Goal: Task Accomplishment & Management: Manage account settings

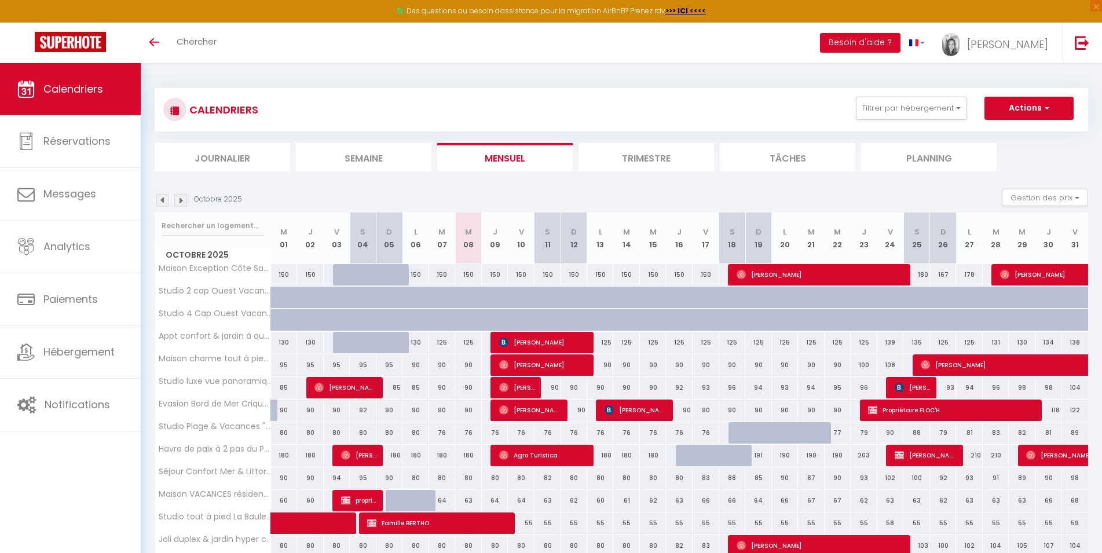
click at [178, 204] on img at bounding box center [180, 200] width 13 height 13
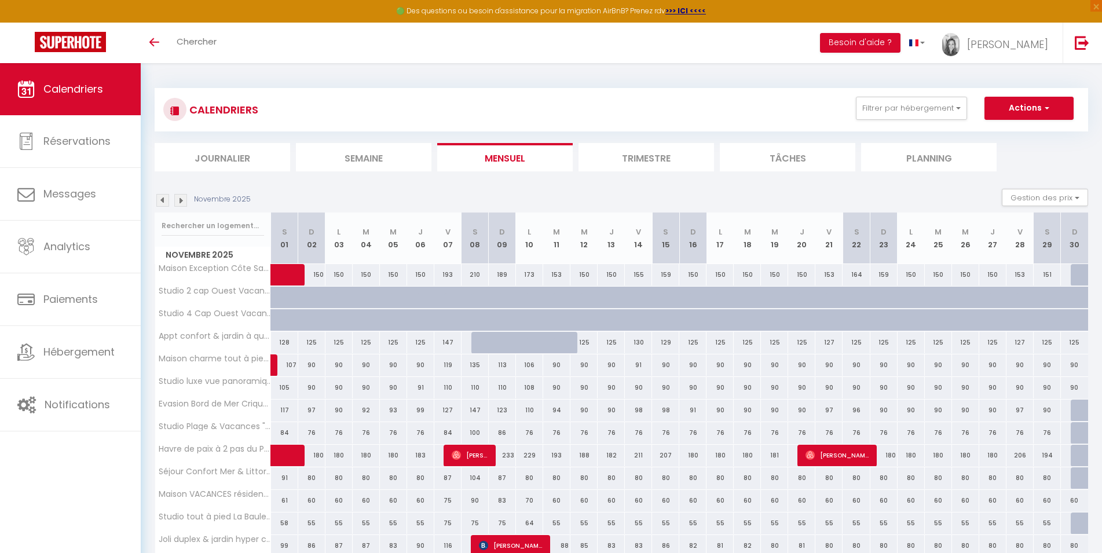
scroll to position [188, 0]
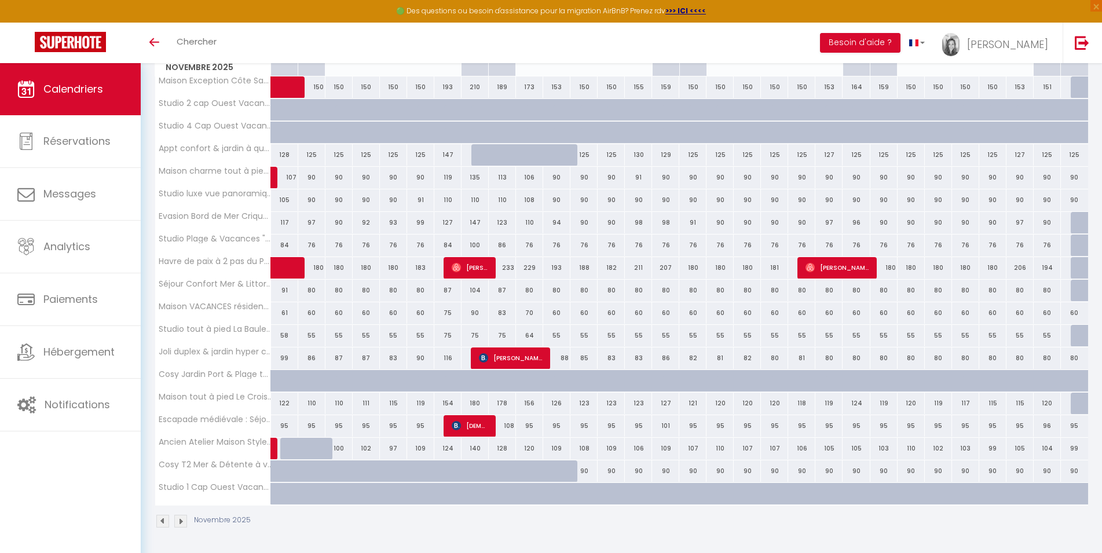
click at [317, 450] on div at bounding box center [321, 455] width 27 height 22
type input "106"
select select "1"
type input "Dim 02 Novembre 2025"
type input "Lun 03 Novembre 2025"
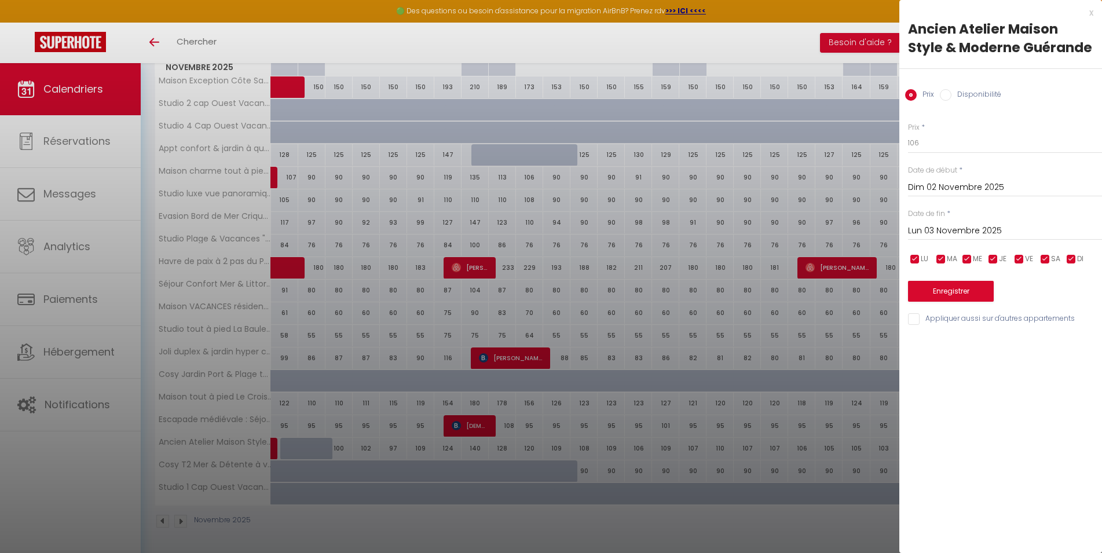
click at [946, 94] on input "Disponibilité" at bounding box center [946, 95] width 12 height 12
radio input "true"
radio input "false"
click at [908, 133] on select "Disponible Indisponible" at bounding box center [1005, 144] width 194 height 22
select select "0"
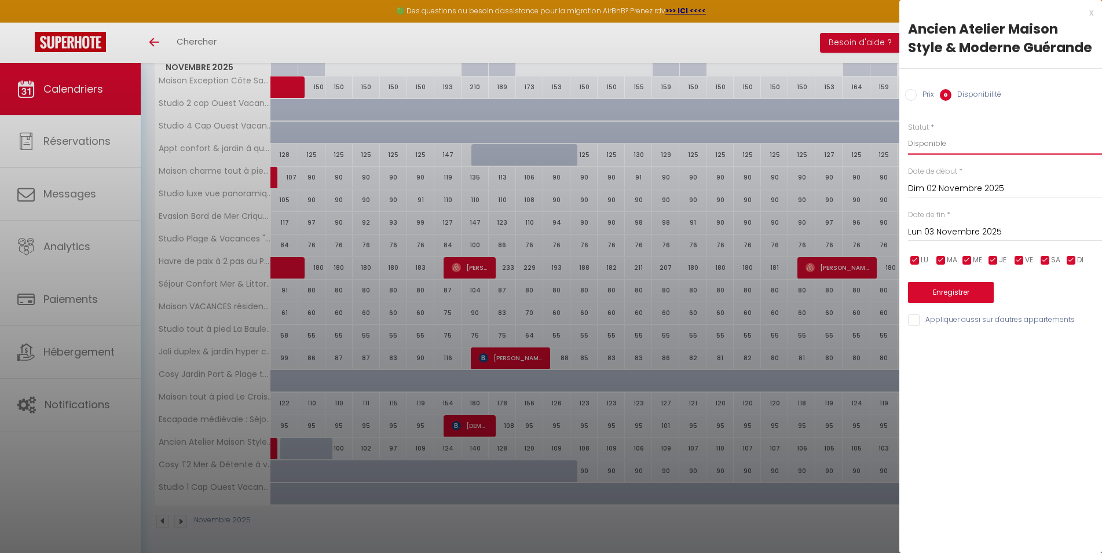
click option "Indisponible" at bounding box center [0, 0] width 0 height 0
click at [956, 233] on input "Lun 03 Novembre 2025" at bounding box center [1005, 232] width 194 height 15
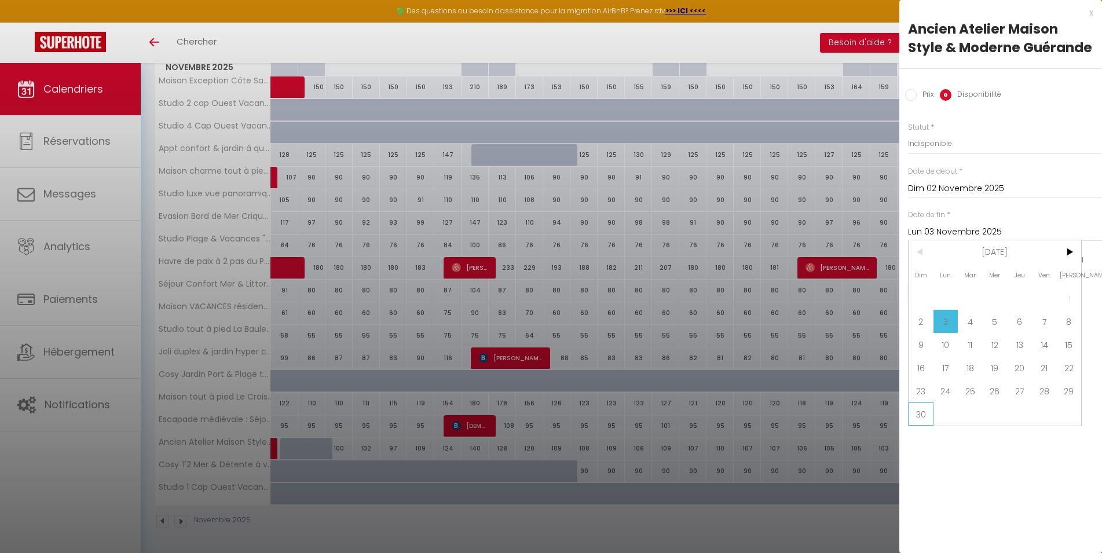
click at [923, 414] on span "30" at bounding box center [921, 414] width 25 height 23
type input "Dim 30 Novembre 2025"
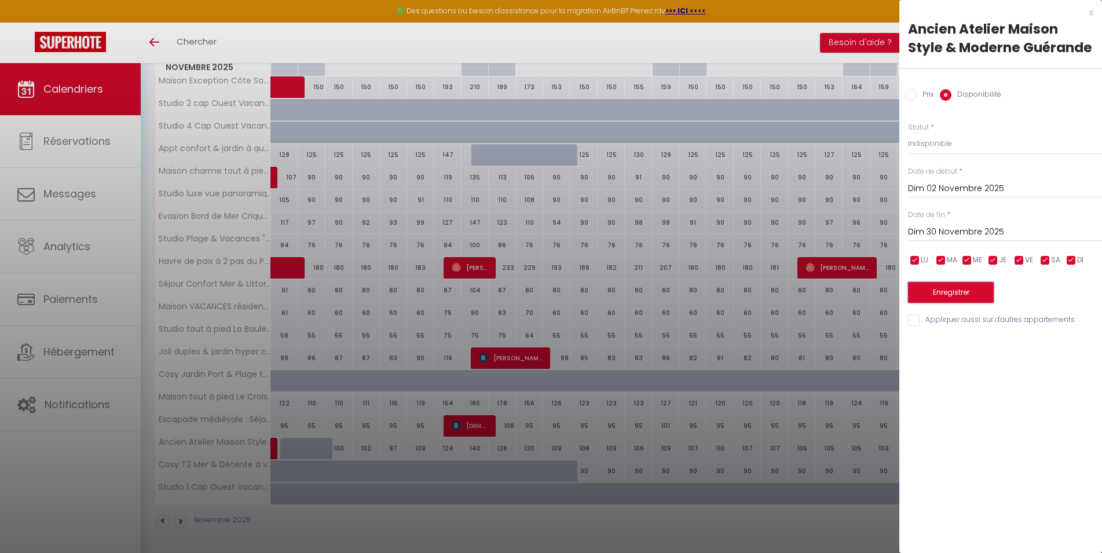
click at [970, 287] on button "Enregistrer" at bounding box center [951, 292] width 86 height 21
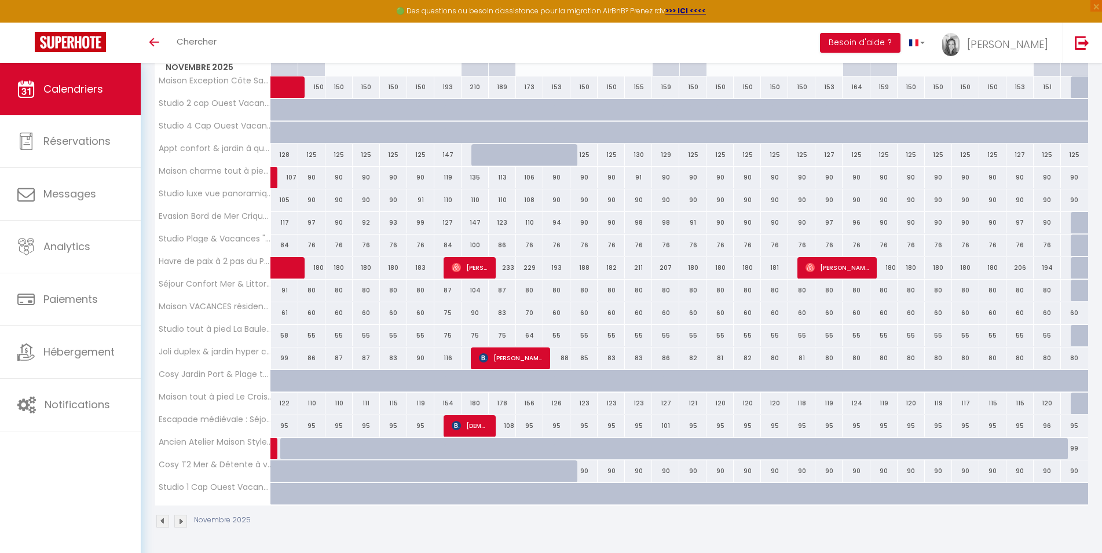
scroll to position [0, 0]
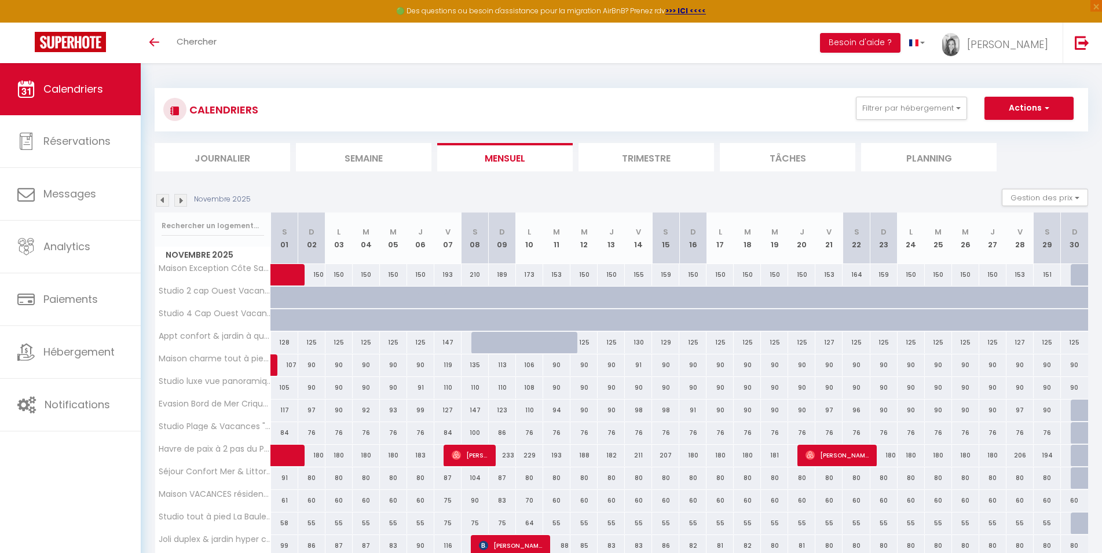
click at [162, 197] on img at bounding box center [162, 200] width 13 height 13
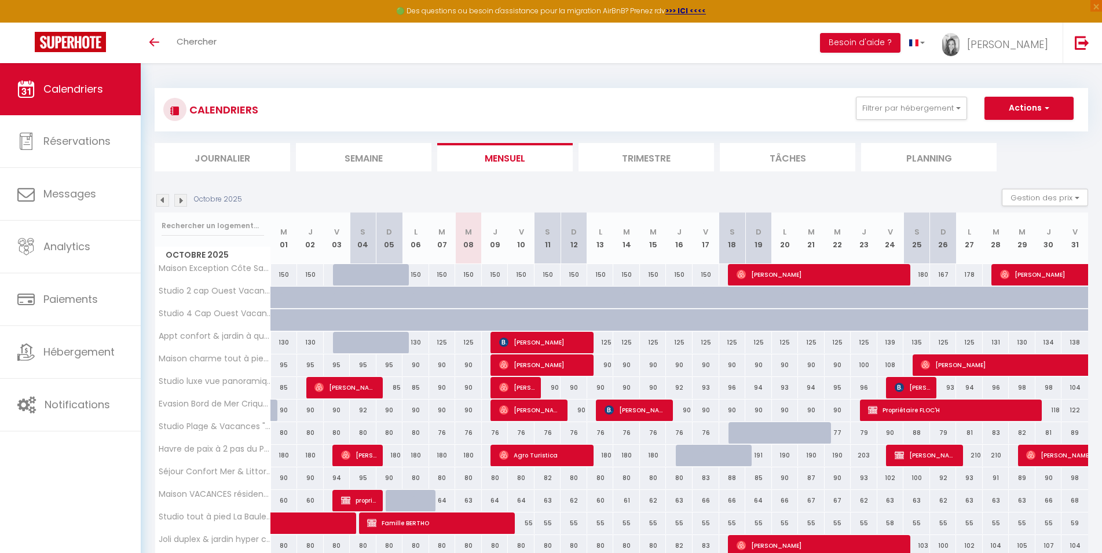
scroll to position [188, 0]
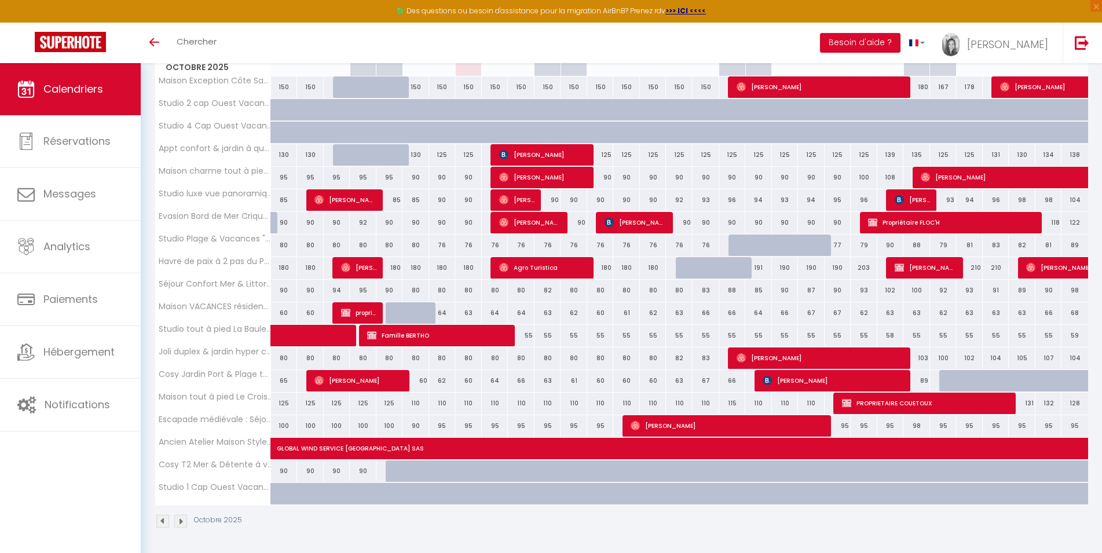
click at [628, 221] on span "[PERSON_NAME]" at bounding box center [636, 222] width 62 height 22
select select "OK"
select select "KO"
select select "0"
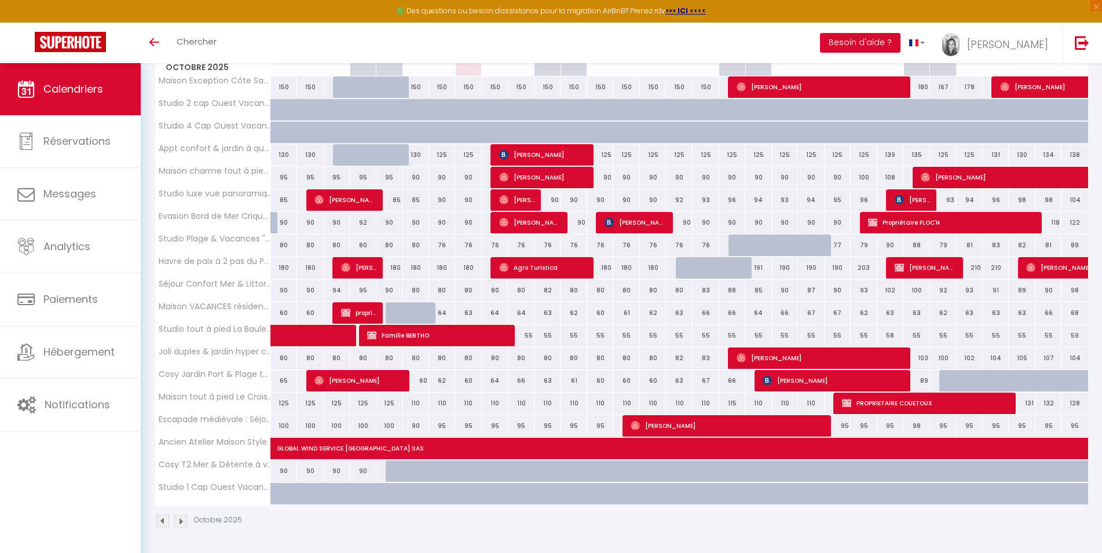
select select "1"
select select
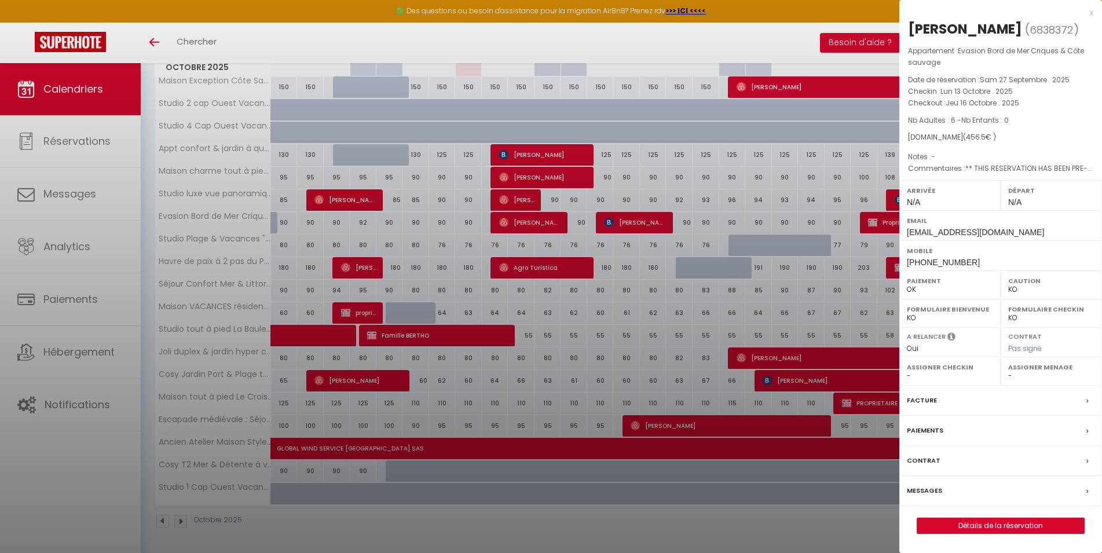
select select "26076"
select select "45563"
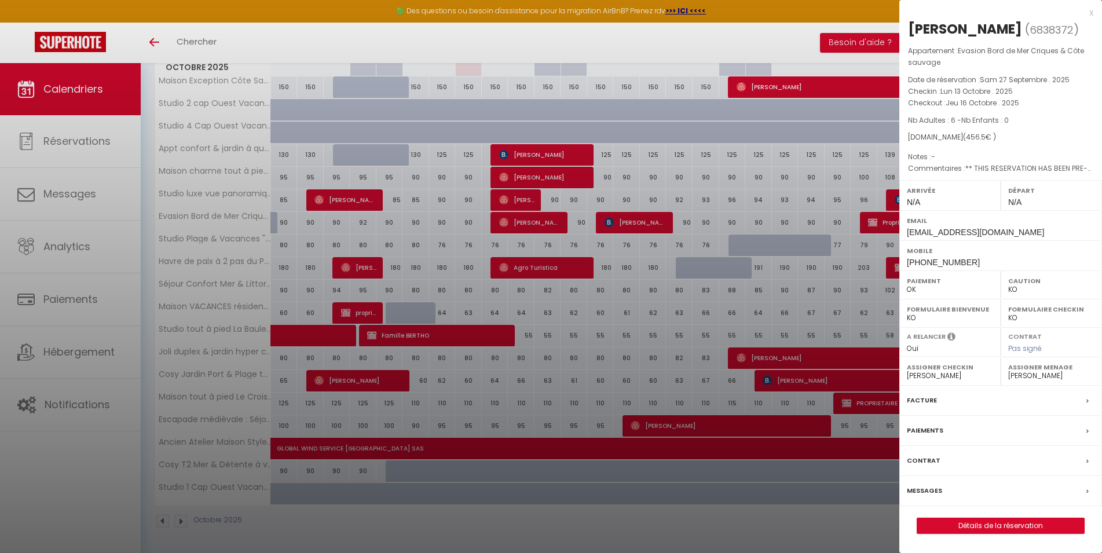
click at [537, 223] on div at bounding box center [551, 276] width 1102 height 553
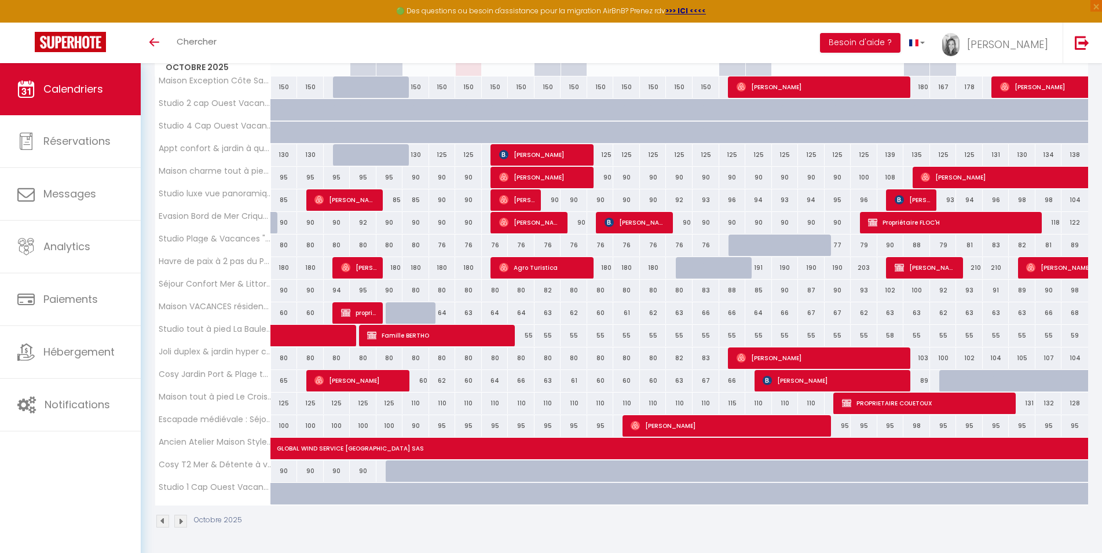
click at [537, 223] on span "[PERSON_NAME]" at bounding box center [530, 222] width 62 height 22
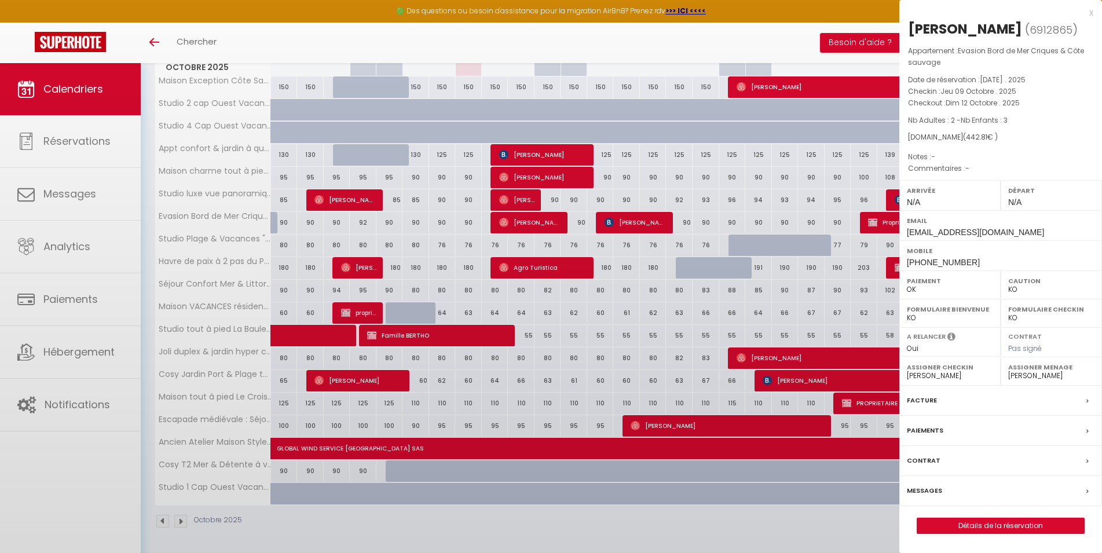
select select "OK"
select select "26076"
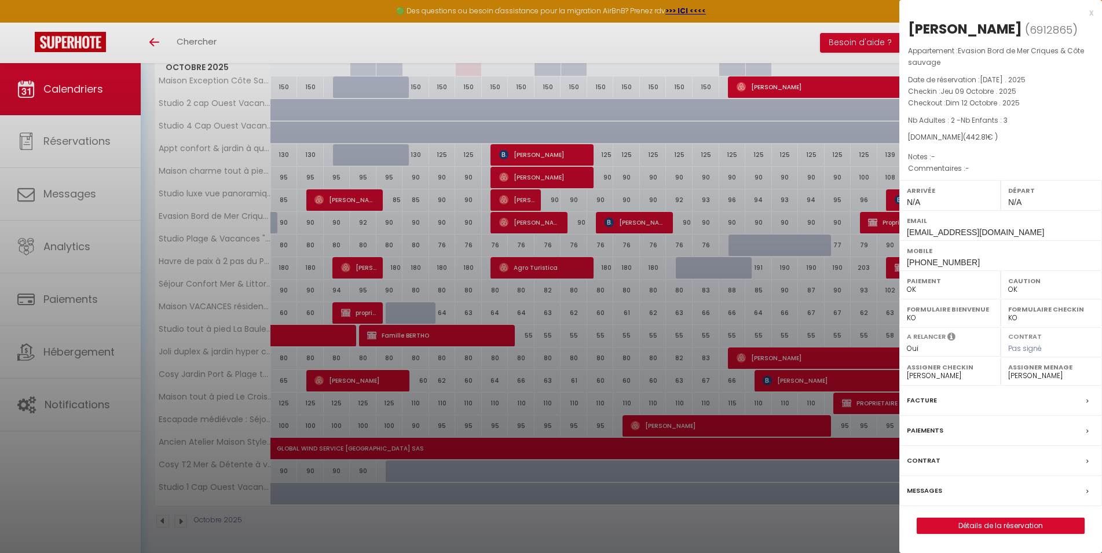
click at [510, 514] on div at bounding box center [551, 276] width 1102 height 553
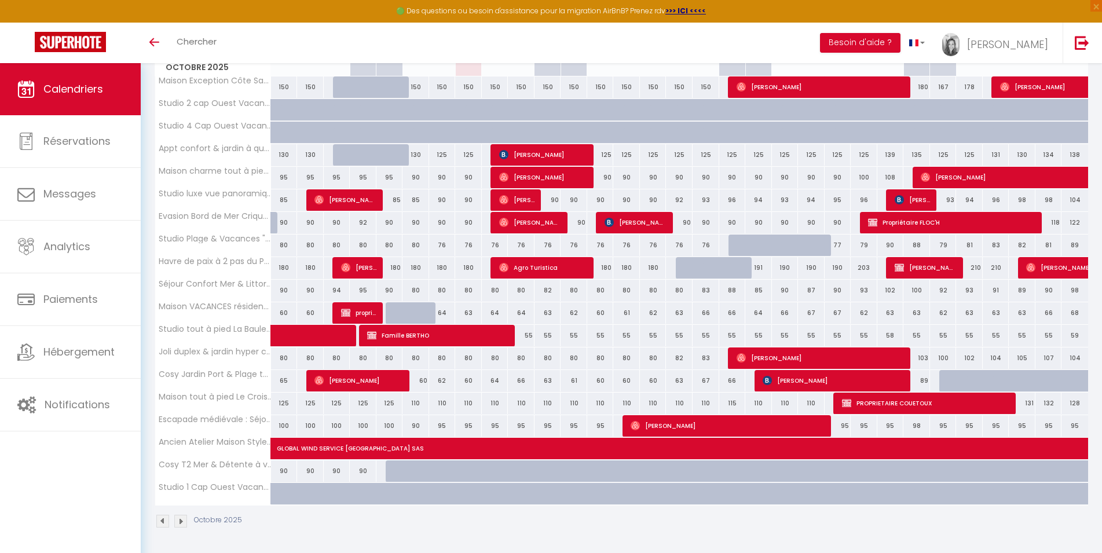
click at [517, 173] on span "[PERSON_NAME]" at bounding box center [543, 177] width 89 height 22
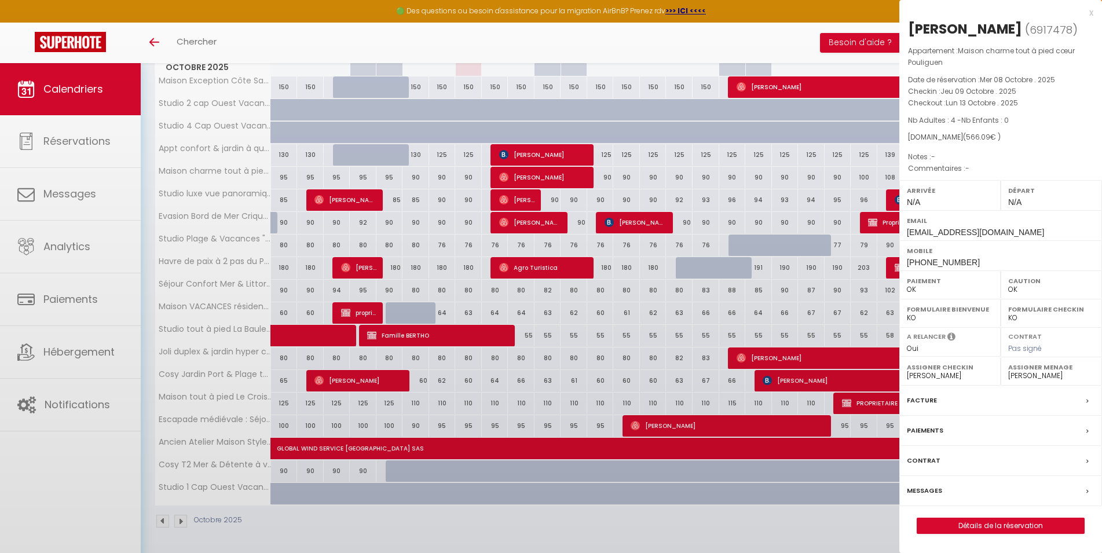
select select
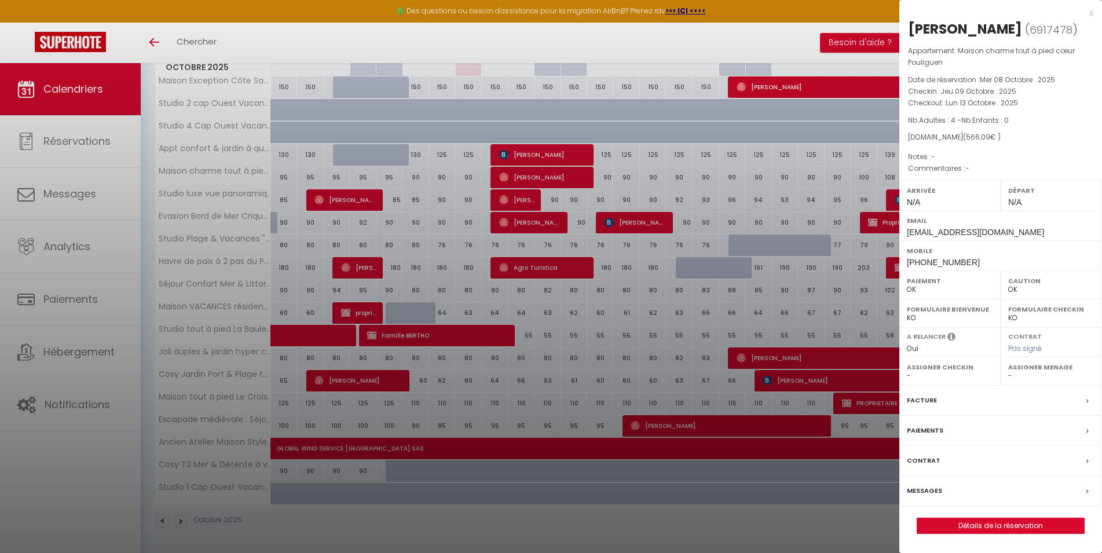
click at [558, 517] on div at bounding box center [551, 276] width 1102 height 553
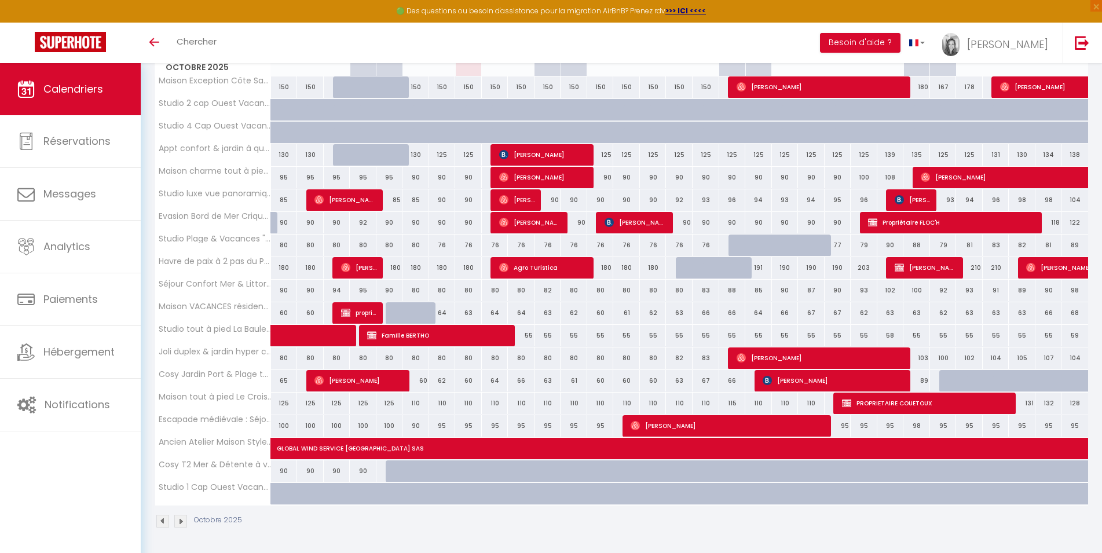
click at [360, 266] on span "[PERSON_NAME]" at bounding box center [358, 268] width 35 height 22
select select "47970"
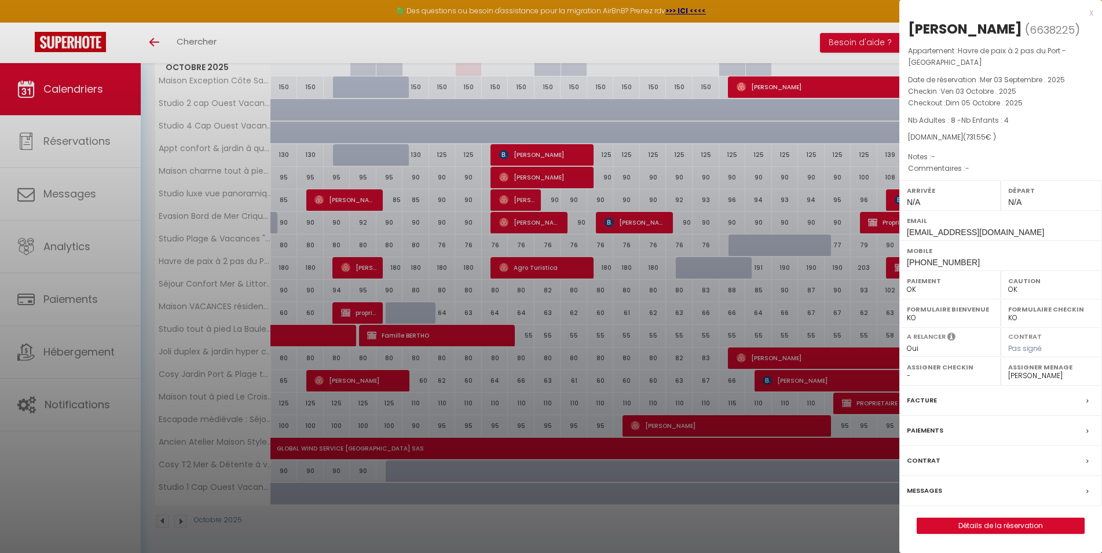
click at [466, 538] on div at bounding box center [551, 276] width 1102 height 553
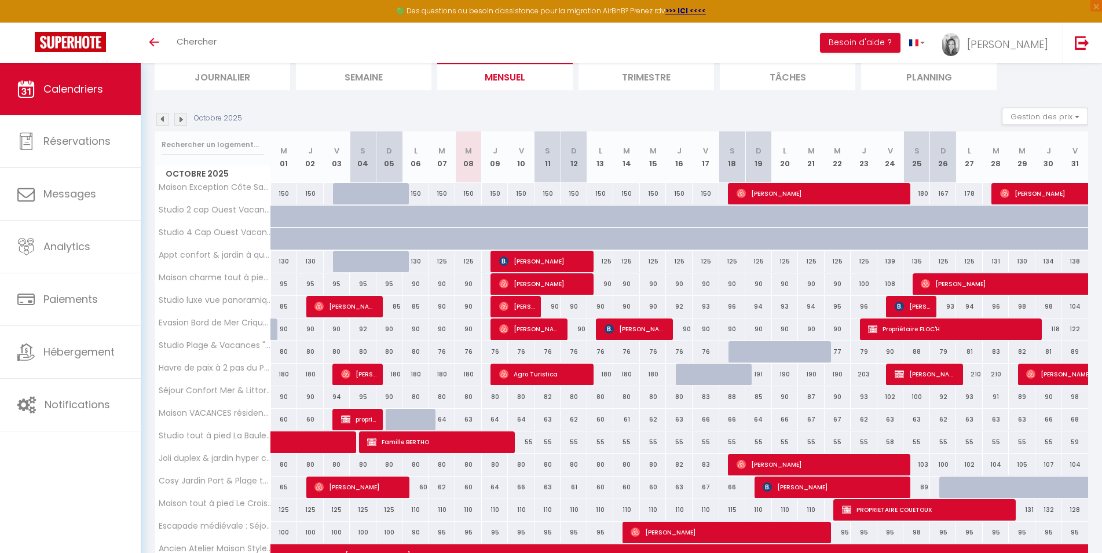
scroll to position [0, 0]
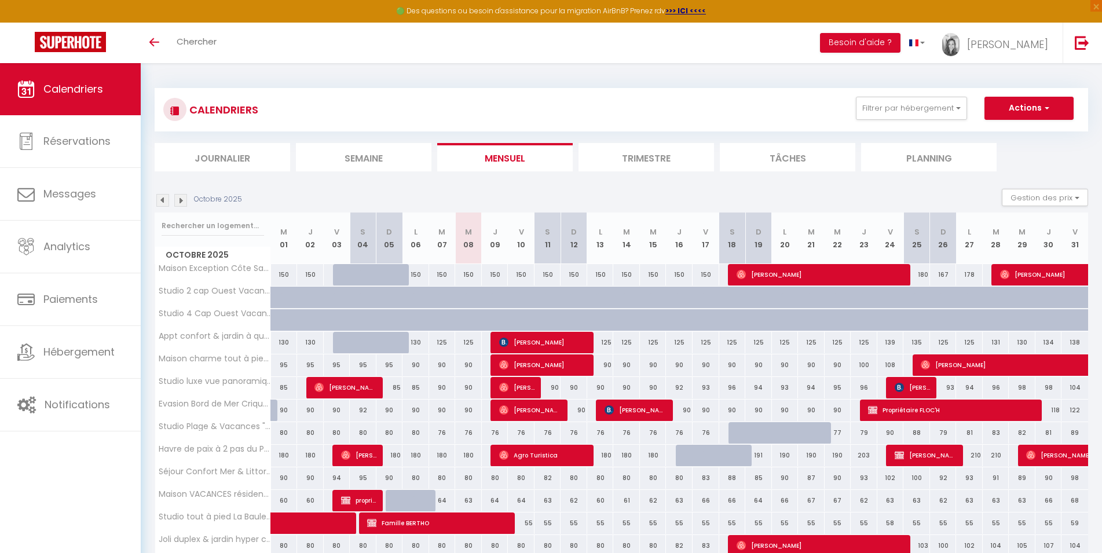
click at [162, 202] on img at bounding box center [162, 200] width 13 height 13
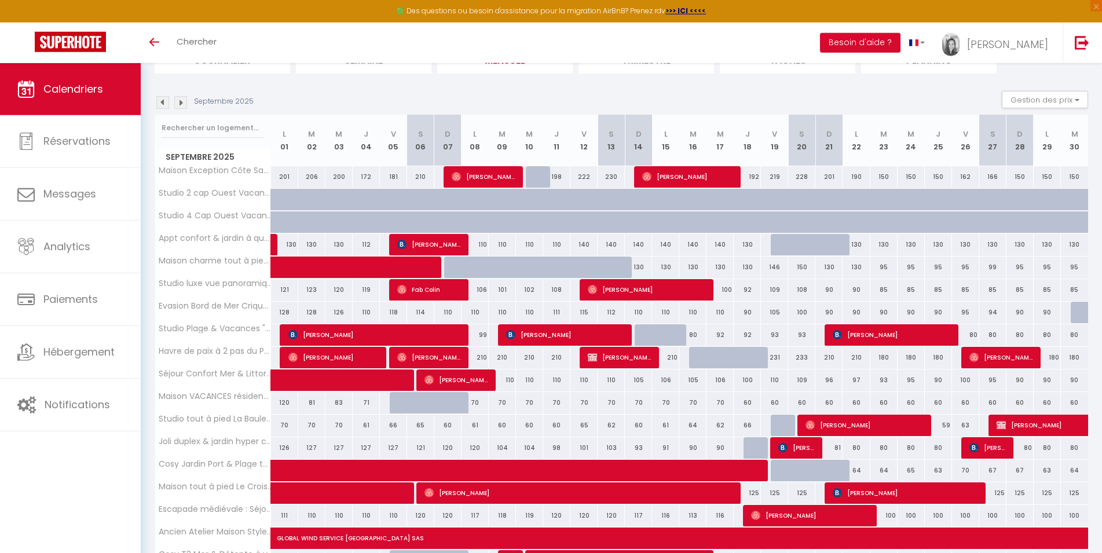
scroll to position [59, 0]
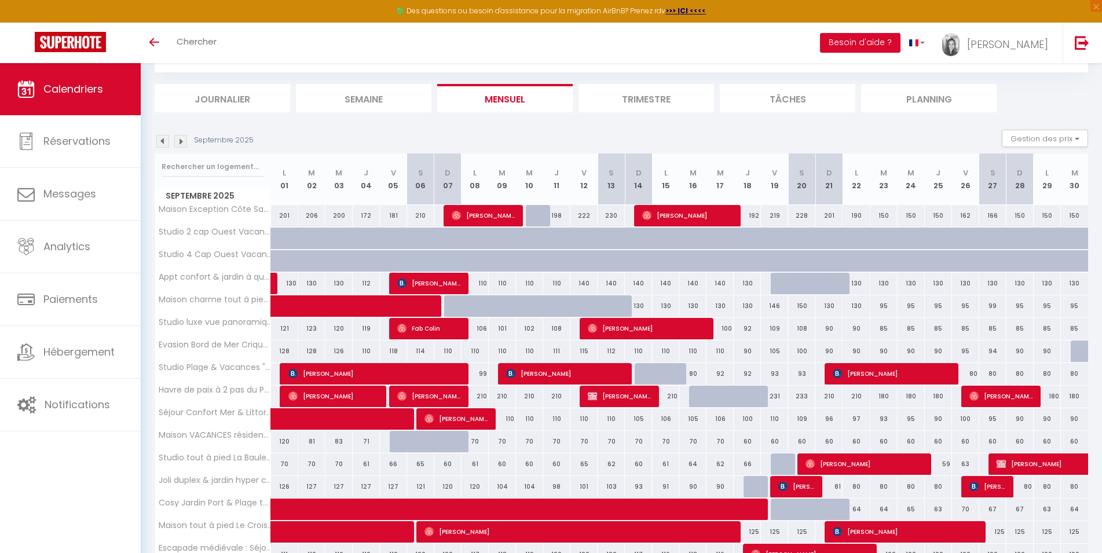
click at [172, 140] on div "Septembre 2025" at bounding box center [206, 141] width 103 height 13
click at [182, 144] on section "Septembre 2025 Gestion des prix Nb Nuits minimum Règles Disponibilité Septembre…" at bounding box center [622, 393] width 934 height 550
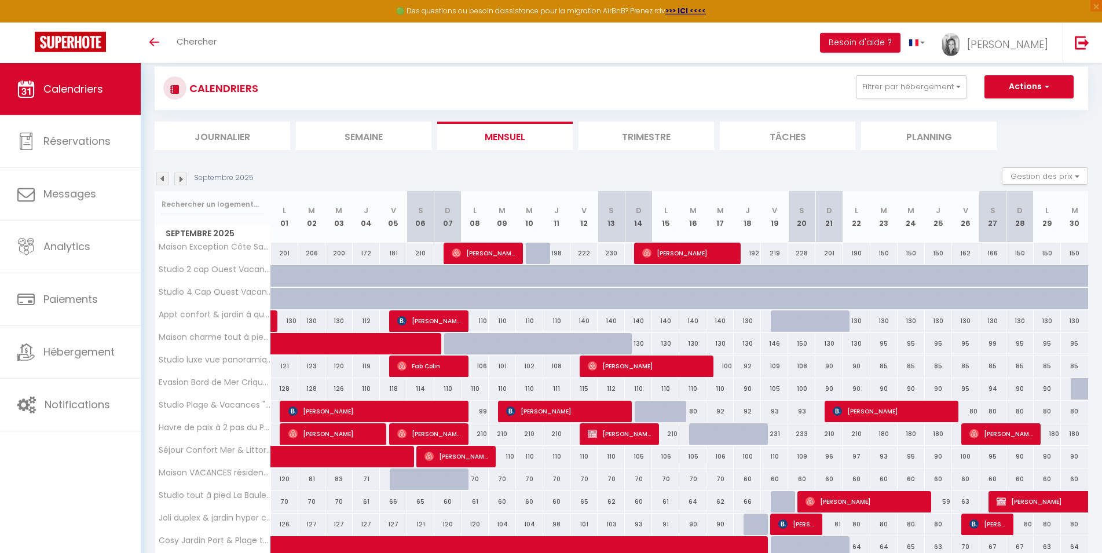
scroll to position [0, 0]
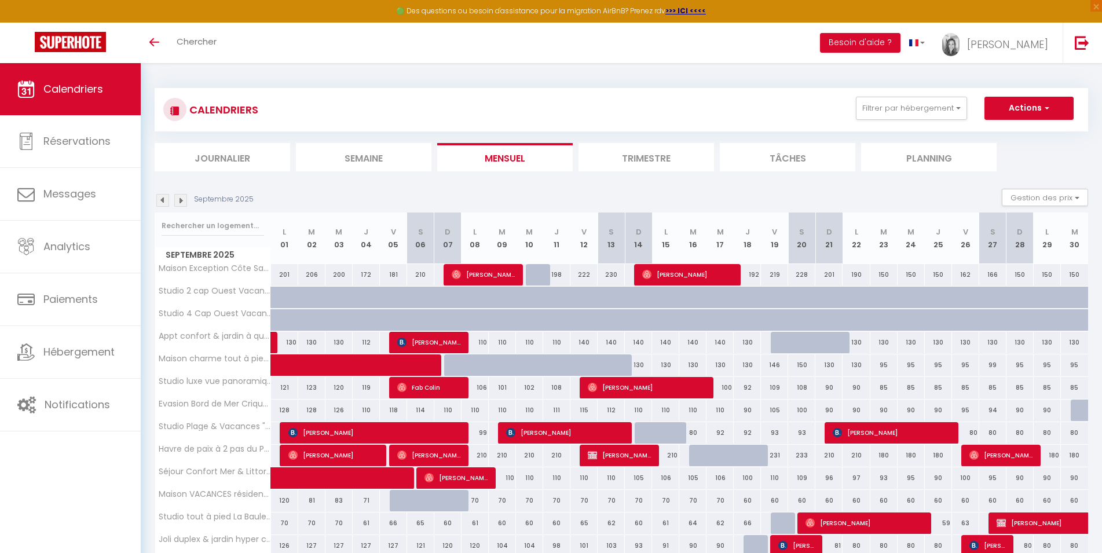
click at [180, 202] on img at bounding box center [180, 200] width 13 height 13
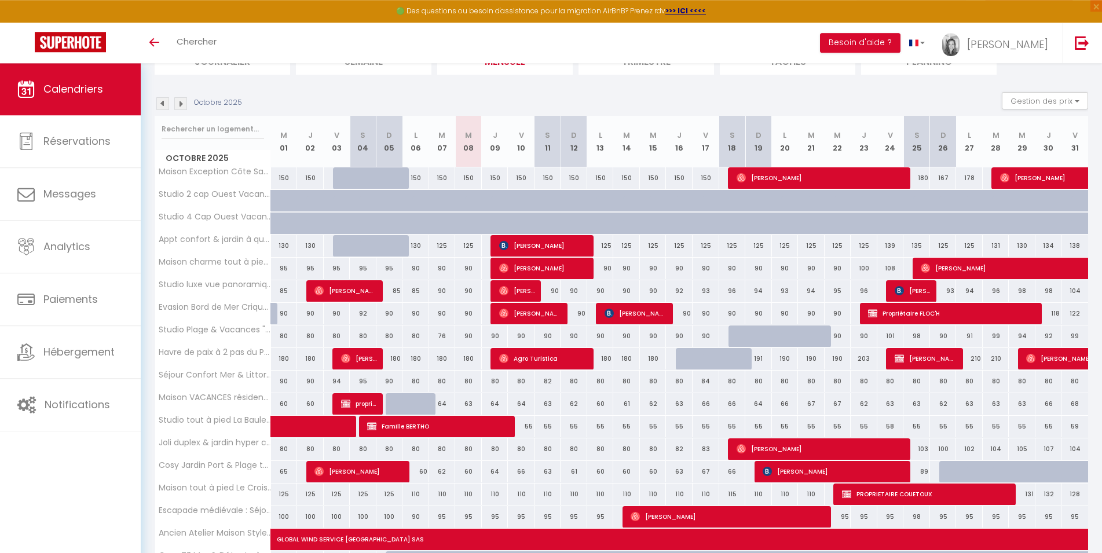
scroll to position [118, 0]
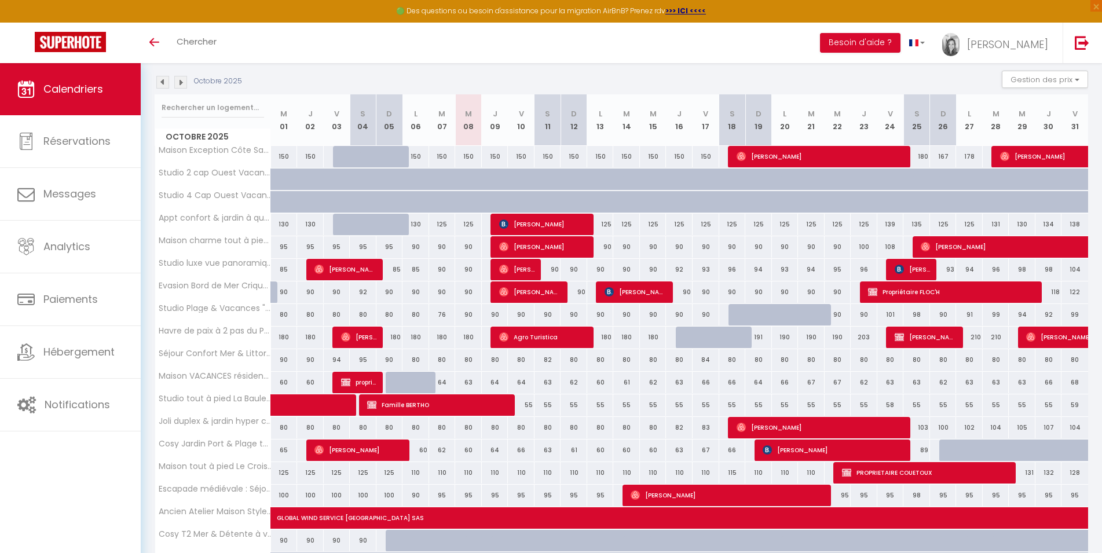
click at [162, 86] on img at bounding box center [162, 82] width 13 height 13
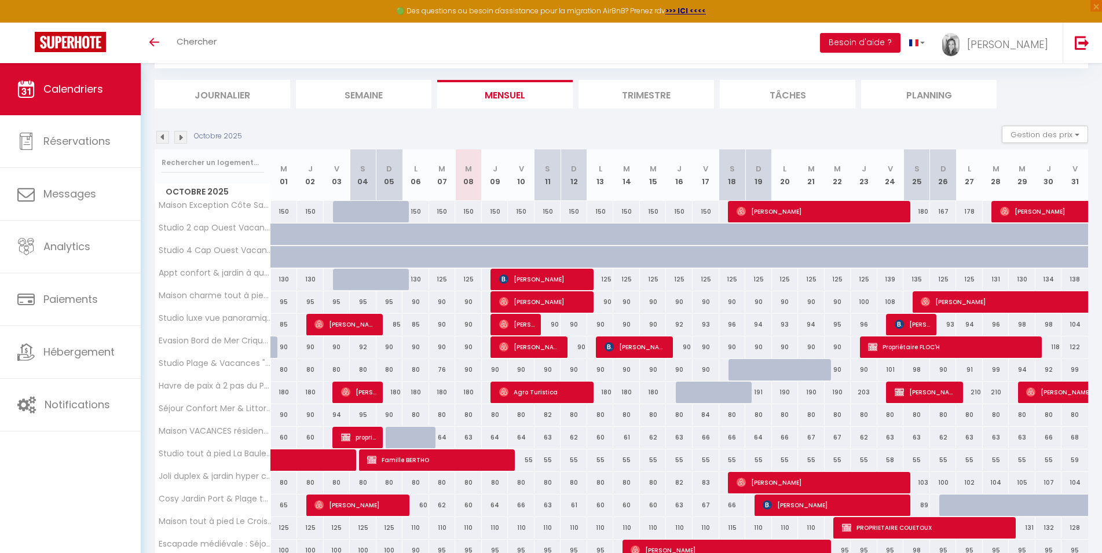
select select "0"
select select "47970"
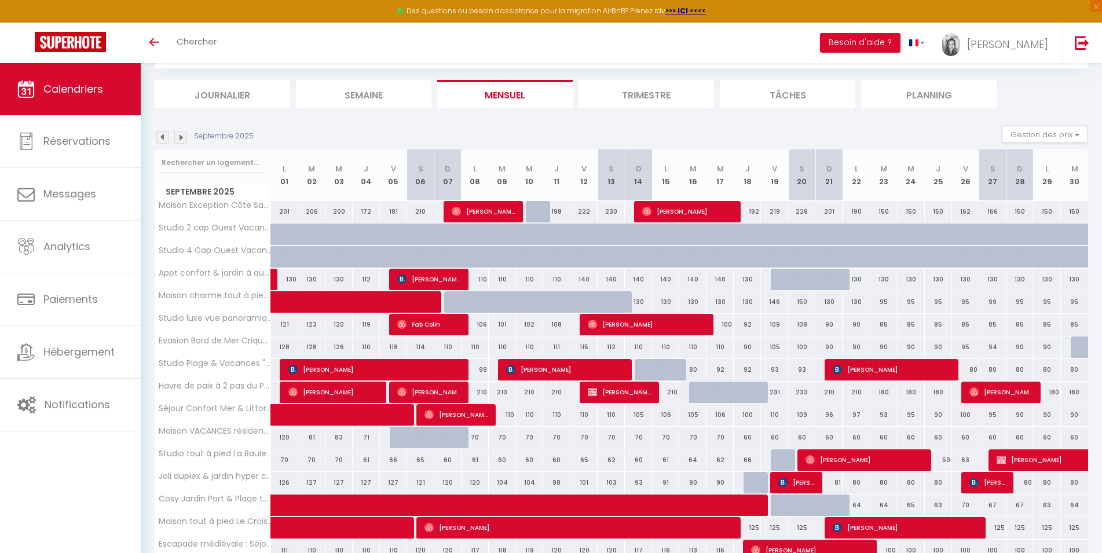
click at [476, 211] on span "[PERSON_NAME]" at bounding box center [484, 211] width 64 height 22
select select "45563"
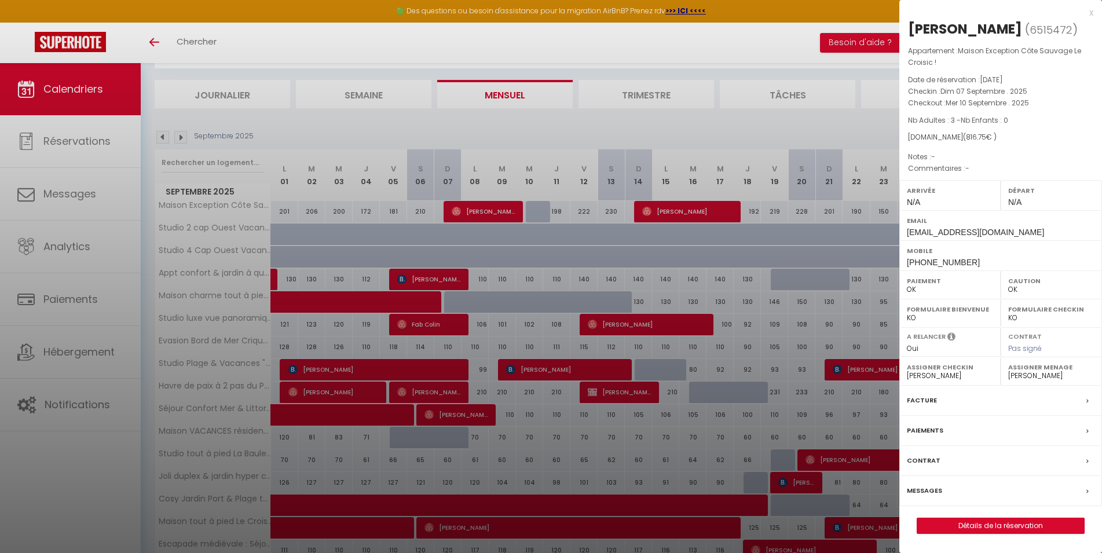
click at [672, 125] on div at bounding box center [551, 276] width 1102 height 553
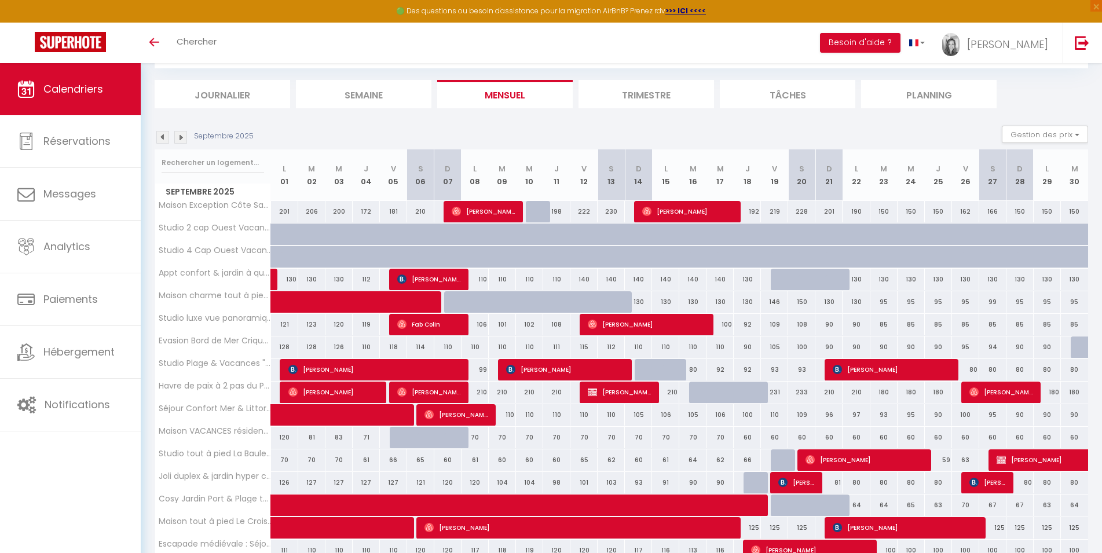
click at [683, 211] on span "[PERSON_NAME]" at bounding box center [687, 211] width 91 height 22
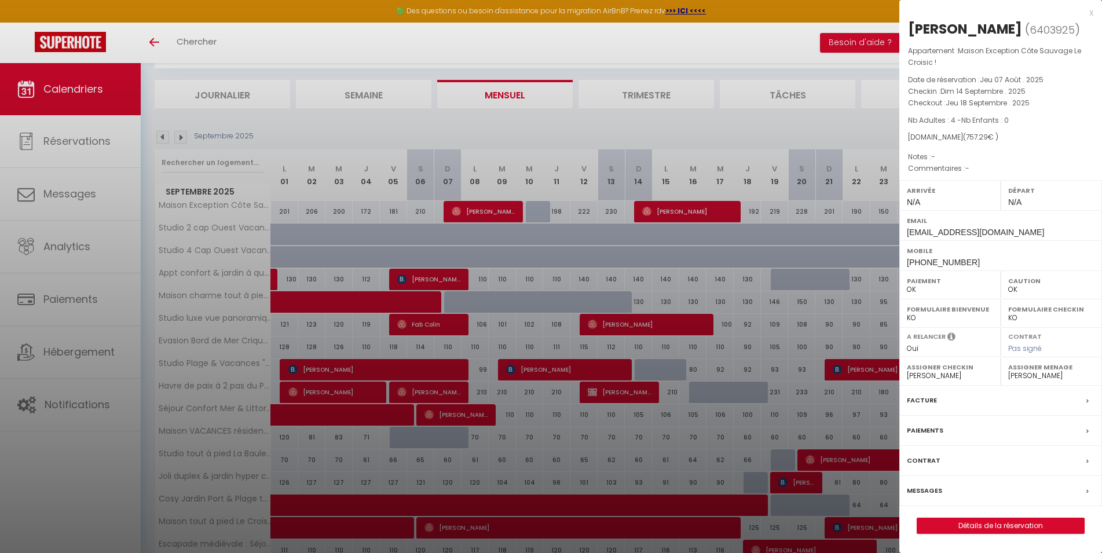
click at [685, 131] on div at bounding box center [551, 276] width 1102 height 553
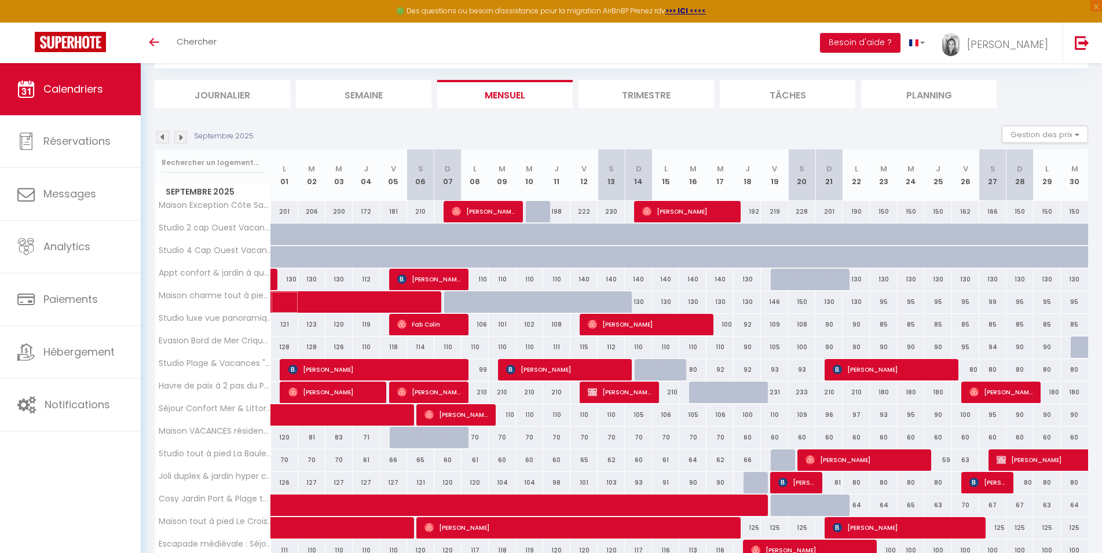
click at [385, 303] on span at bounding box center [368, 302] width 160 height 22
select select "KO"
select select
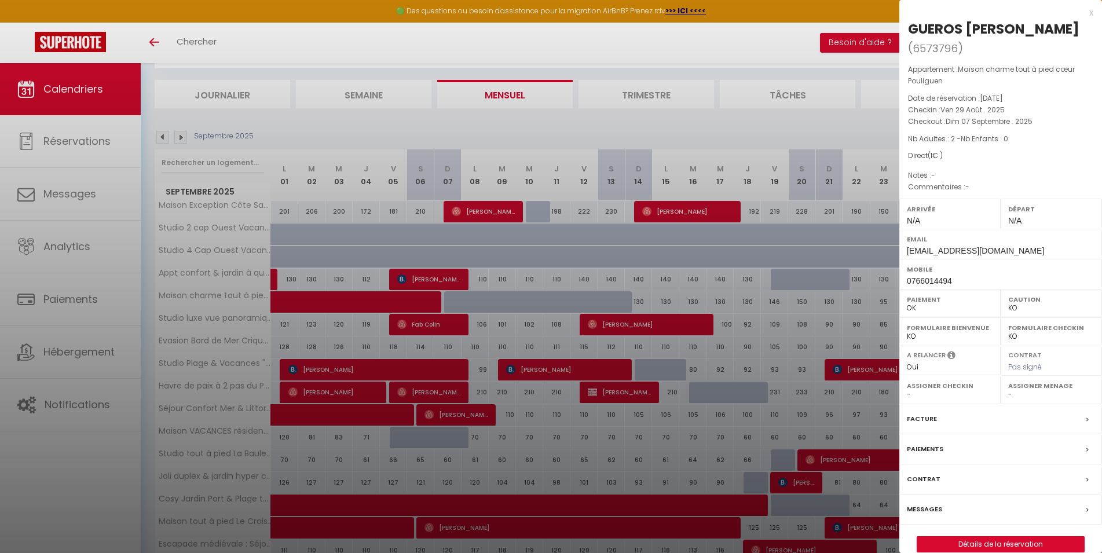
click at [163, 136] on div at bounding box center [551, 276] width 1102 height 553
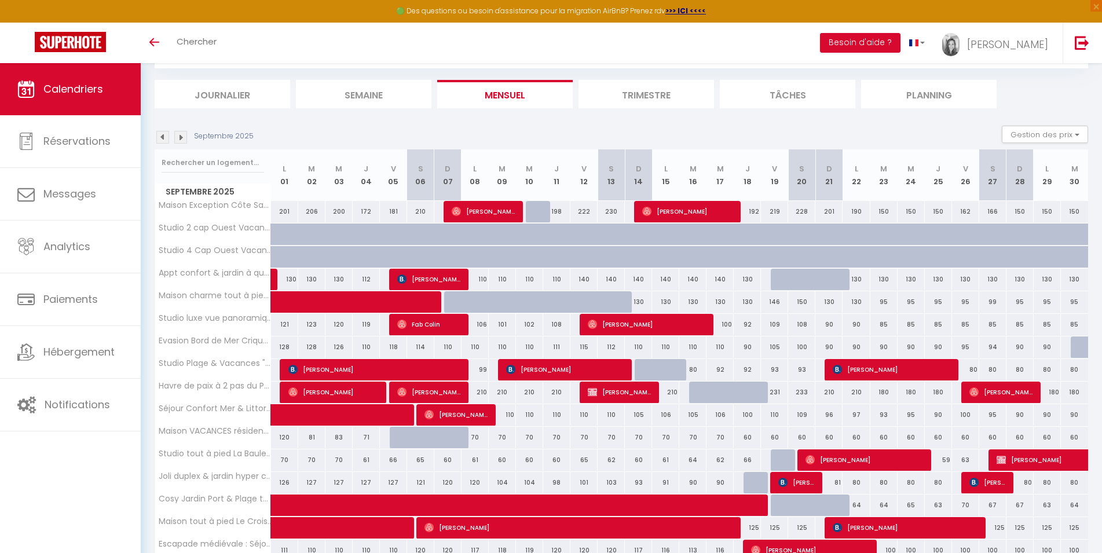
click at [163, 136] on img at bounding box center [162, 137] width 13 height 13
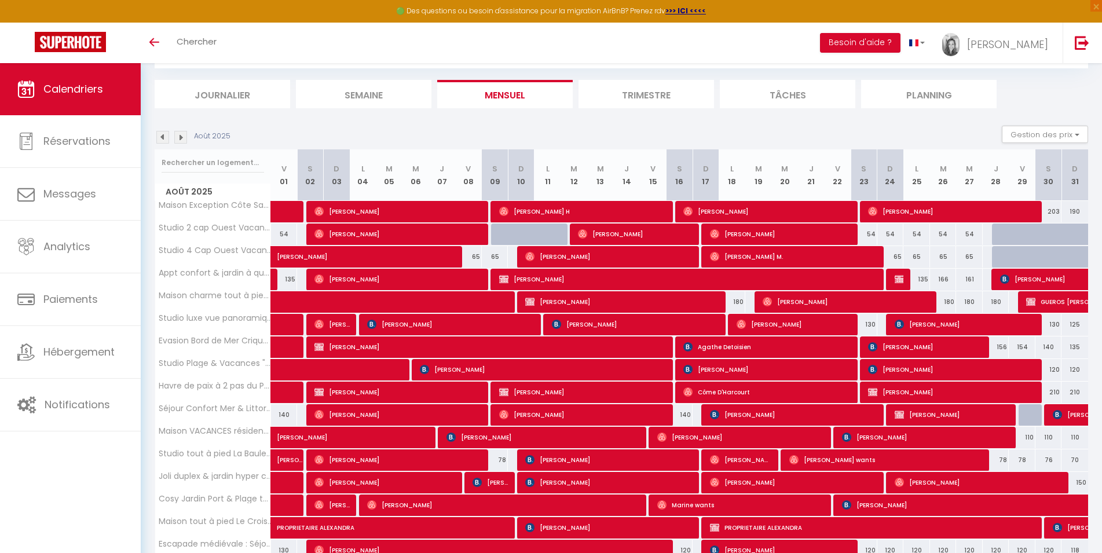
click at [184, 141] on img at bounding box center [180, 137] width 13 height 13
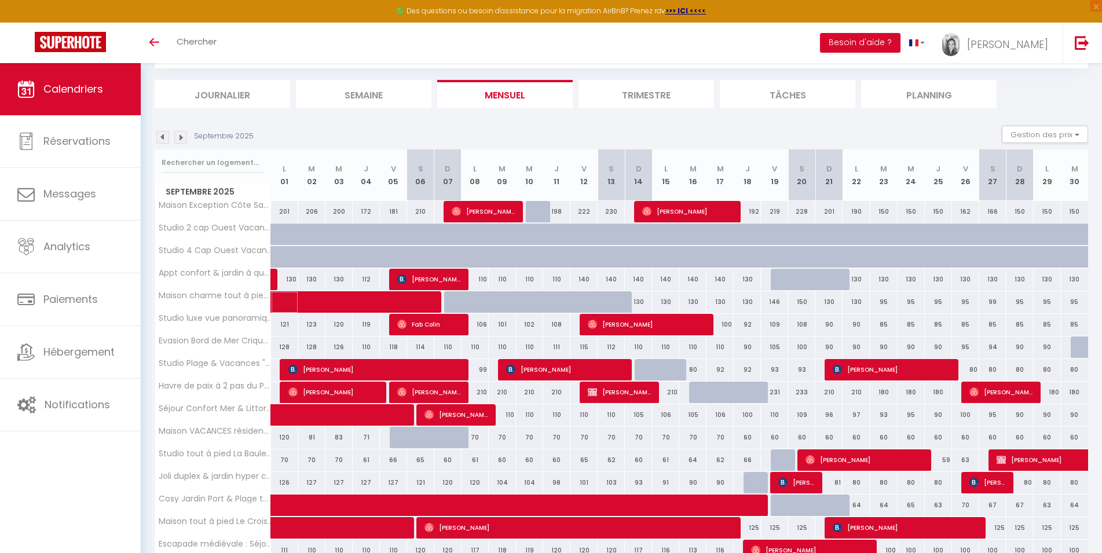
click at [397, 298] on span at bounding box center [368, 302] width 160 height 22
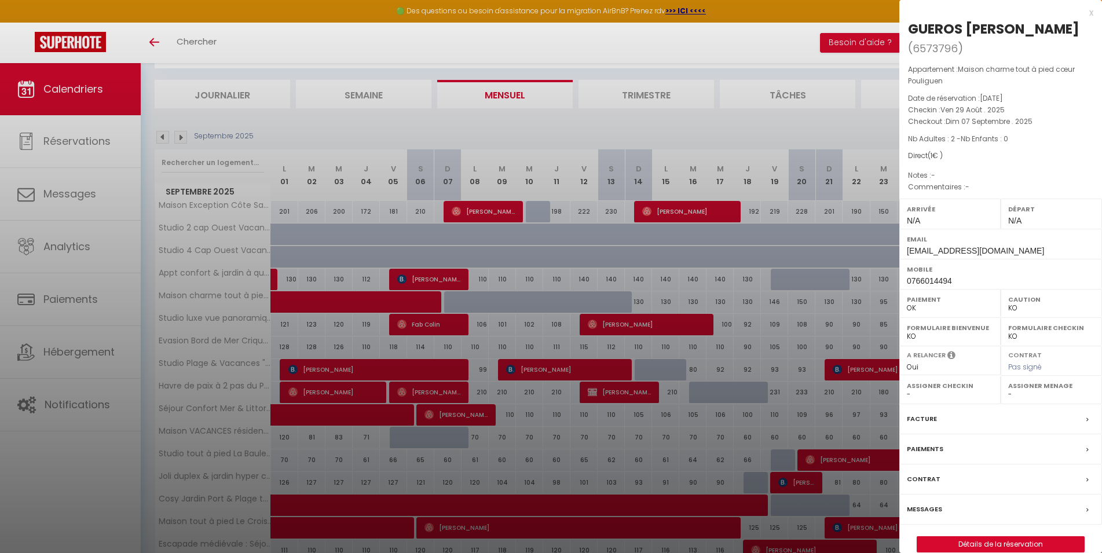
click at [681, 120] on div at bounding box center [551, 276] width 1102 height 553
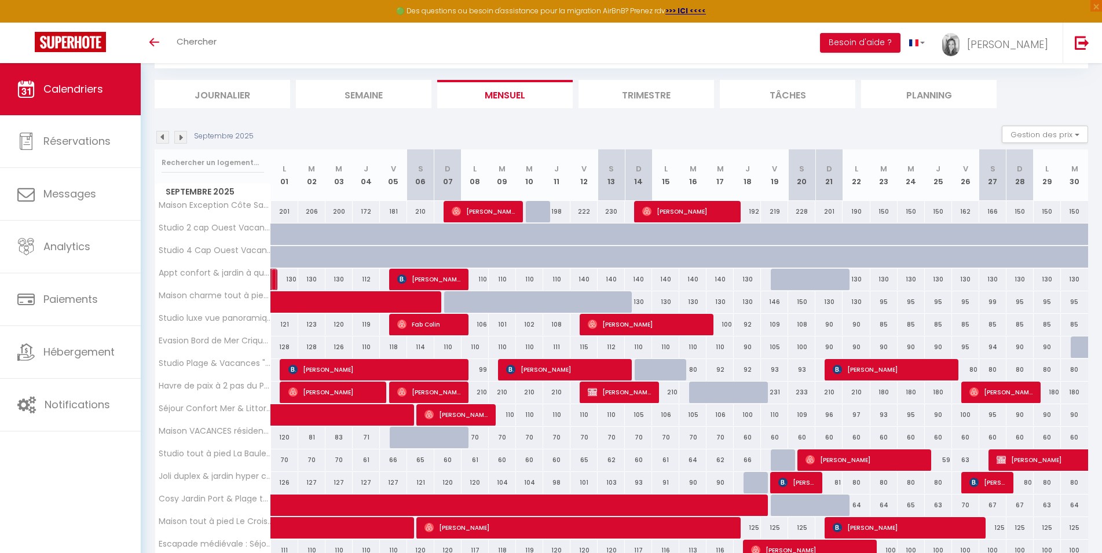
click at [273, 275] on link at bounding box center [274, 280] width 6 height 22
select select "OK"
select select "45563"
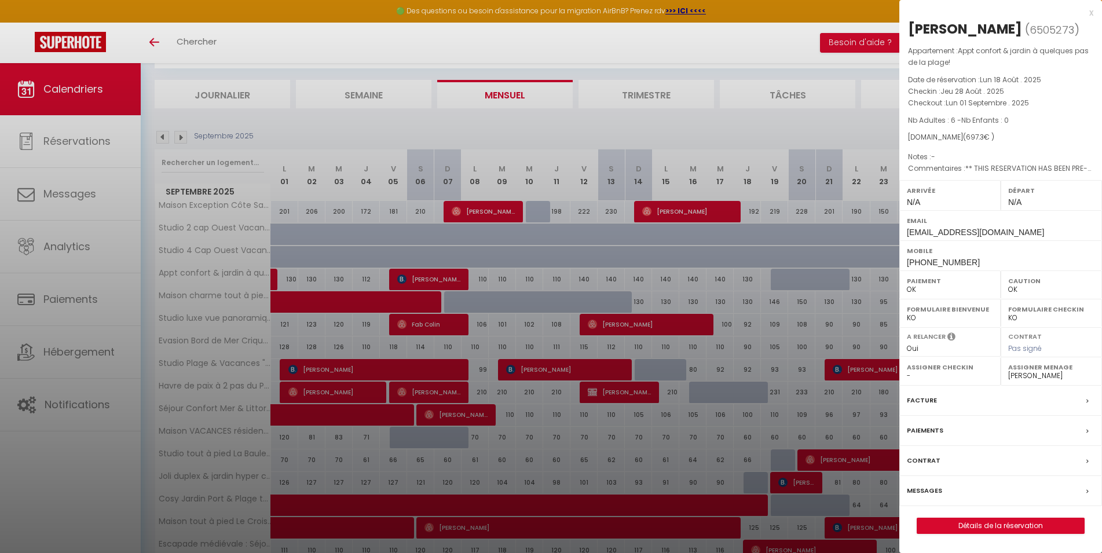
click at [450, 129] on div at bounding box center [551, 276] width 1102 height 553
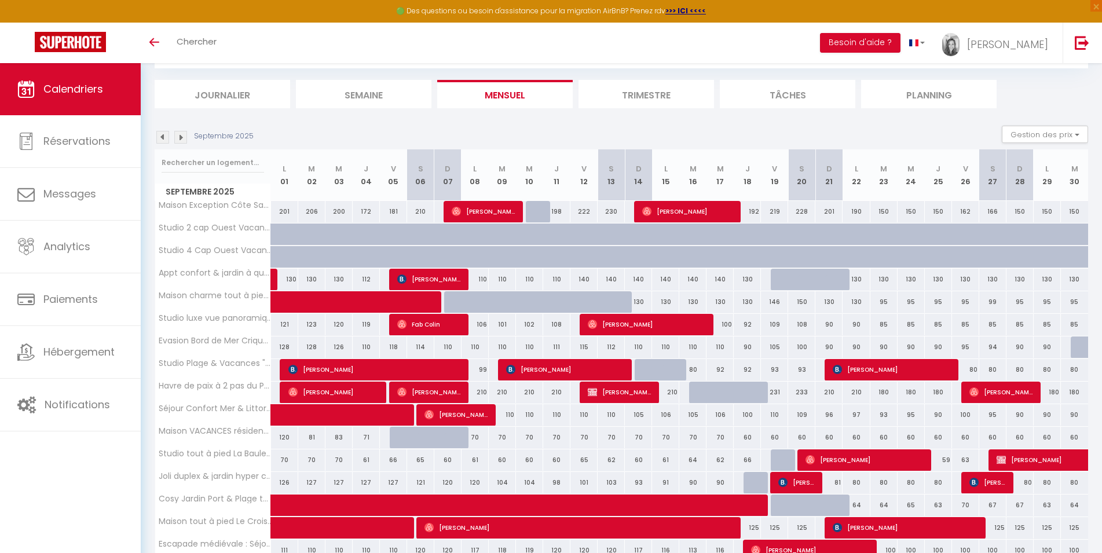
click at [165, 137] on img at bounding box center [162, 137] width 13 height 13
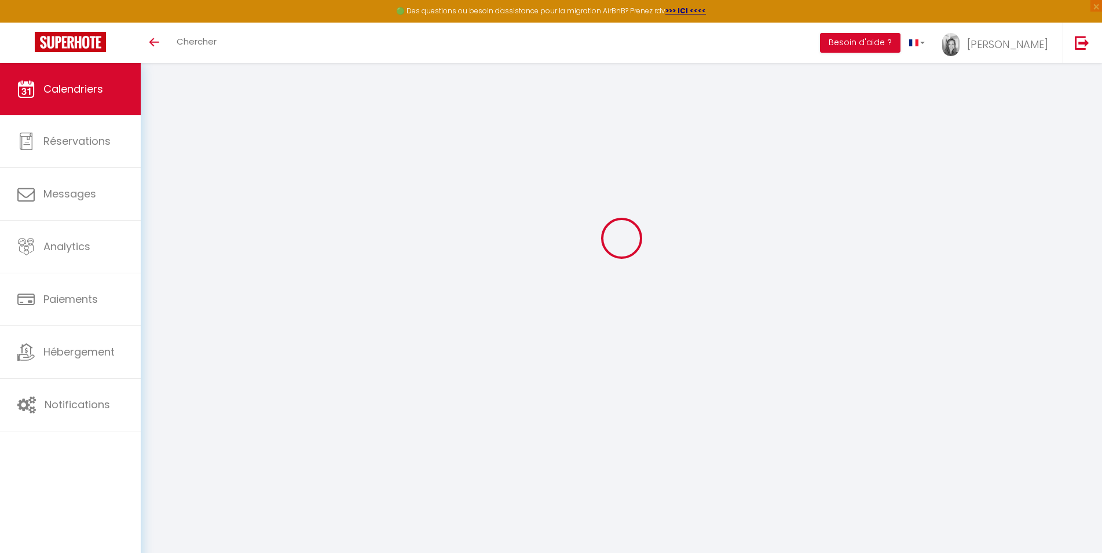
select select "0"
select select "45563"
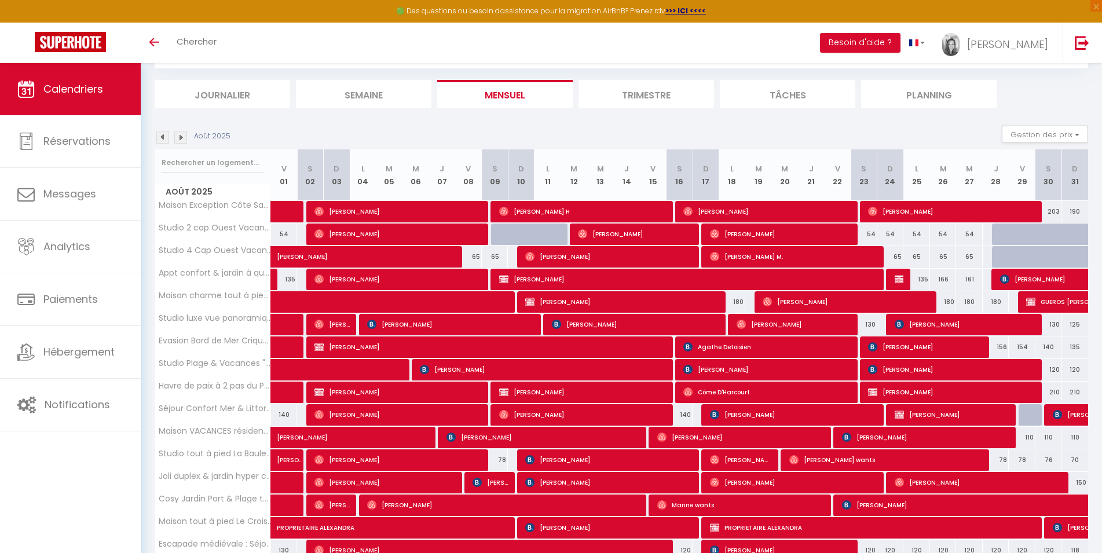
click at [367, 282] on span "[PERSON_NAME]" at bounding box center [399, 279] width 169 height 22
select select "26076"
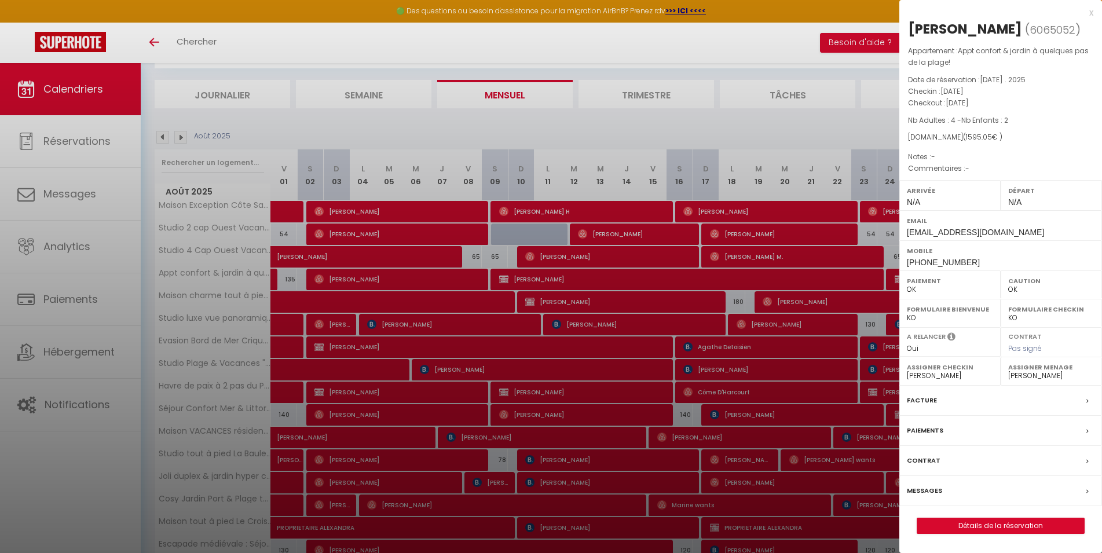
click at [548, 276] on div at bounding box center [551, 276] width 1102 height 553
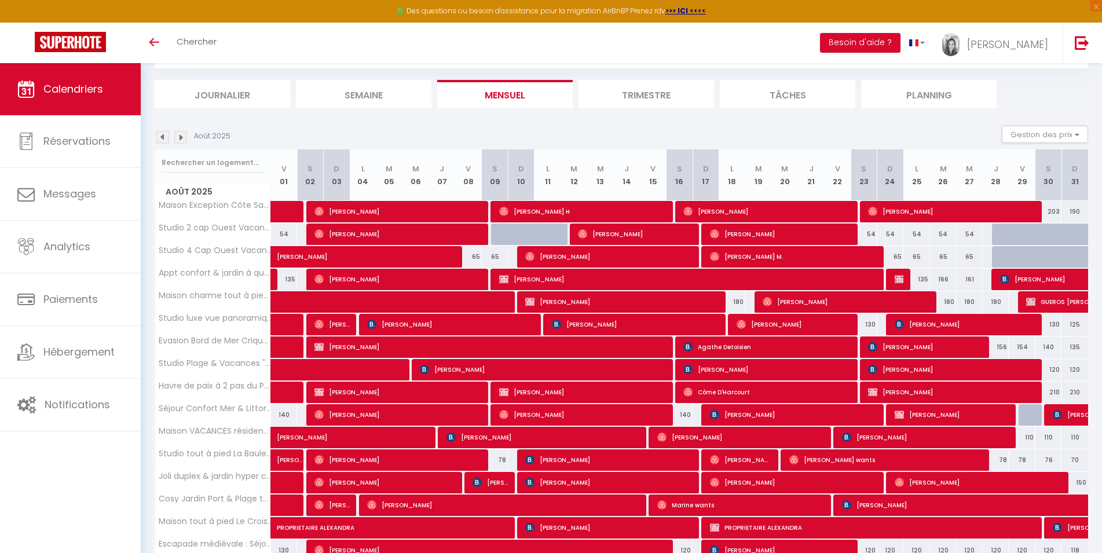
click at [847, 275] on span "[PERSON_NAME]" at bounding box center [690, 279] width 382 height 22
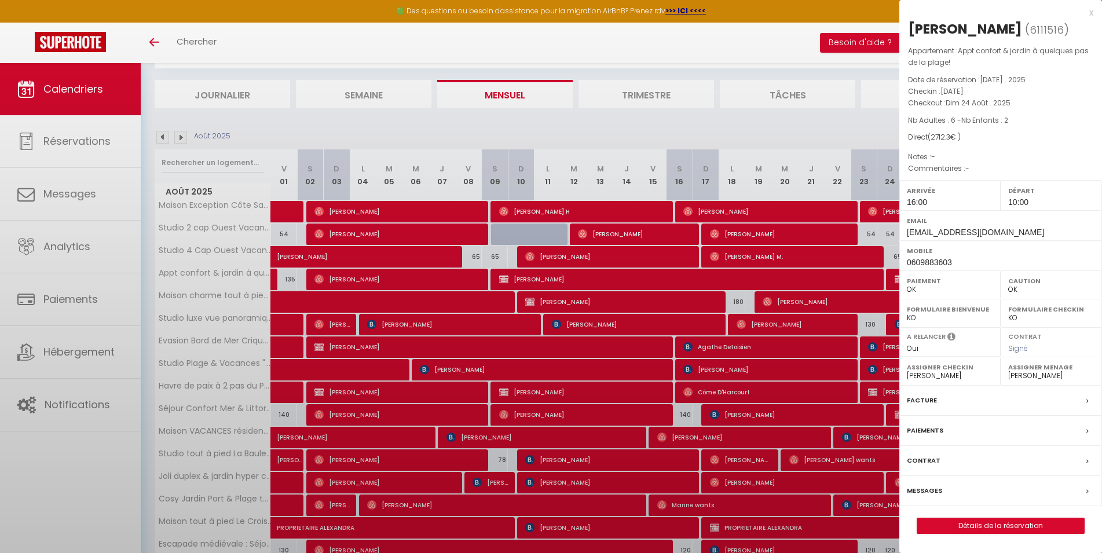
select select "45563"
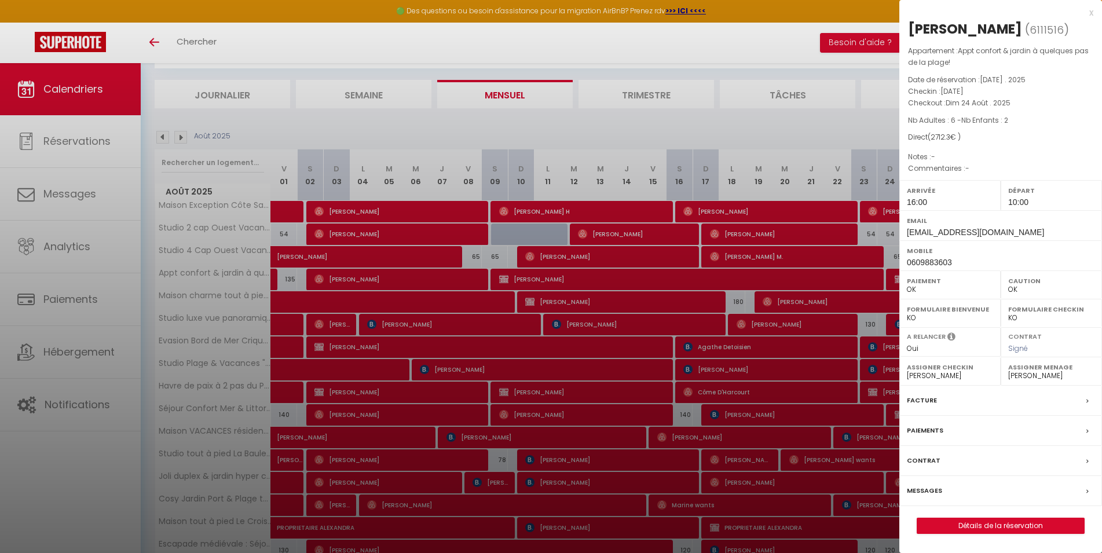
click at [839, 137] on div at bounding box center [551, 276] width 1102 height 553
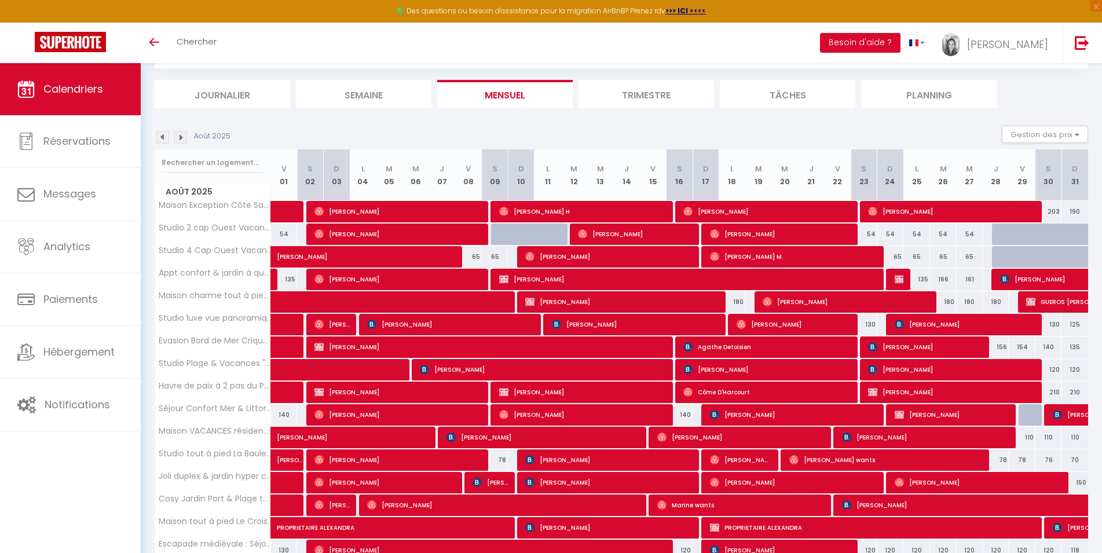
click at [1057, 278] on span "[PERSON_NAME]" at bounding box center [1053, 279] width 107 height 22
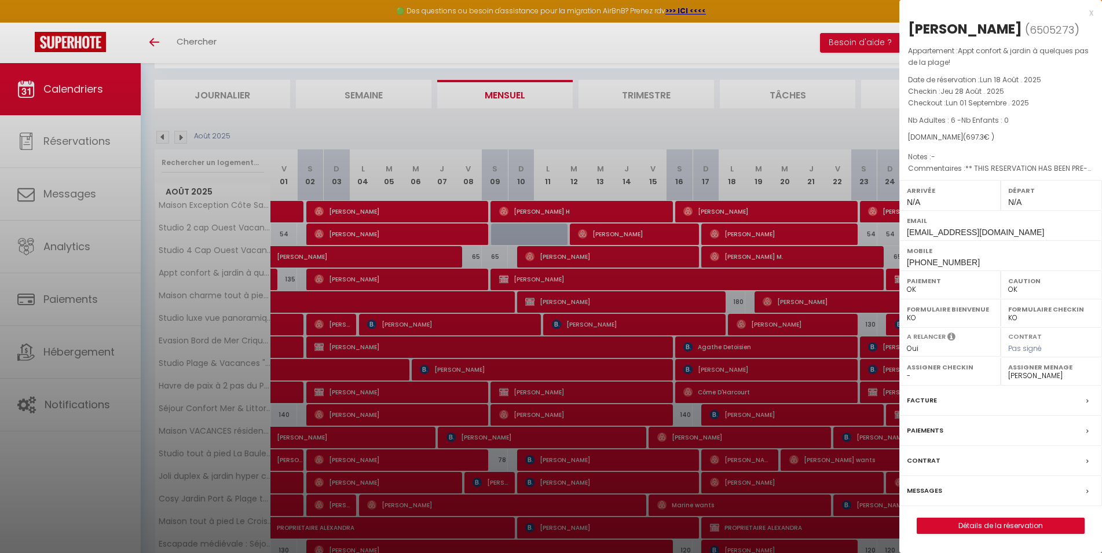
click at [723, 278] on div at bounding box center [551, 276] width 1102 height 553
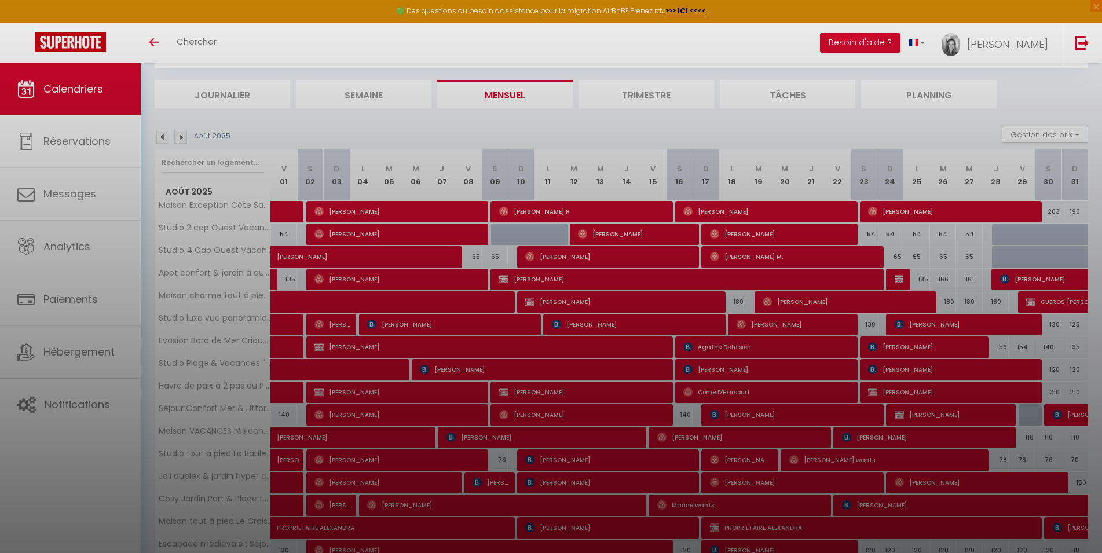
click at [723, 278] on body "🟢 Des questions ou besoin d'assistance pour la migration AirBnB? Prenez rdv >>>…" at bounding box center [551, 339] width 1102 height 678
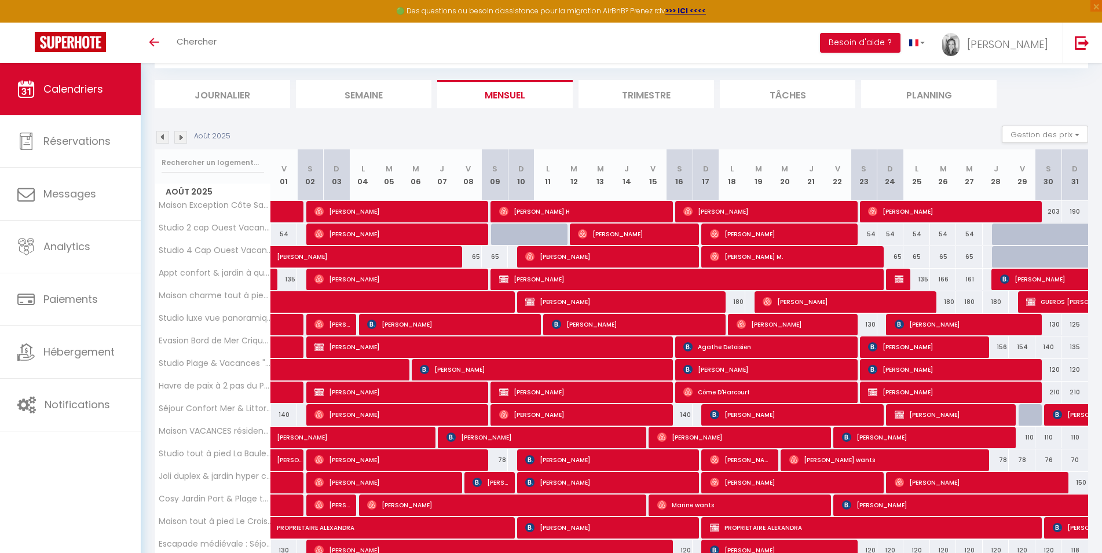
click at [723, 278] on span "[PERSON_NAME]" at bounding box center [690, 279] width 382 height 22
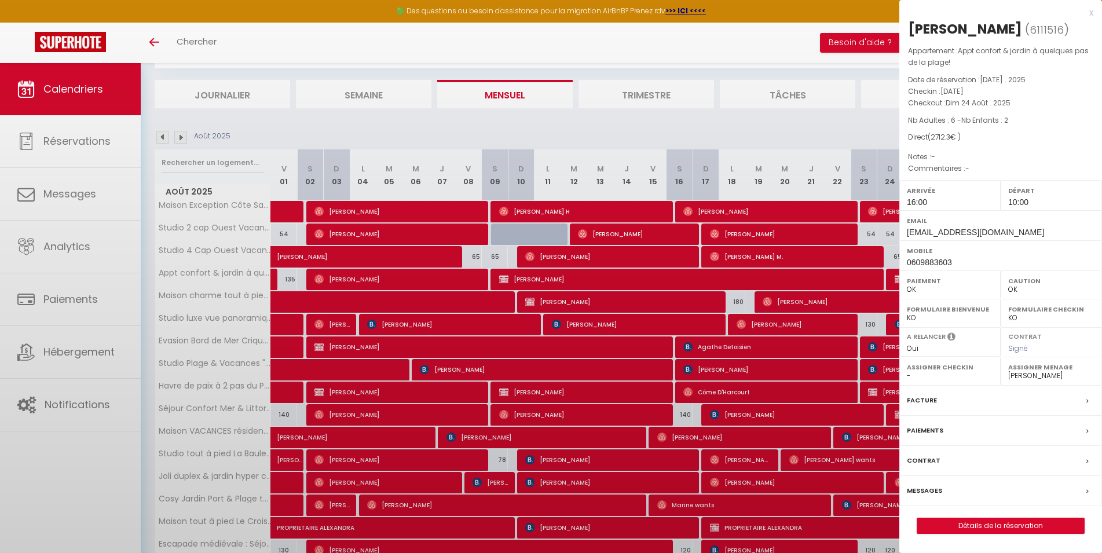
select select "26076"
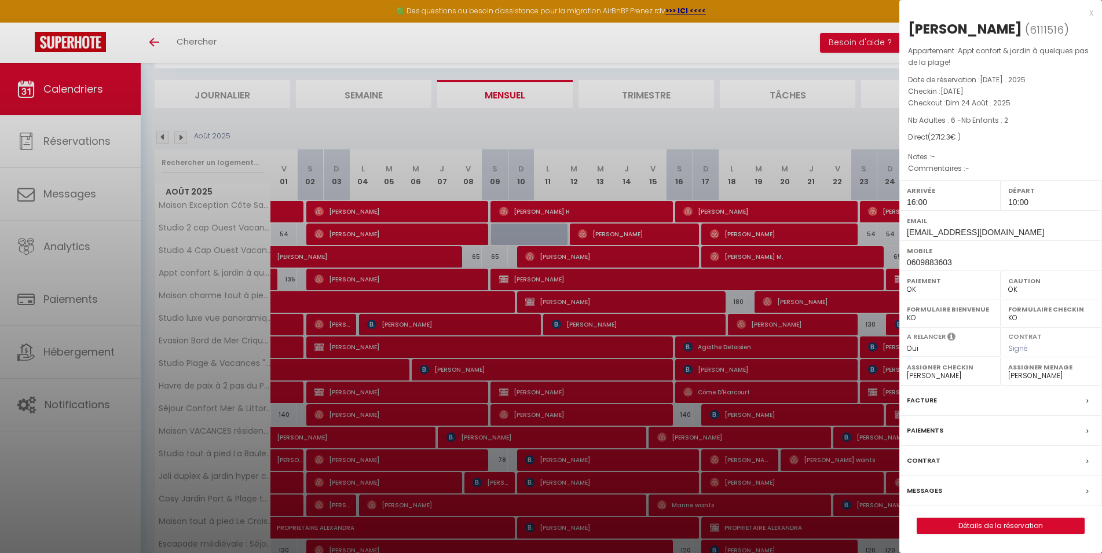
click at [805, 124] on div at bounding box center [551, 276] width 1102 height 553
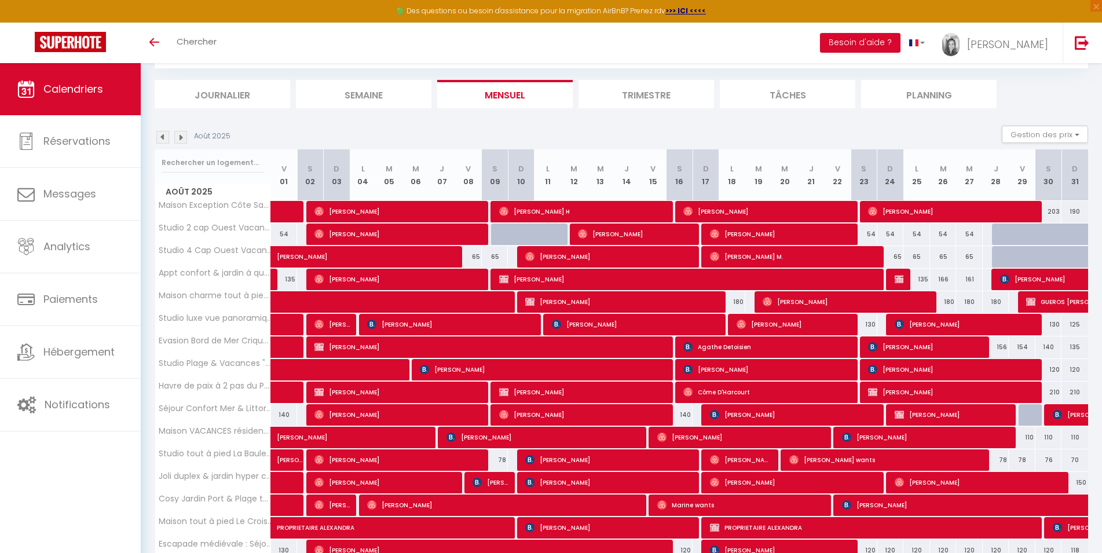
click at [907, 296] on span "[PERSON_NAME]" at bounding box center [847, 302] width 169 height 22
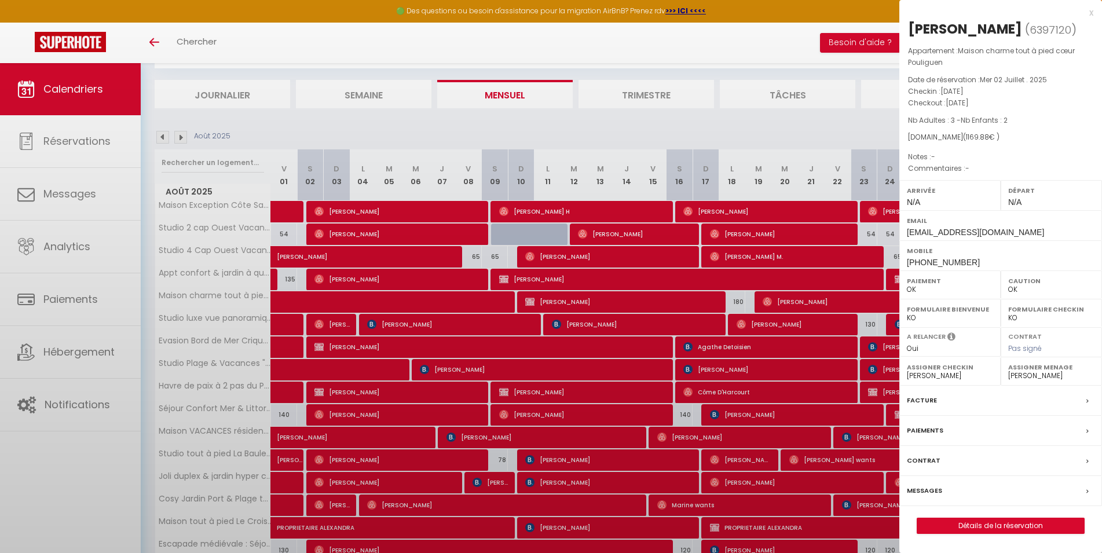
select select
select select "49230"
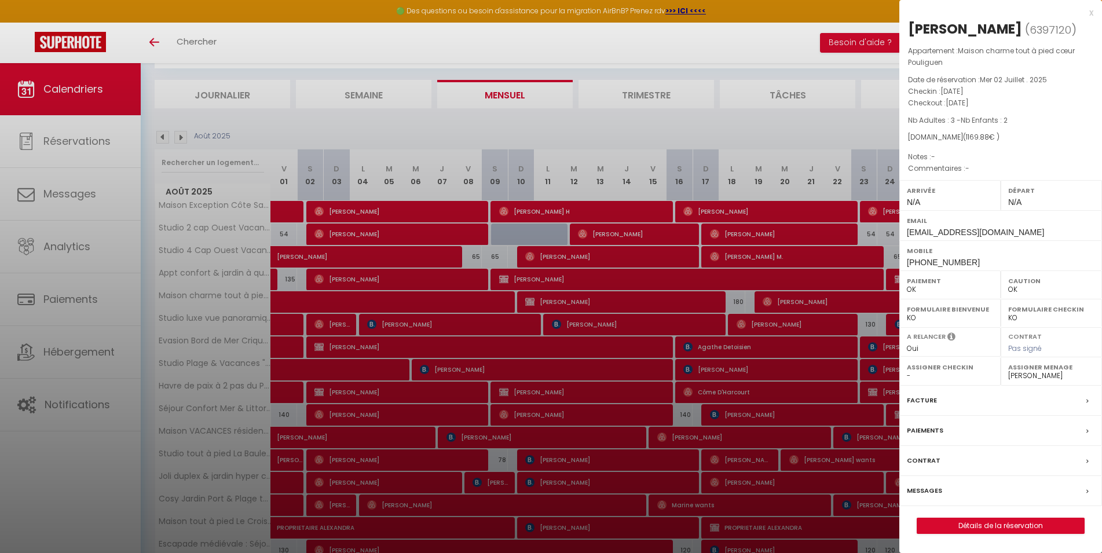
click at [830, 125] on div at bounding box center [551, 276] width 1102 height 553
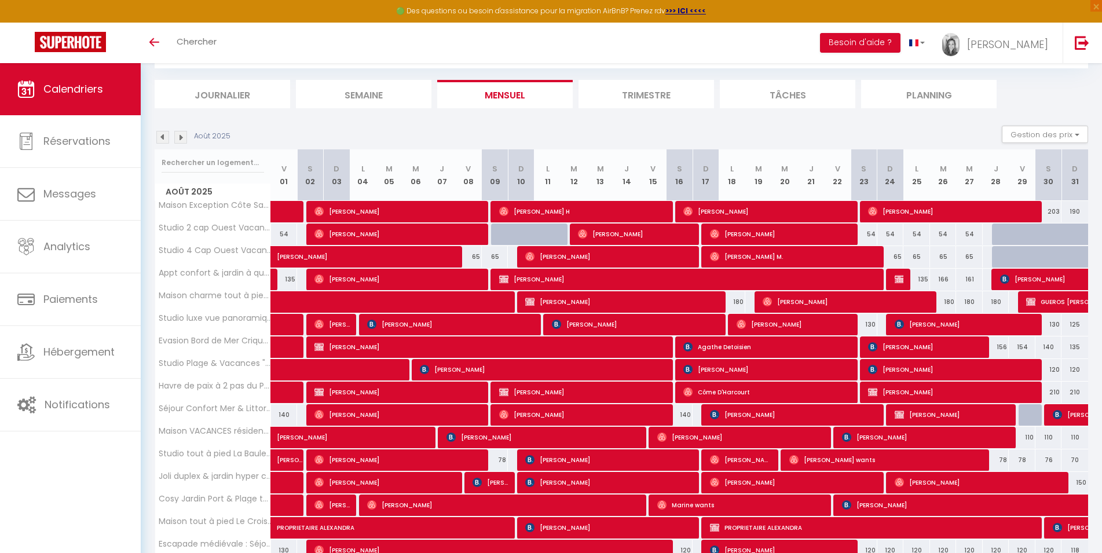
click at [163, 141] on img at bounding box center [162, 137] width 13 height 13
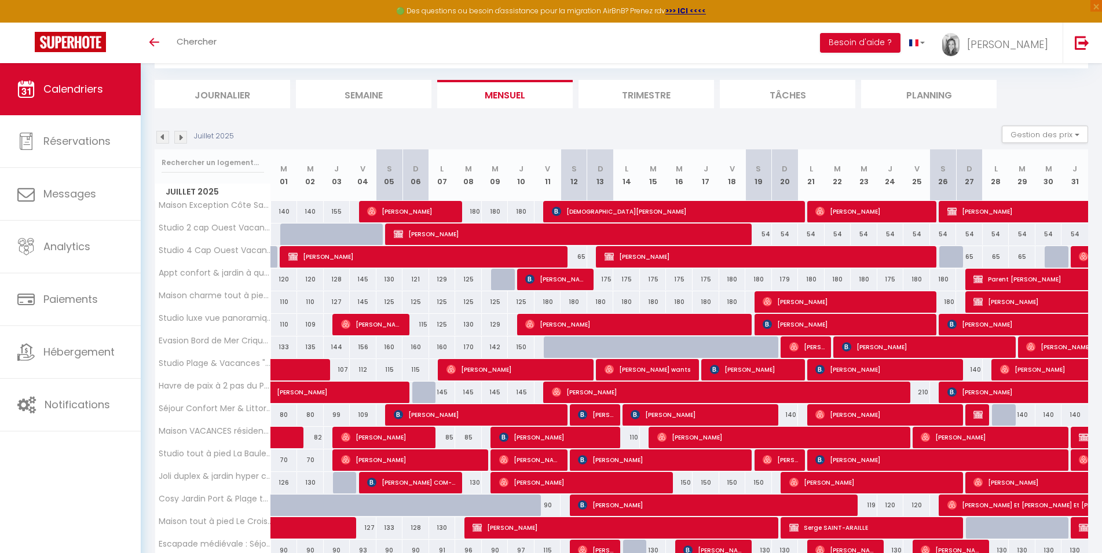
click at [184, 138] on img at bounding box center [180, 137] width 13 height 13
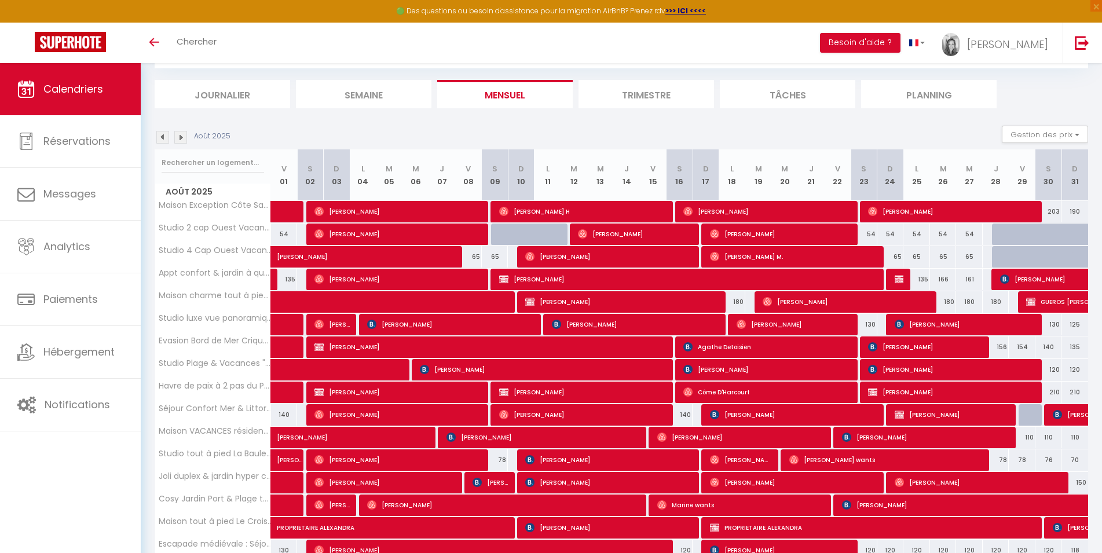
click at [369, 276] on span "[PERSON_NAME]" at bounding box center [399, 279] width 169 height 22
select select "26076"
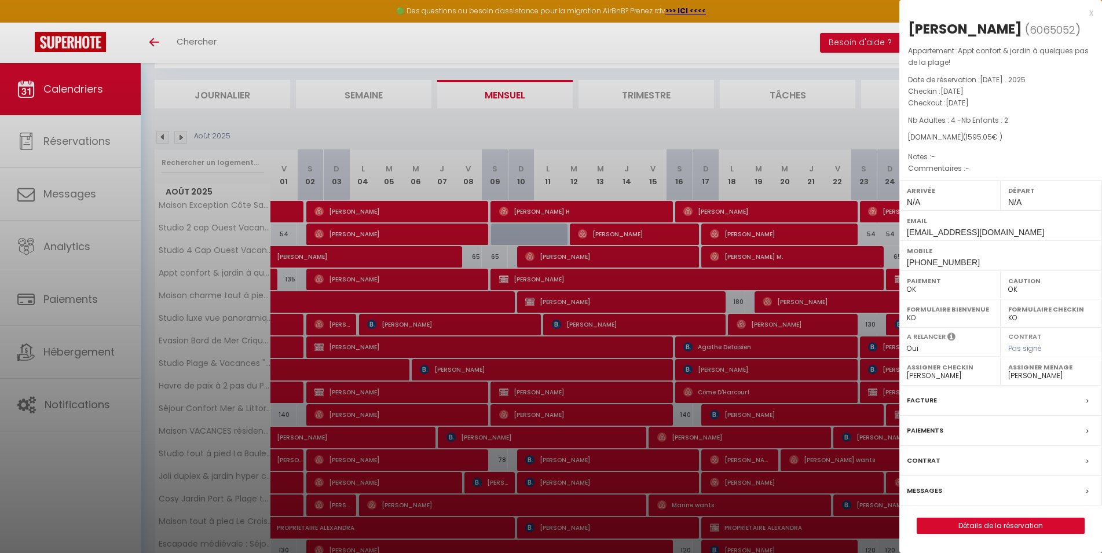
click at [369, 276] on div at bounding box center [551, 276] width 1102 height 553
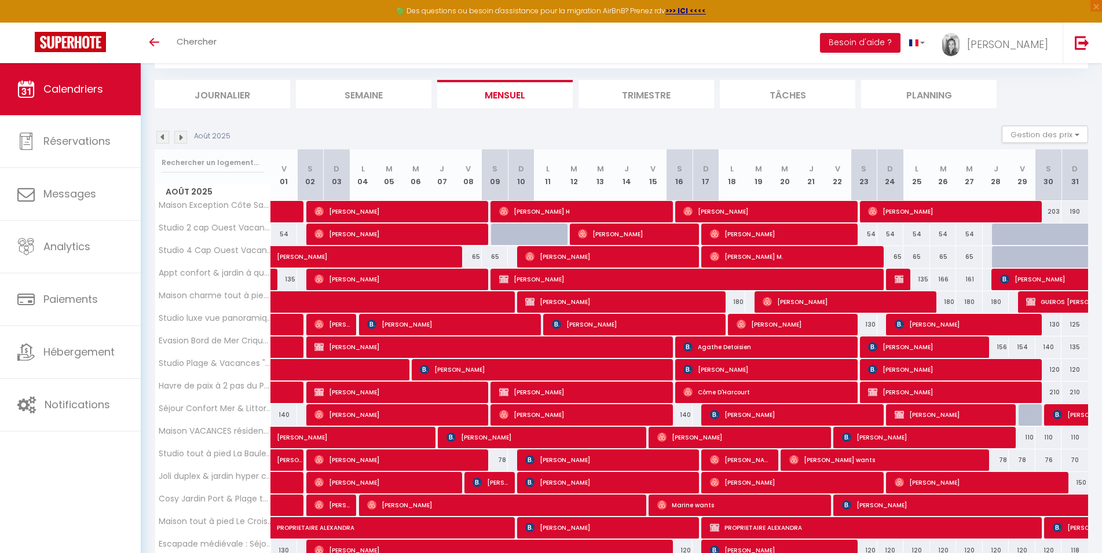
click at [1040, 273] on span "[PERSON_NAME]" at bounding box center [1053, 279] width 107 height 22
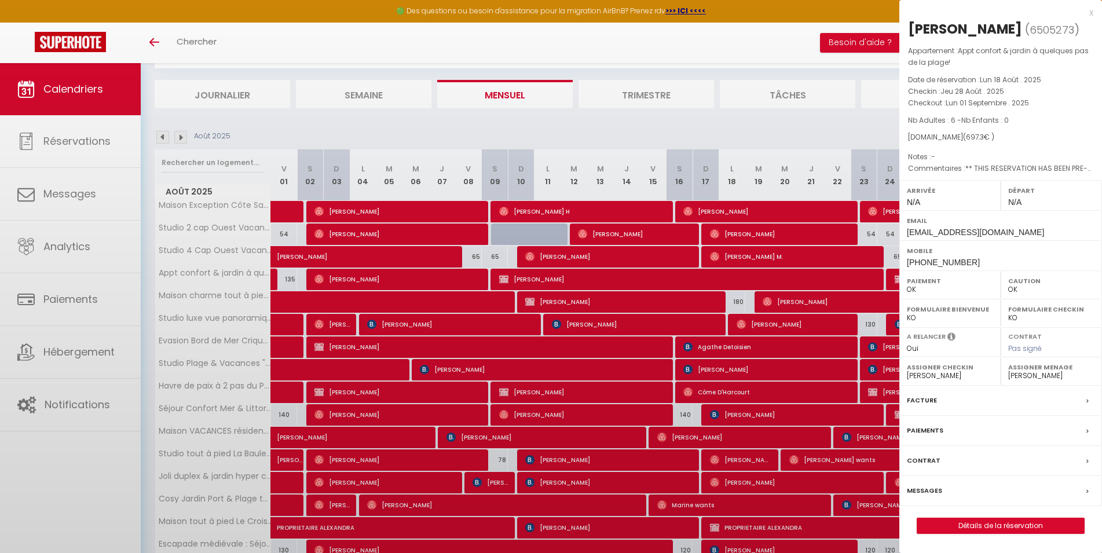
select select
select select "45563"
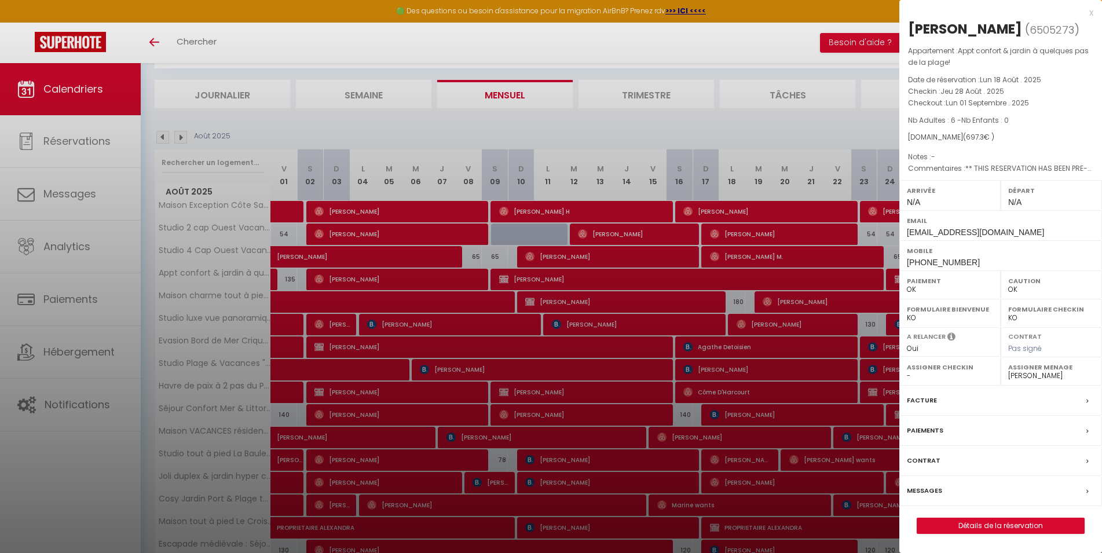
drag, startPoint x: 845, startPoint y: 123, endPoint x: 115, endPoint y: 115, distance: 730.5
click at [845, 123] on div at bounding box center [551, 276] width 1102 height 553
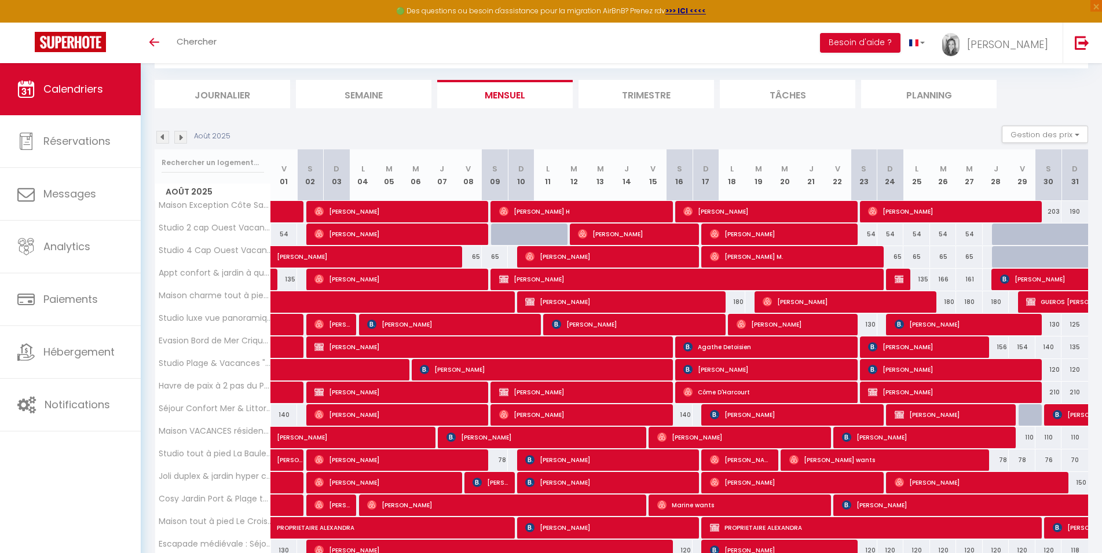
click at [181, 136] on img at bounding box center [180, 137] width 13 height 13
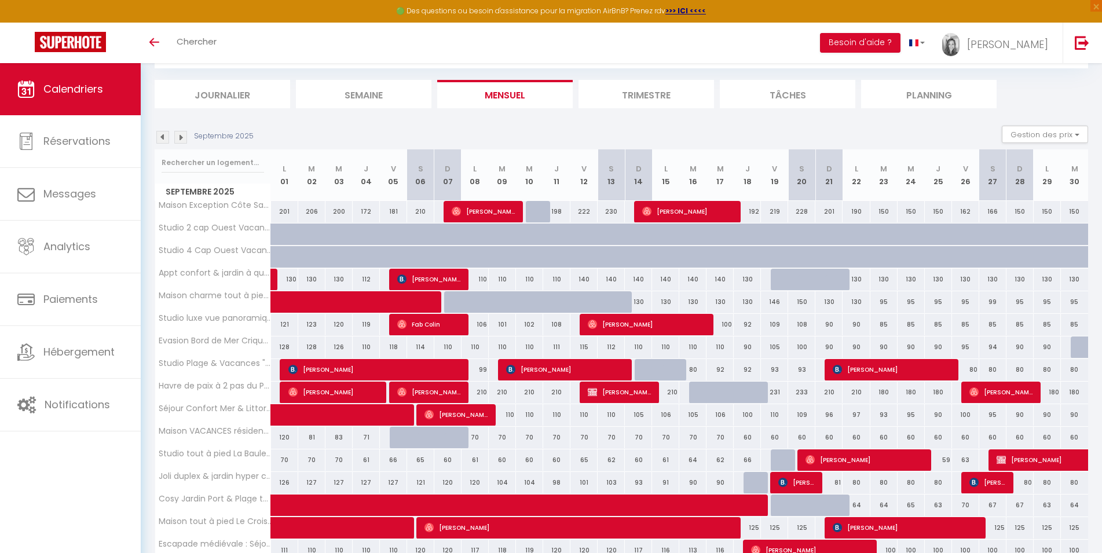
click at [185, 140] on img at bounding box center [180, 137] width 13 height 13
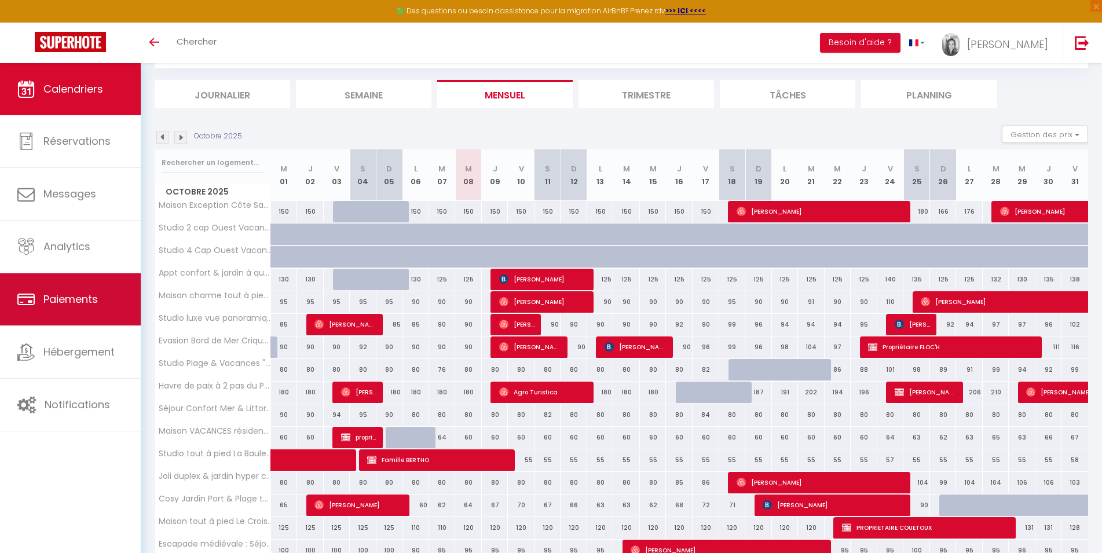
click at [66, 315] on link "Paiements" at bounding box center [70, 299] width 141 height 52
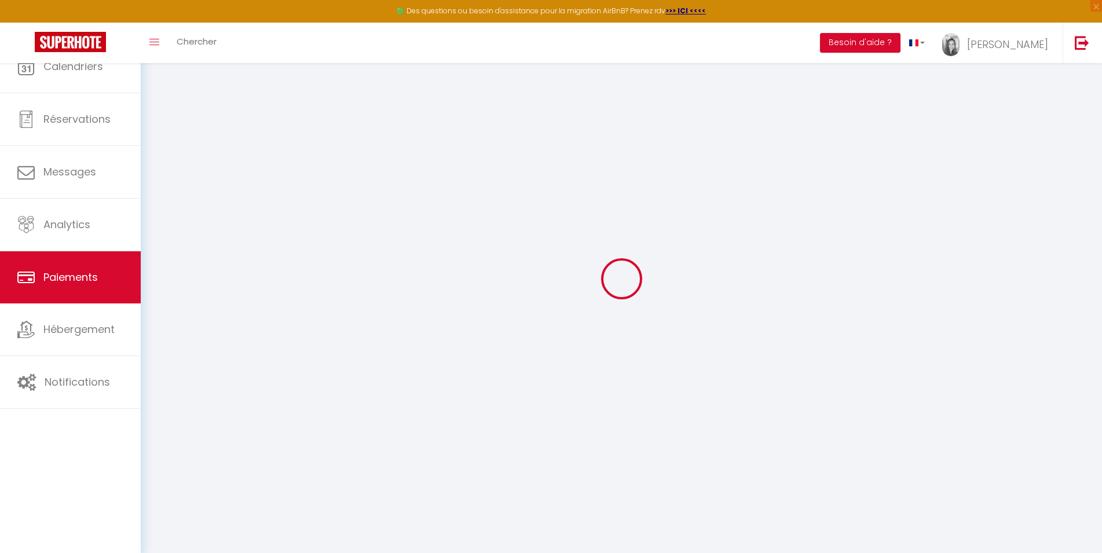
select select "2"
select select "0"
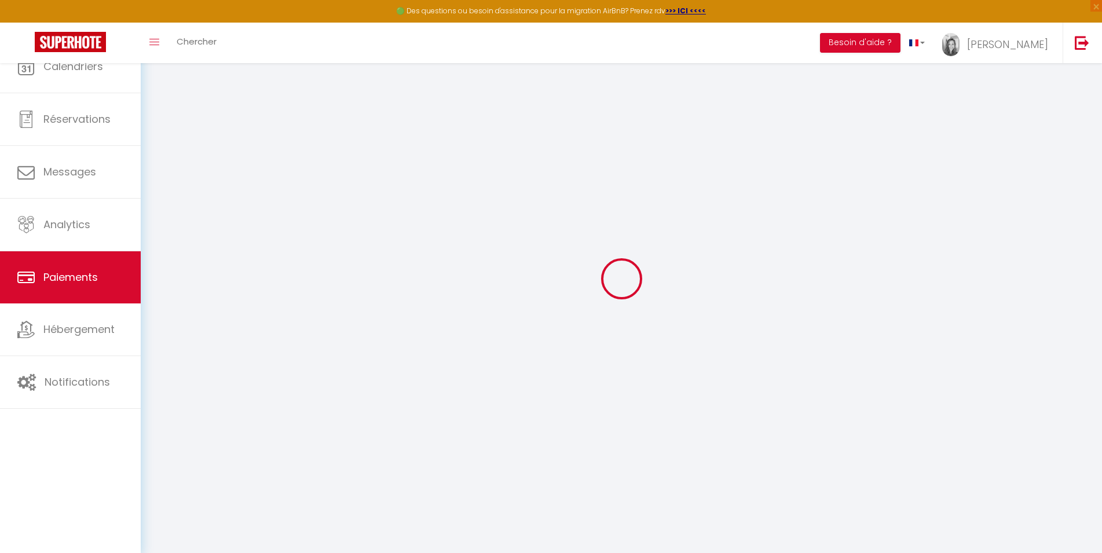
select select "0"
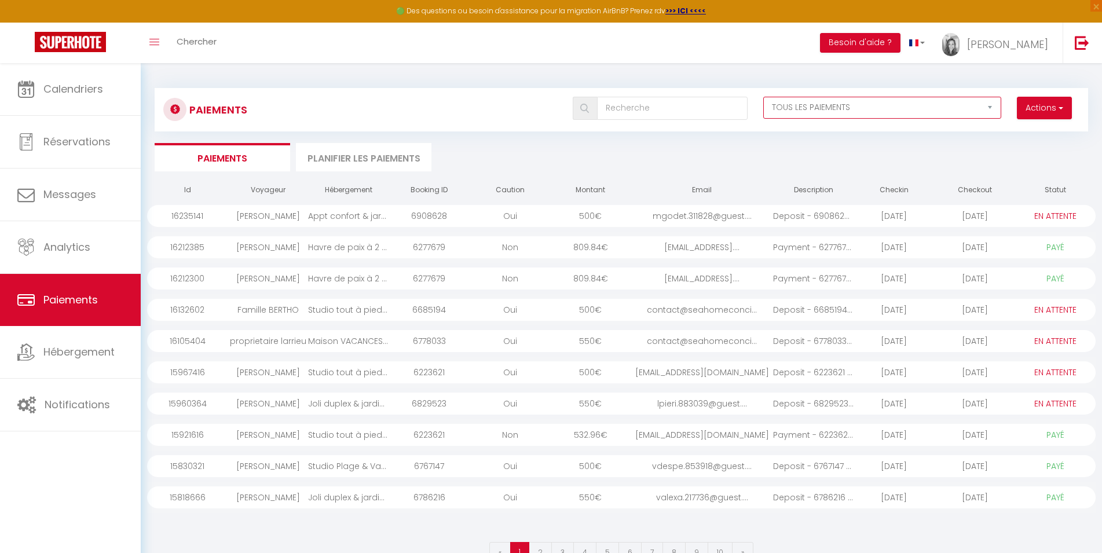
click at [763, 97] on select "EN ATTENTE PAYÉ TOUS LES PAIEMENTS" at bounding box center [882, 108] width 239 height 22
click at [852, 108] on select "EN ATTENTE PAYÉ TOUS LES PAIEMENTS" at bounding box center [882, 108] width 239 height 22
click at [367, 163] on li "Planifier les paiements" at bounding box center [364, 157] width 136 height 28
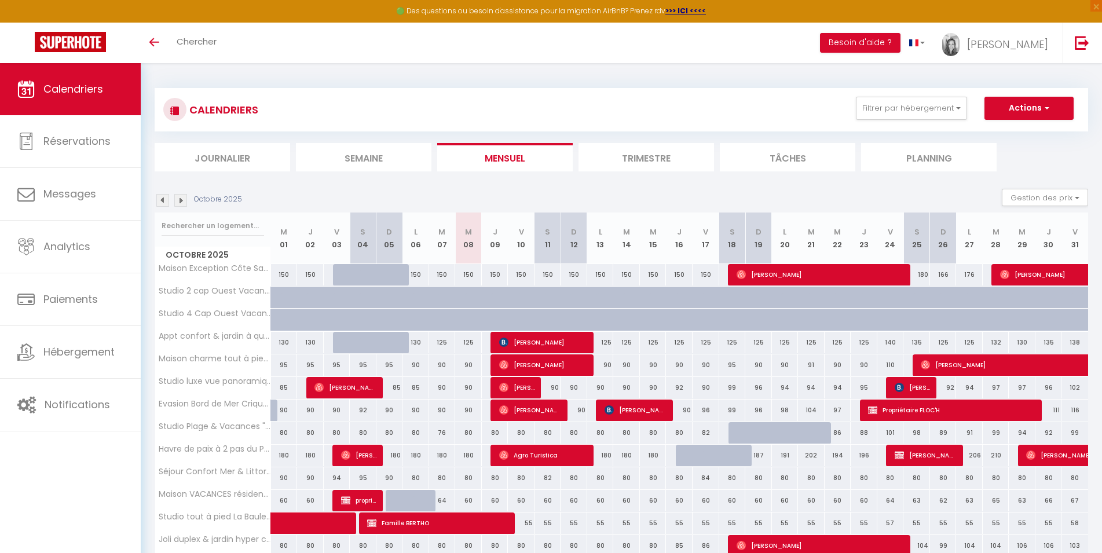
click at [166, 204] on img at bounding box center [162, 200] width 13 height 13
select select
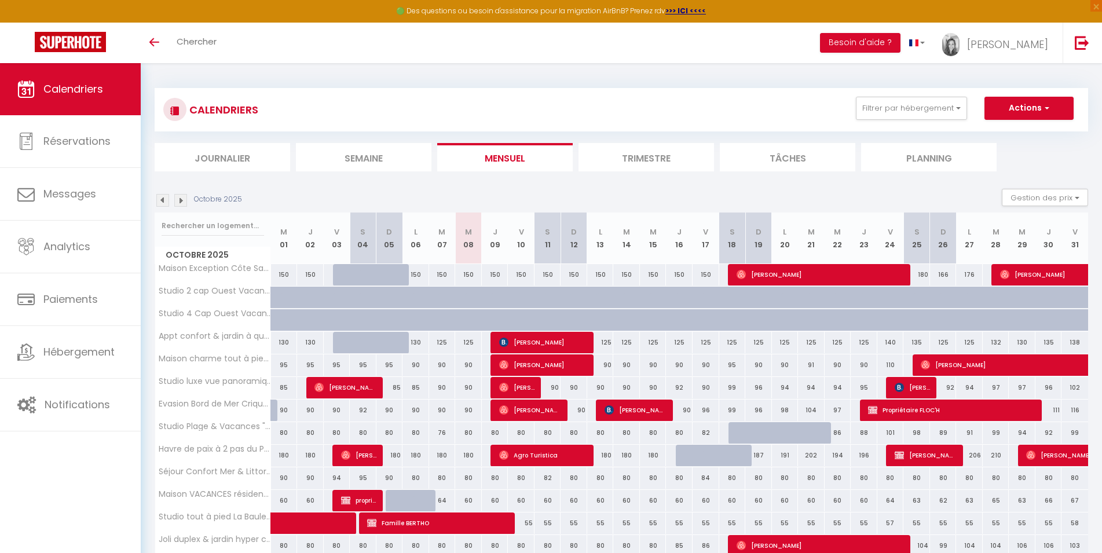
select select
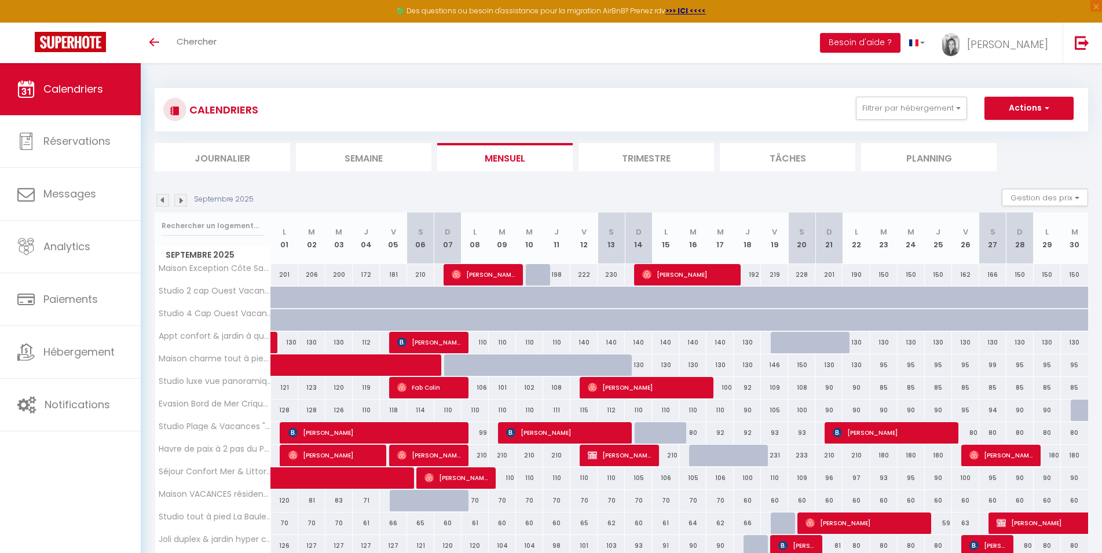
click at [434, 343] on span "[PERSON_NAME]" at bounding box center [429, 342] width 64 height 22
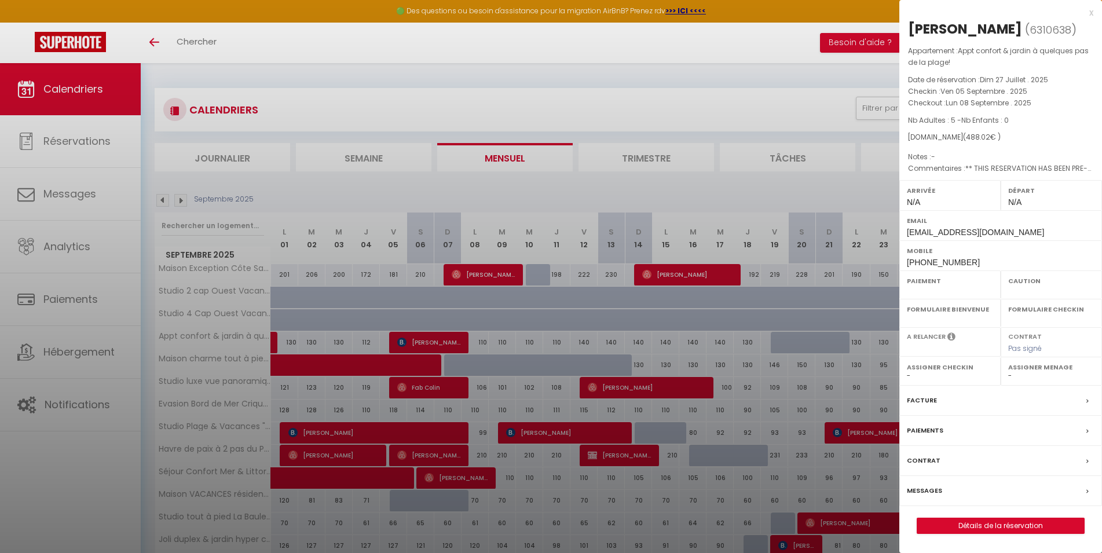
select select "OK"
select select "0"
select select "1"
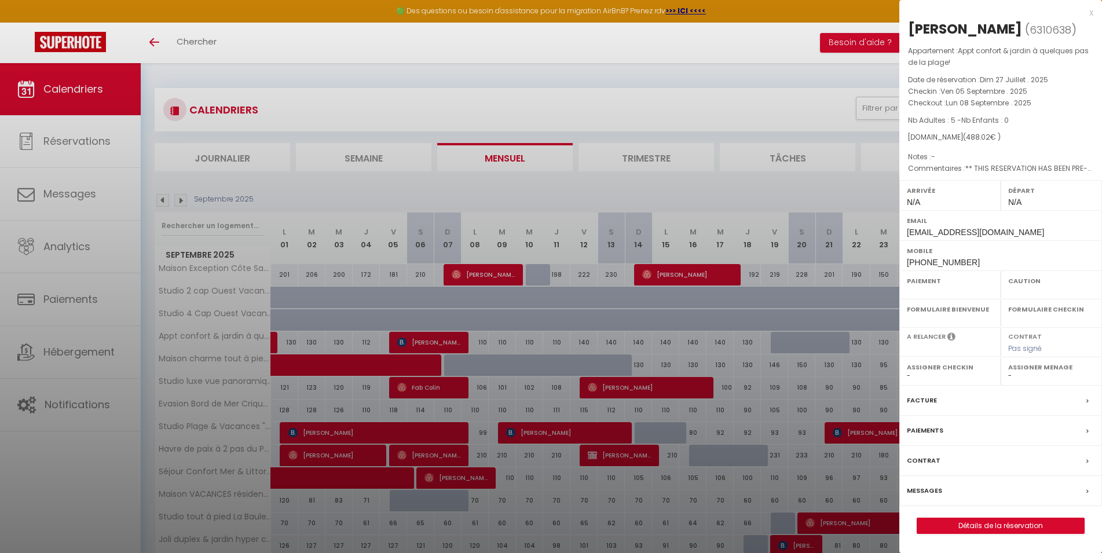
select select
select select "45563"
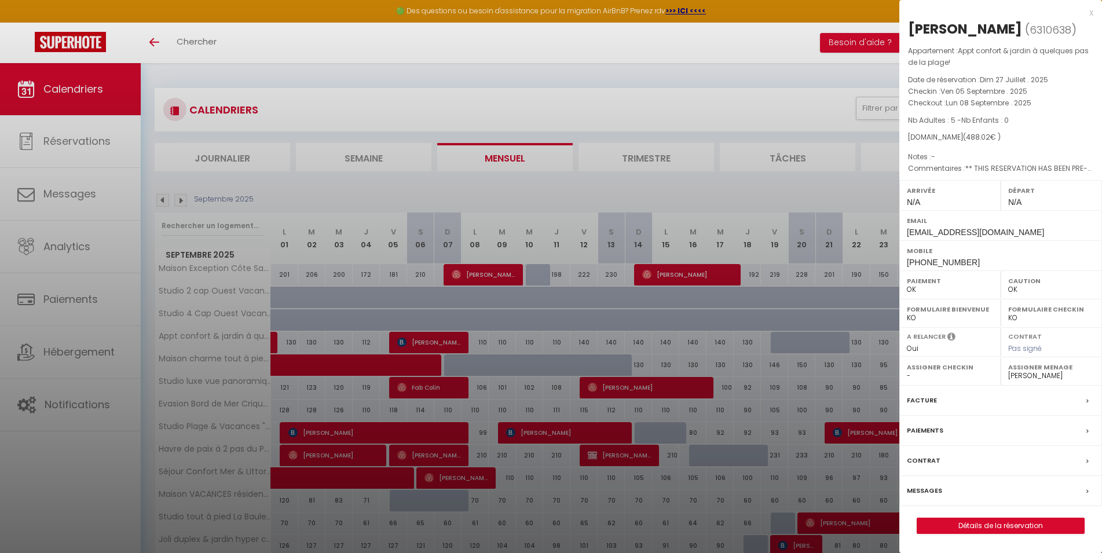
click at [370, 187] on div at bounding box center [551, 276] width 1102 height 553
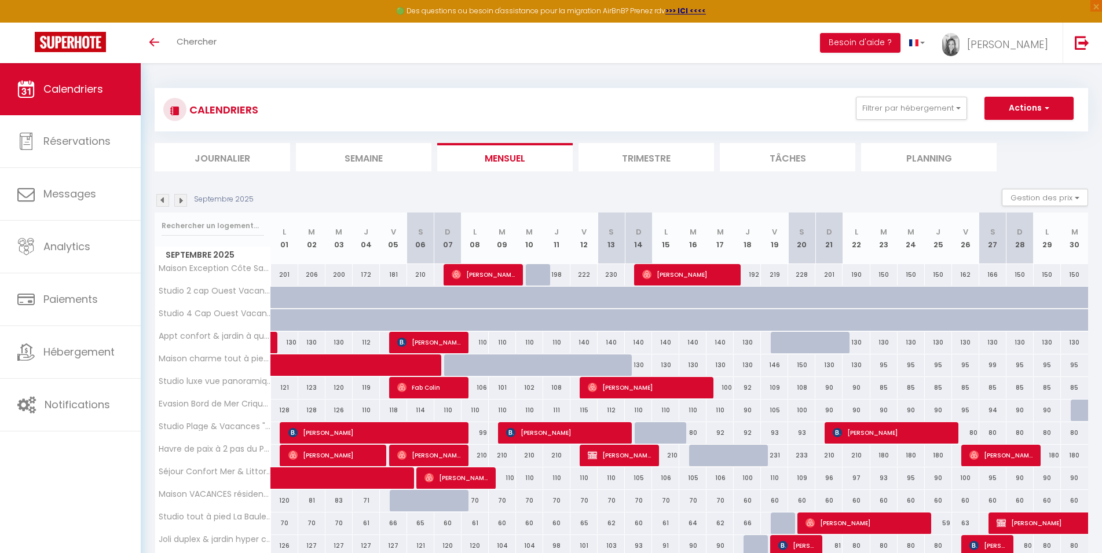
click at [423, 343] on span "[PERSON_NAME]" at bounding box center [429, 342] width 64 height 22
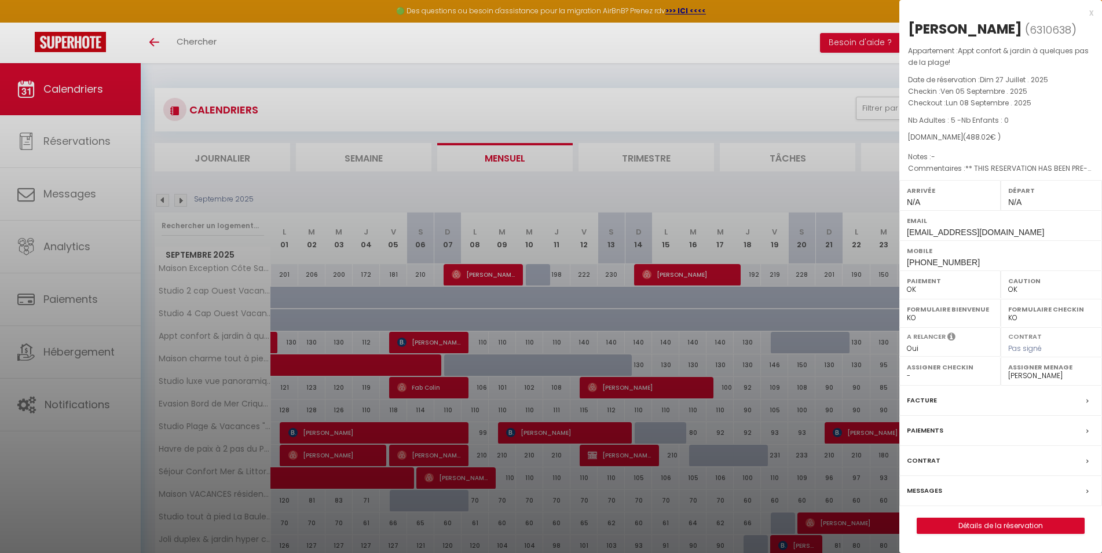
click at [436, 189] on div at bounding box center [551, 276] width 1102 height 553
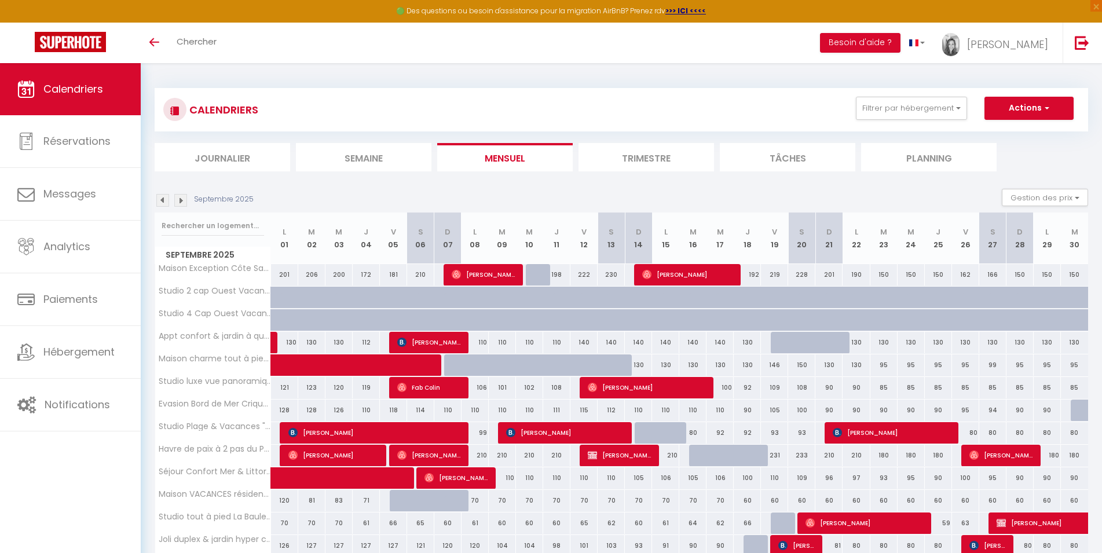
click at [437, 340] on span "[PERSON_NAME]" at bounding box center [429, 342] width 64 height 22
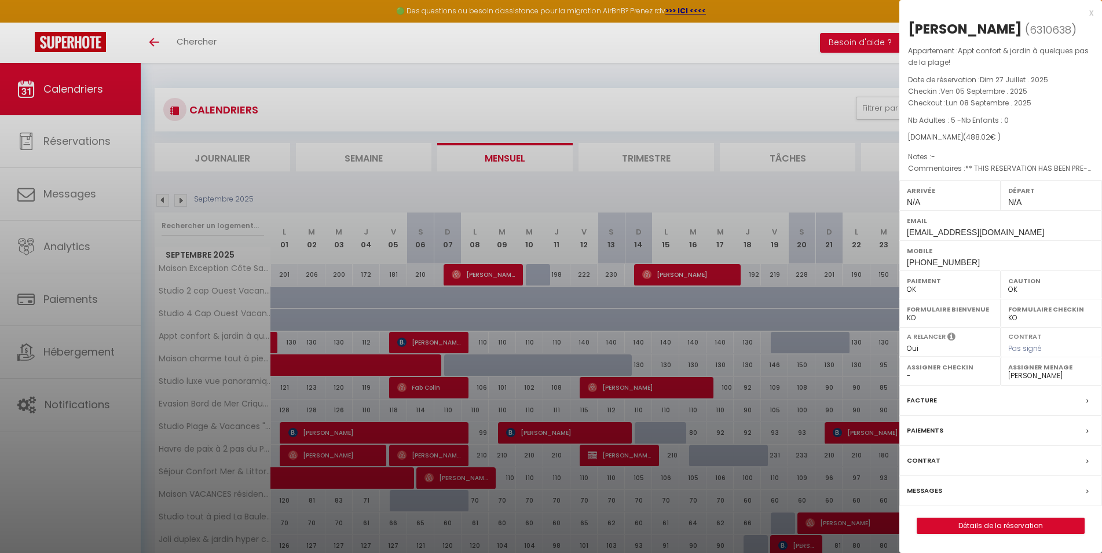
click at [451, 182] on div at bounding box center [551, 276] width 1102 height 553
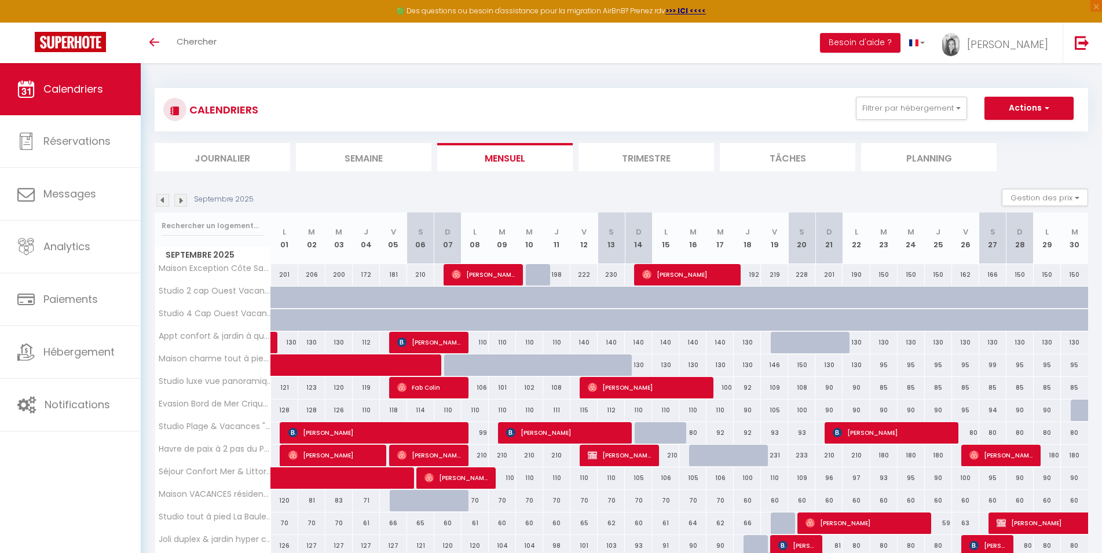
click at [466, 268] on span "[PERSON_NAME]" at bounding box center [484, 275] width 64 height 22
select select "45563"
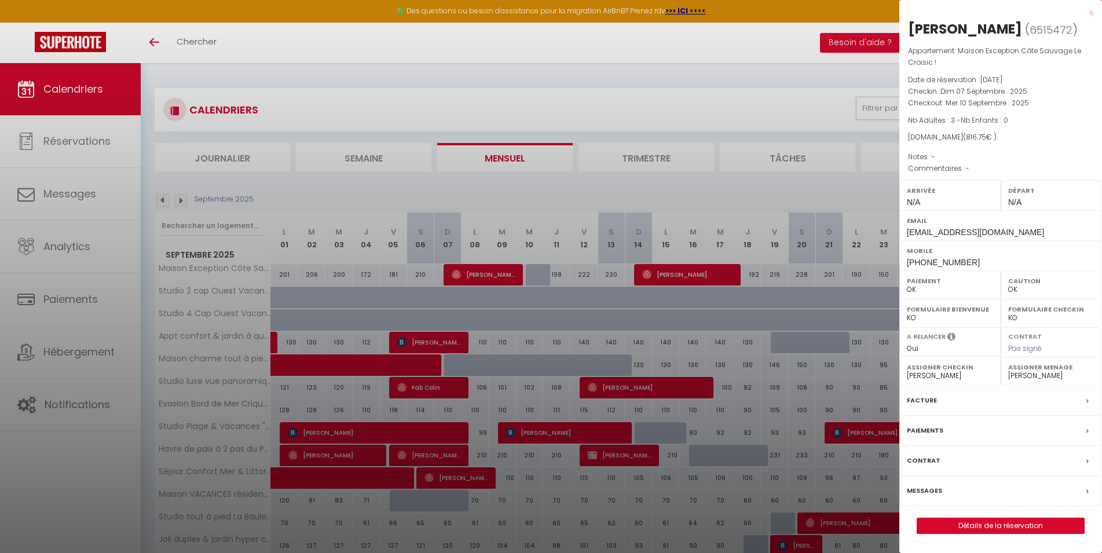
click at [687, 274] on div at bounding box center [551, 276] width 1102 height 553
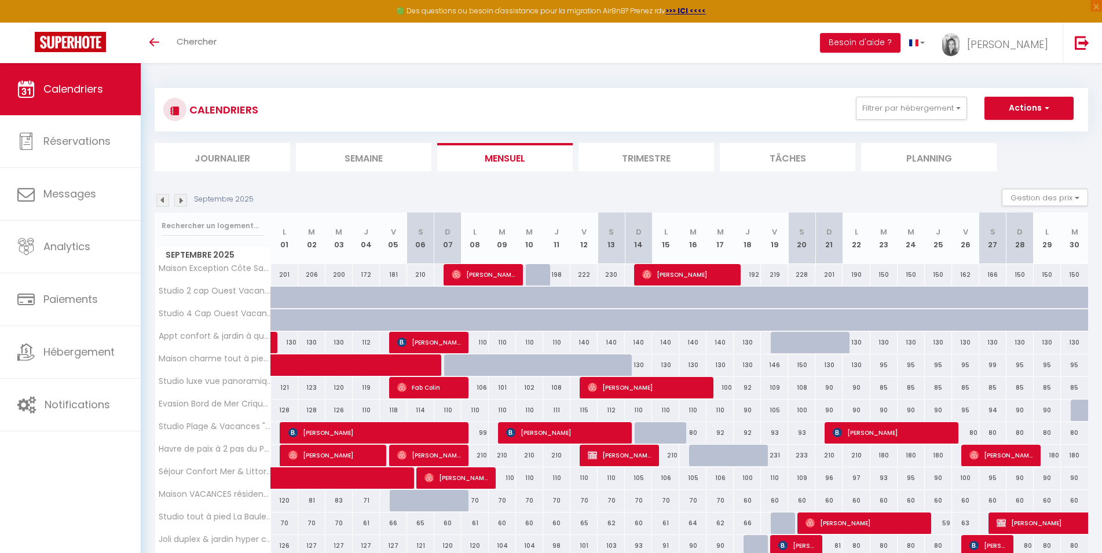
click at [687, 274] on span "[PERSON_NAME]" at bounding box center [687, 275] width 91 height 22
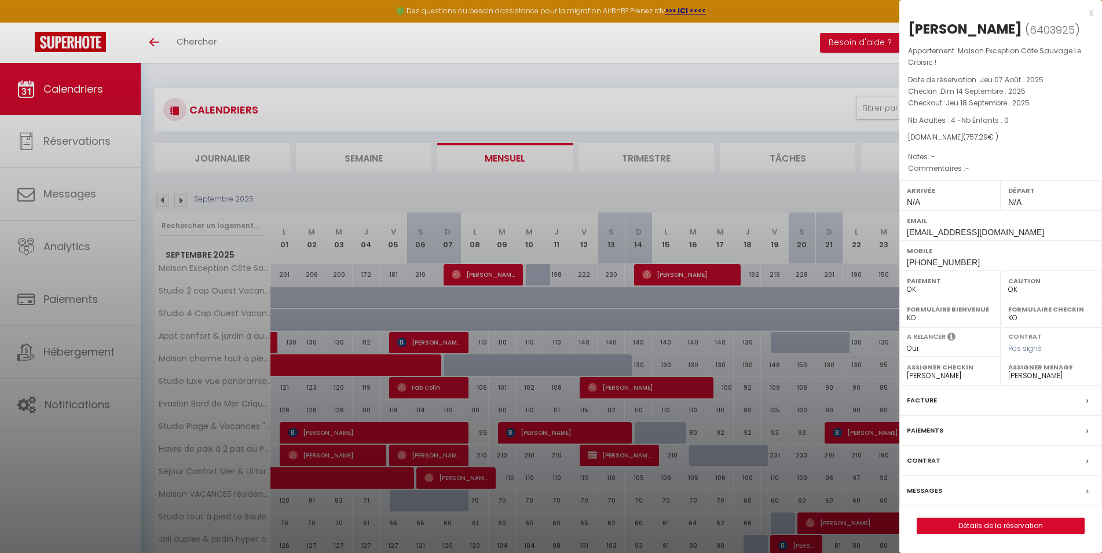
click at [689, 190] on div at bounding box center [551, 276] width 1102 height 553
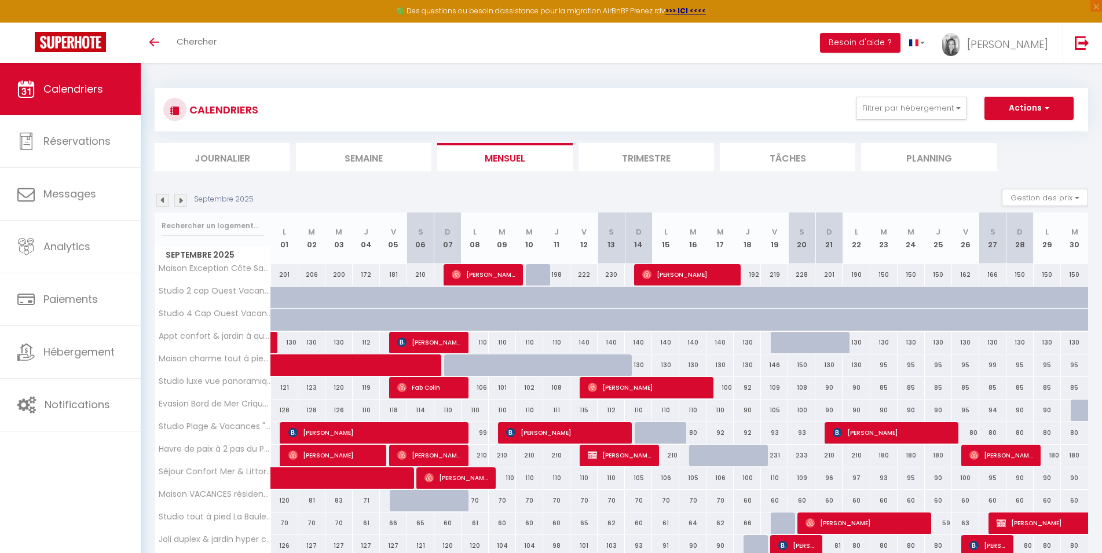
click at [437, 342] on span "[PERSON_NAME]" at bounding box center [429, 342] width 64 height 22
select select
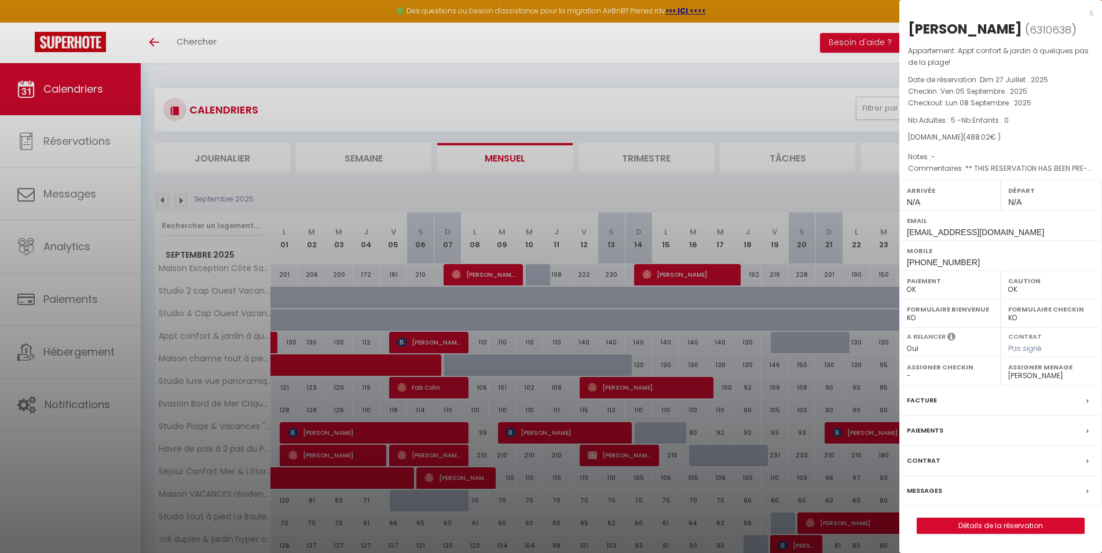
click at [484, 191] on div at bounding box center [551, 276] width 1102 height 553
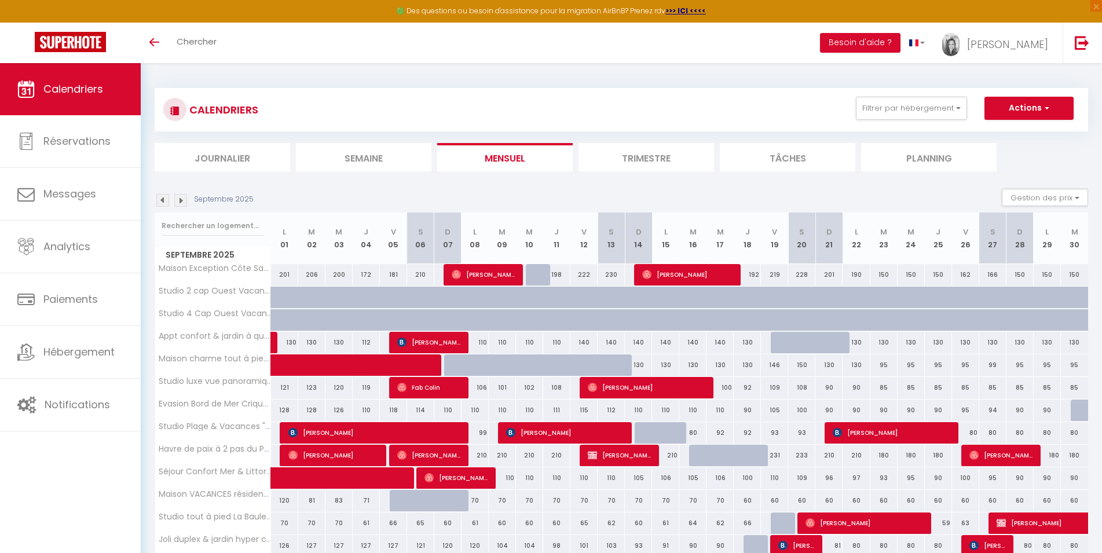
click at [163, 198] on img at bounding box center [162, 200] width 13 height 13
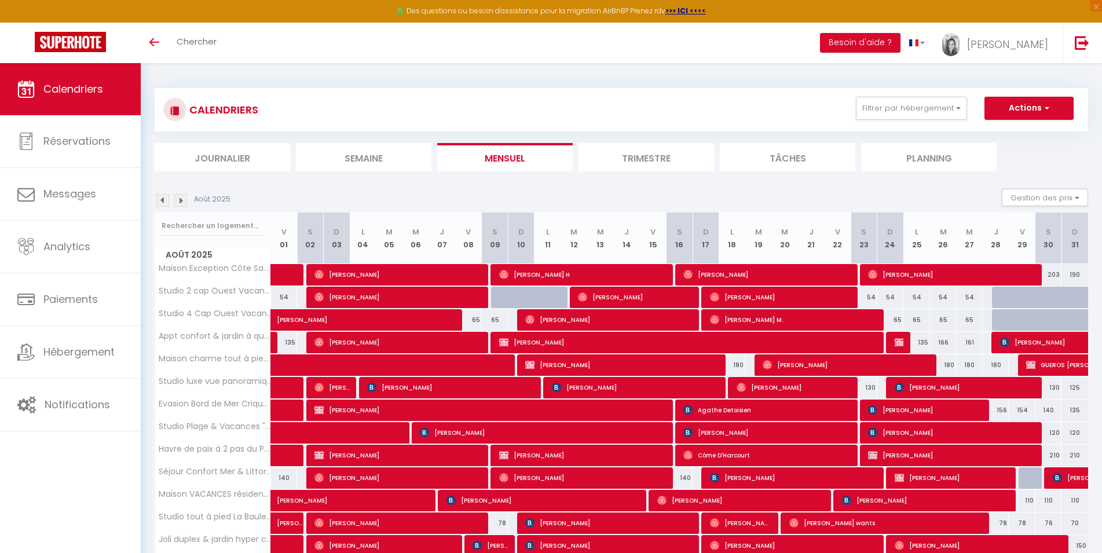
click at [180, 201] on img at bounding box center [180, 200] width 13 height 13
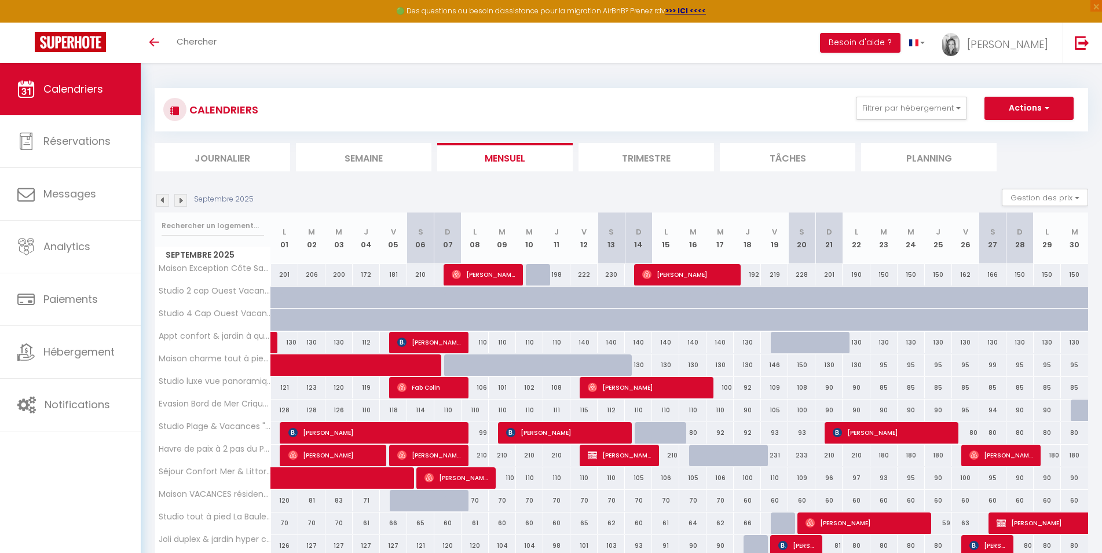
click at [418, 392] on span "Fab Colin" at bounding box center [429, 388] width 64 height 22
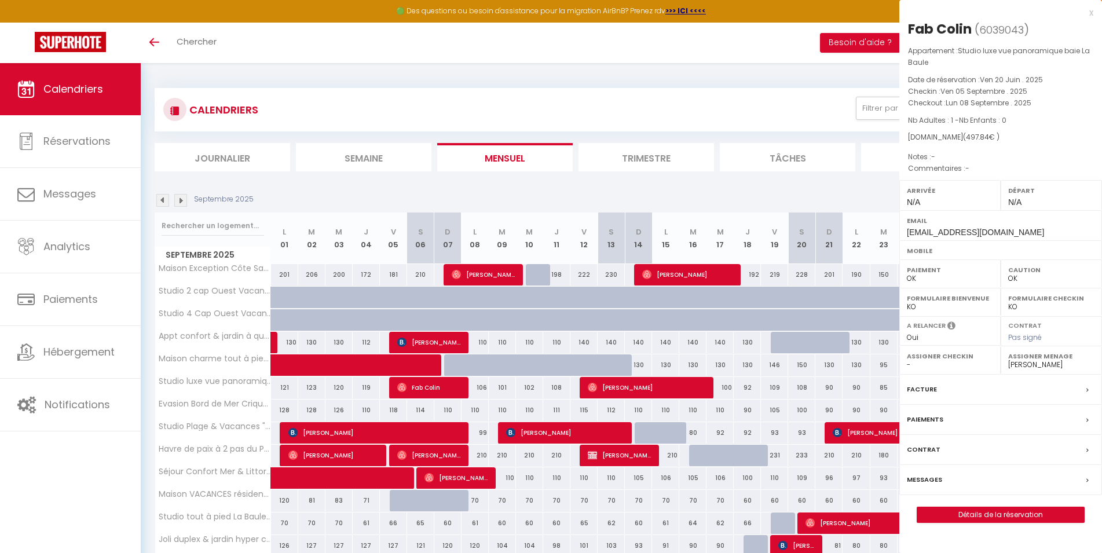
select select "26076"
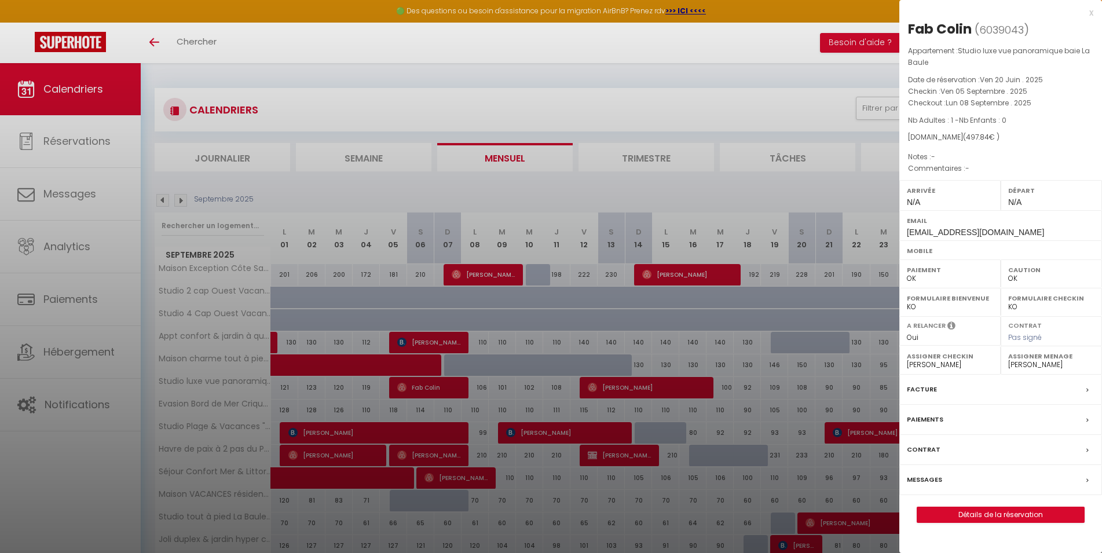
click at [608, 388] on div at bounding box center [551, 276] width 1102 height 553
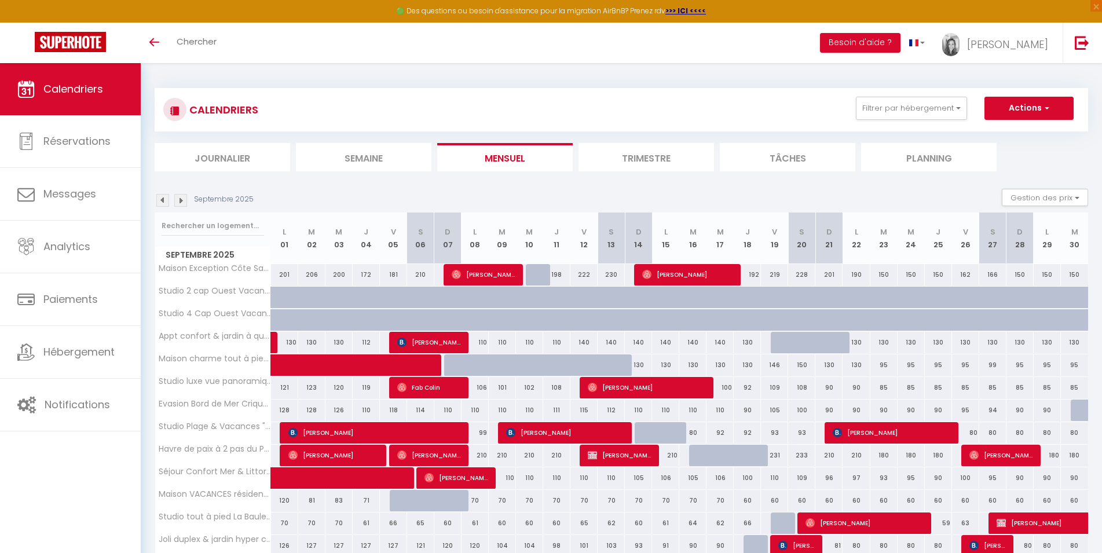
click at [608, 388] on span "[PERSON_NAME]" at bounding box center [647, 388] width 118 height 22
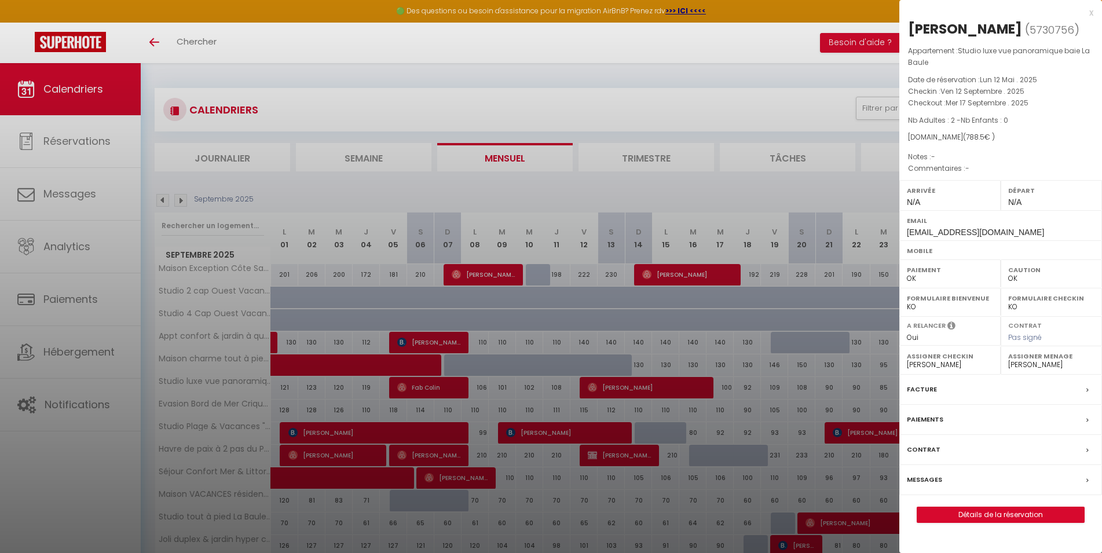
click at [589, 193] on div at bounding box center [551, 276] width 1102 height 553
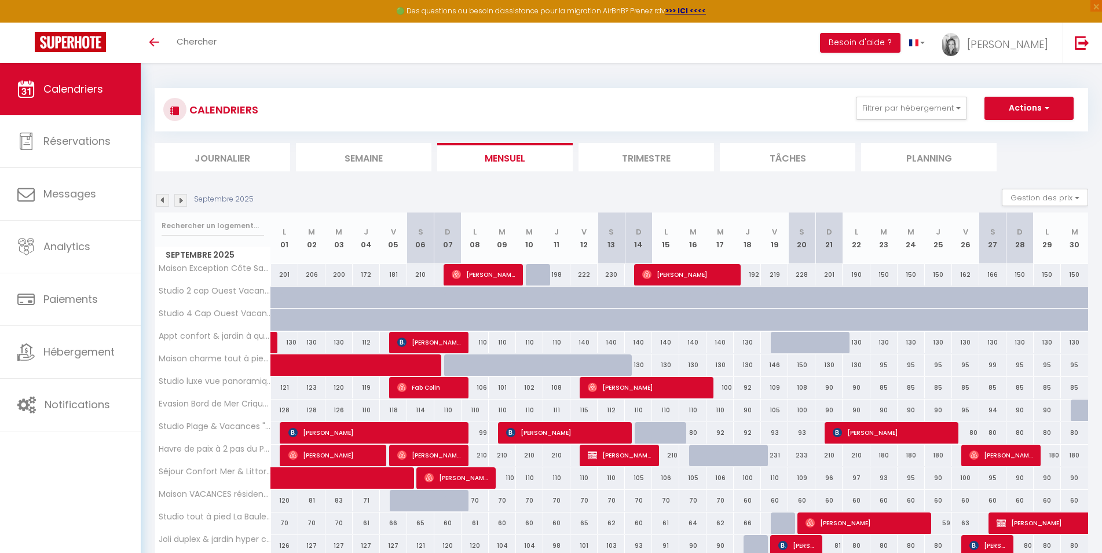
click at [430, 382] on span "Fab Colin" at bounding box center [429, 388] width 64 height 22
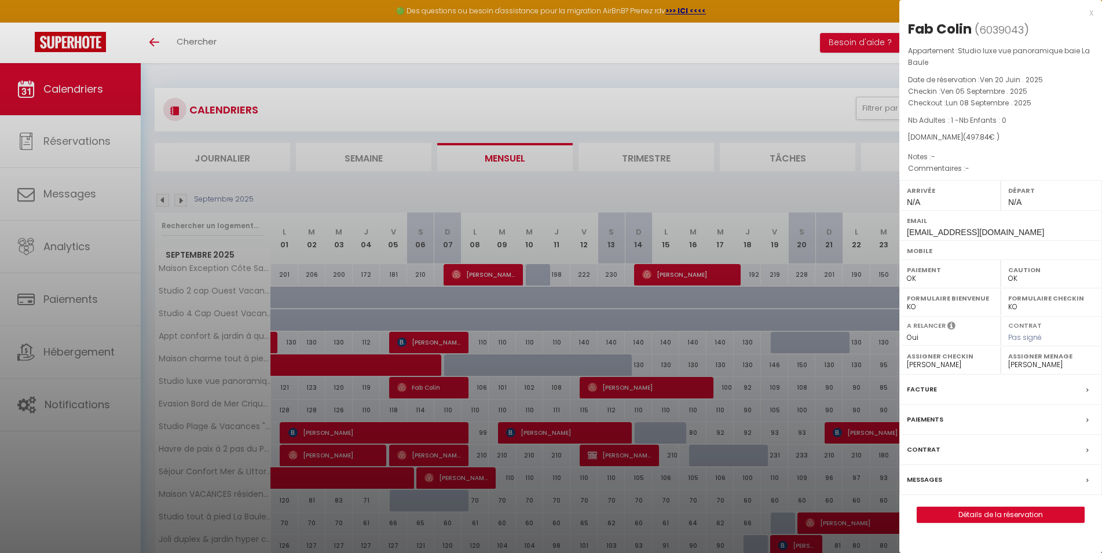
click at [562, 184] on div at bounding box center [551, 276] width 1102 height 553
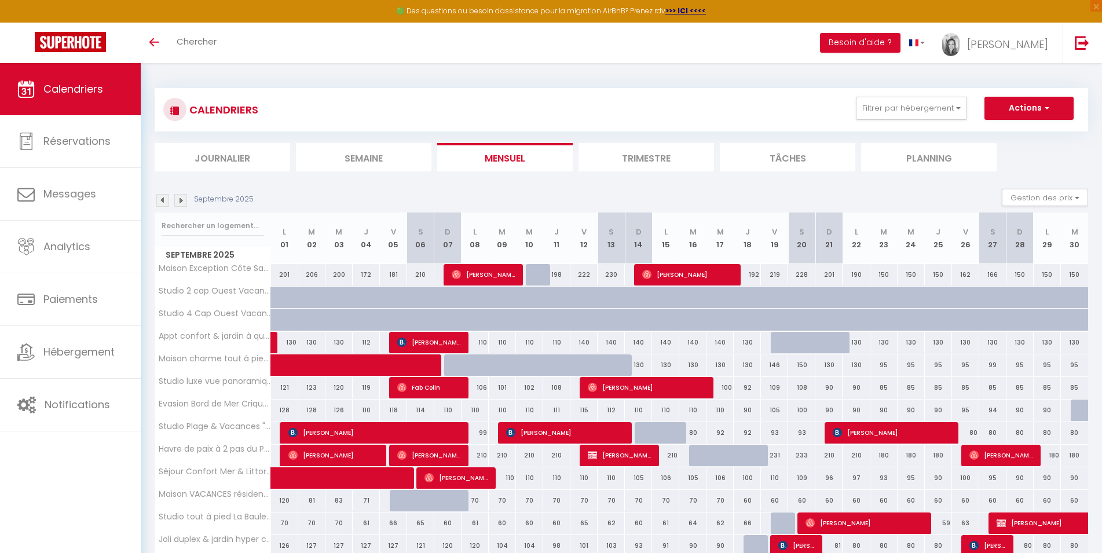
click at [609, 387] on span "[PERSON_NAME]" at bounding box center [647, 388] width 118 height 22
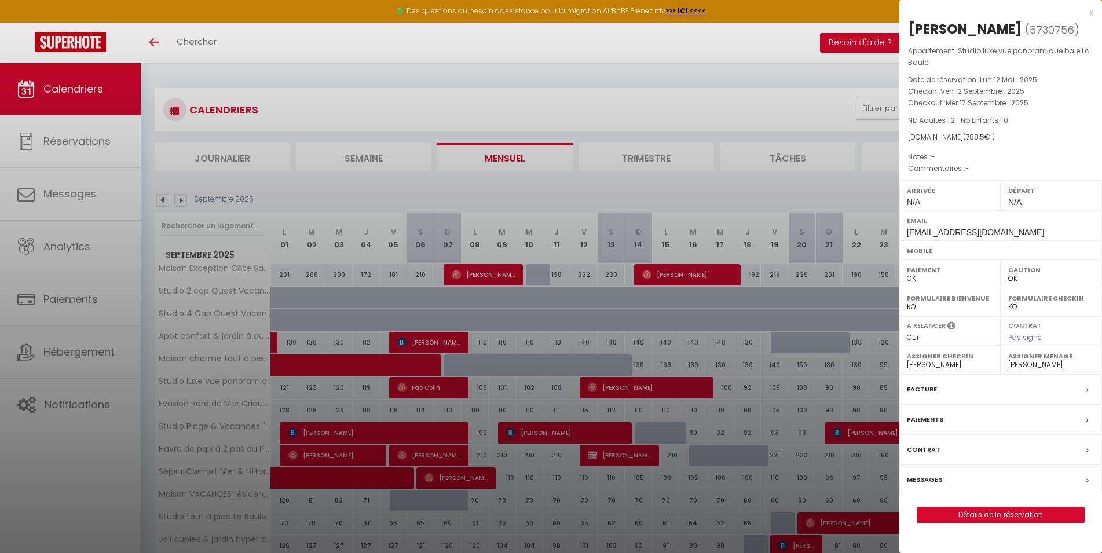
click at [271, 185] on div at bounding box center [551, 276] width 1102 height 553
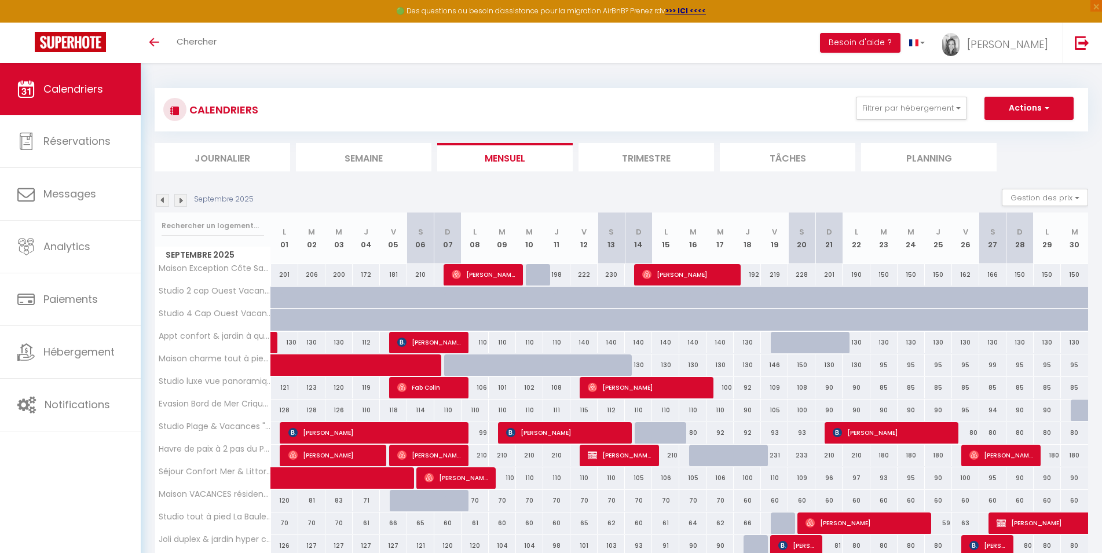
click at [444, 197] on div "Septembre 2025 Gestion des prix Nb Nuits minimum Règles Disponibilité" at bounding box center [622, 201] width 934 height 24
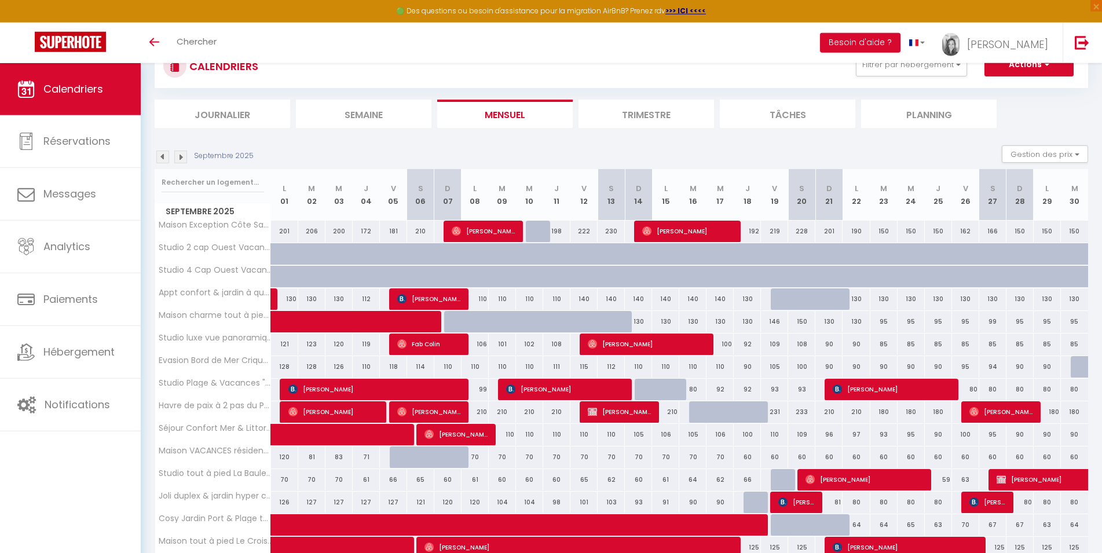
scroll to position [118, 0]
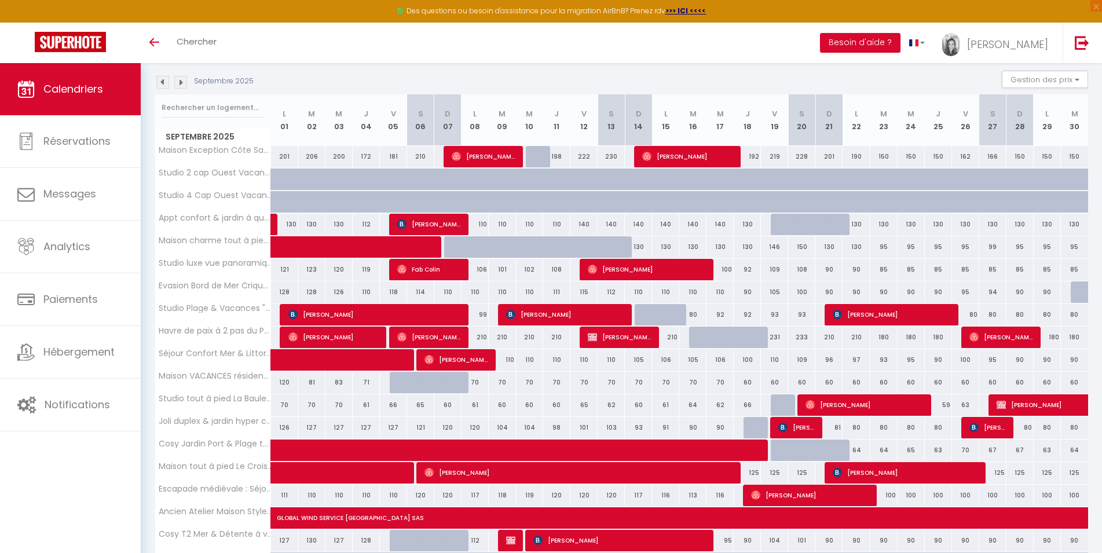
click at [356, 315] on span "[PERSON_NAME]" at bounding box center [374, 315] width 173 height 22
select select "45563"
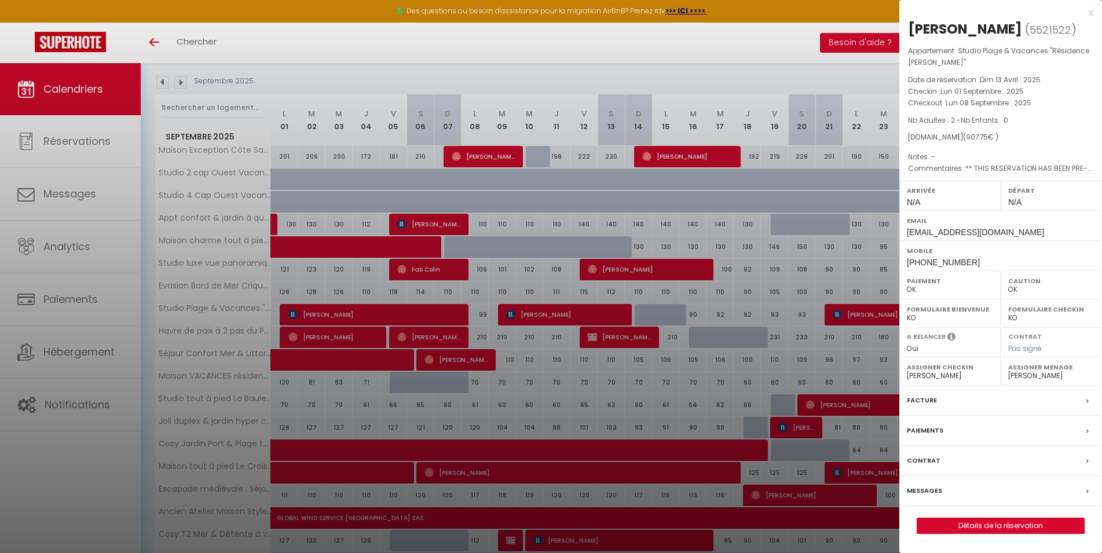
click at [561, 306] on div at bounding box center [551, 276] width 1102 height 553
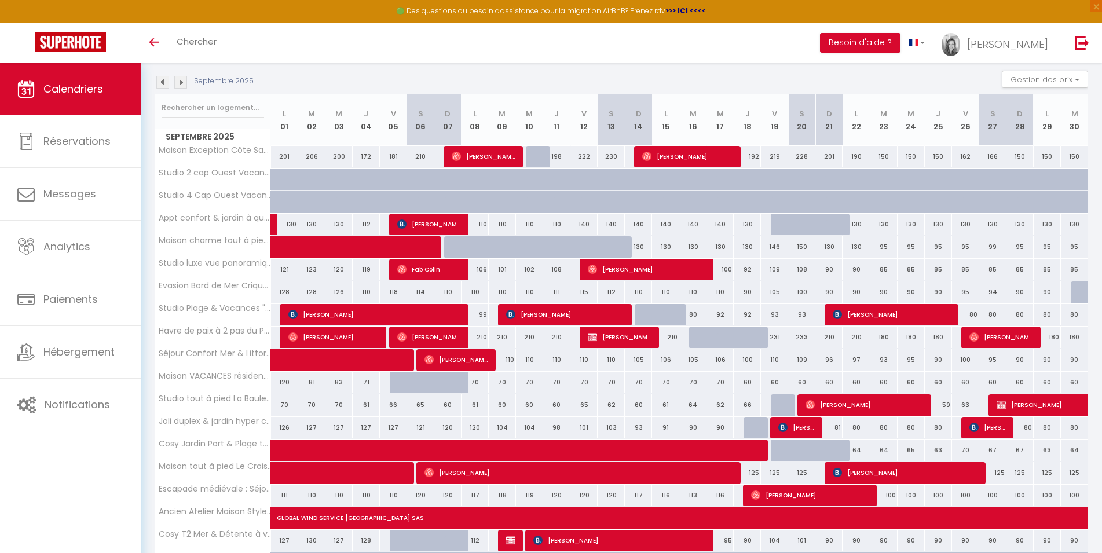
click at [560, 314] on span "[PERSON_NAME]" at bounding box center [565, 315] width 118 height 22
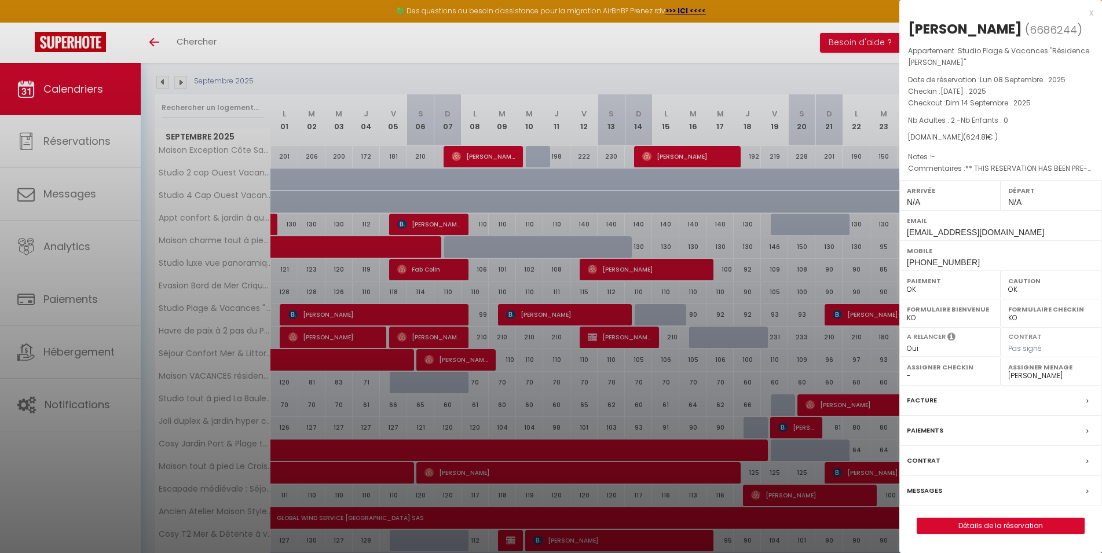
click at [513, 73] on div at bounding box center [551, 276] width 1102 height 553
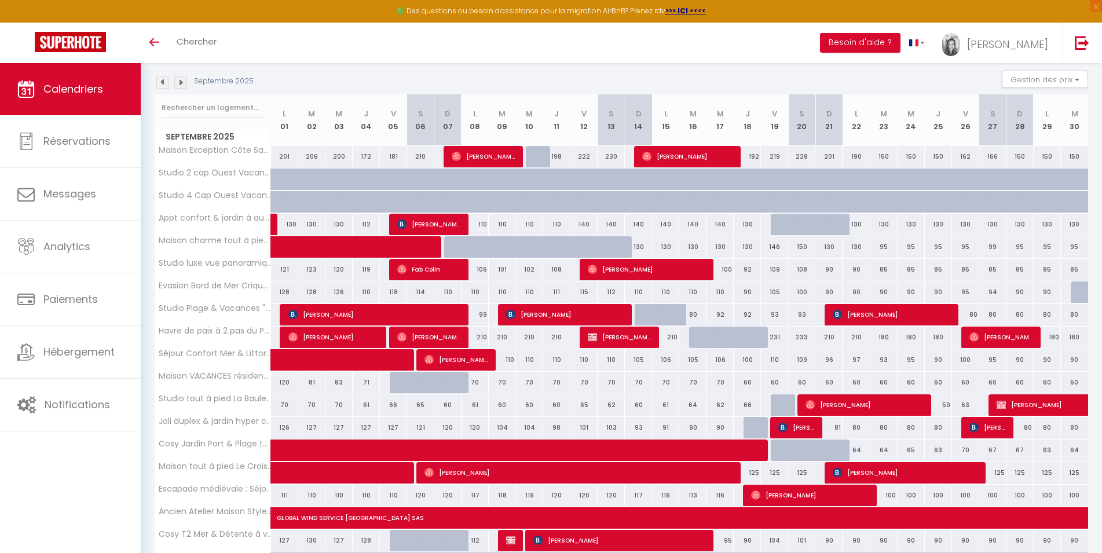
click at [857, 315] on span "[PERSON_NAME]" at bounding box center [892, 315] width 118 height 22
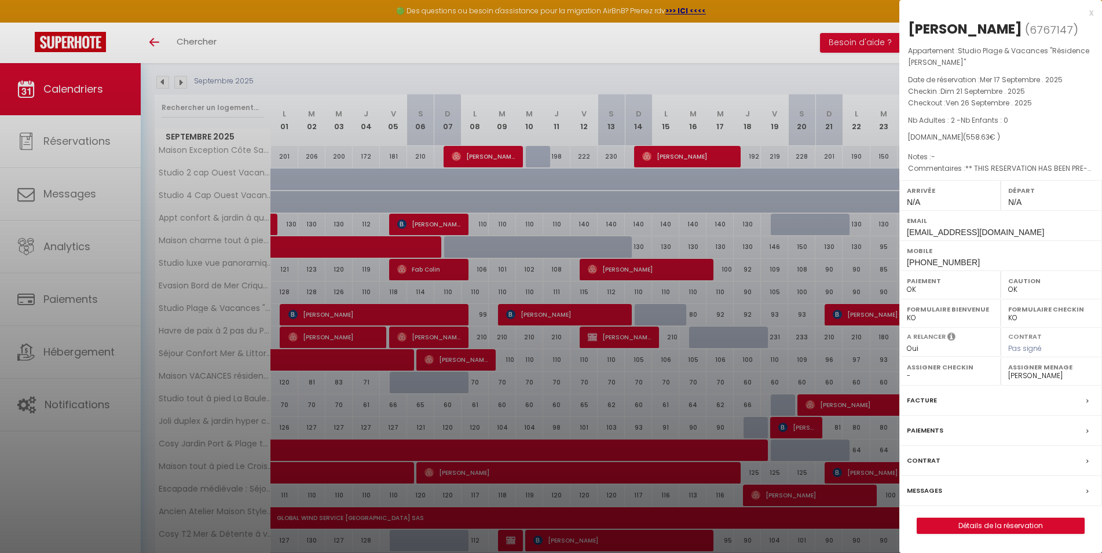
click at [785, 64] on div at bounding box center [551, 276] width 1102 height 553
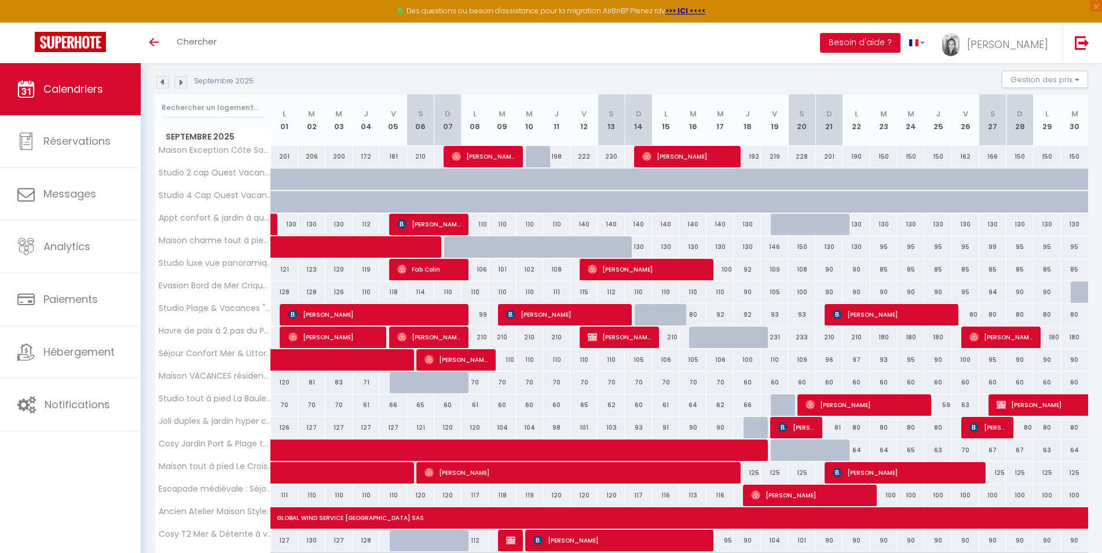
click at [356, 314] on span "[PERSON_NAME]" at bounding box center [374, 315] width 173 height 22
select select "45563"
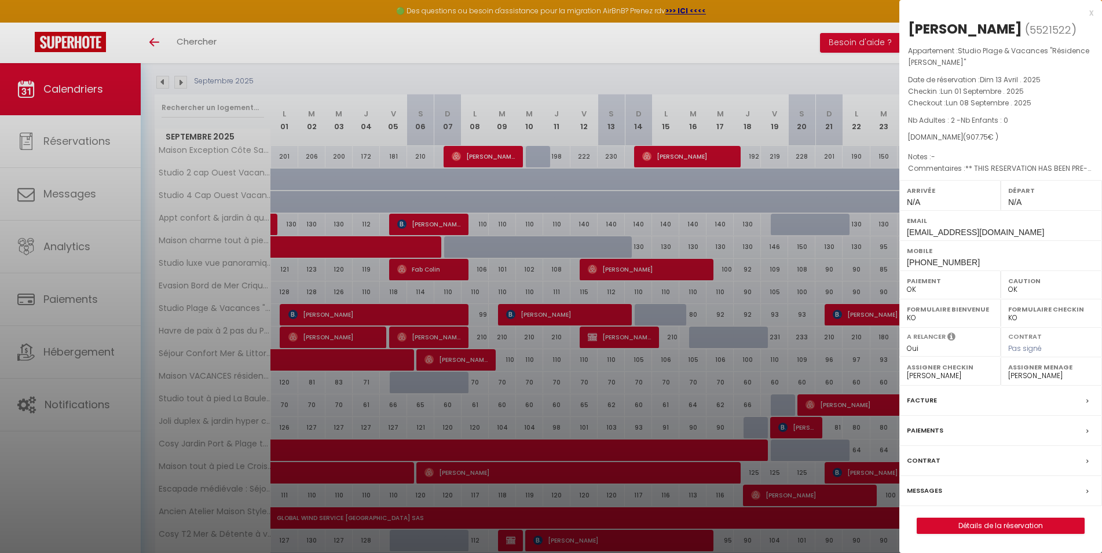
click at [659, 68] on div at bounding box center [551, 276] width 1102 height 553
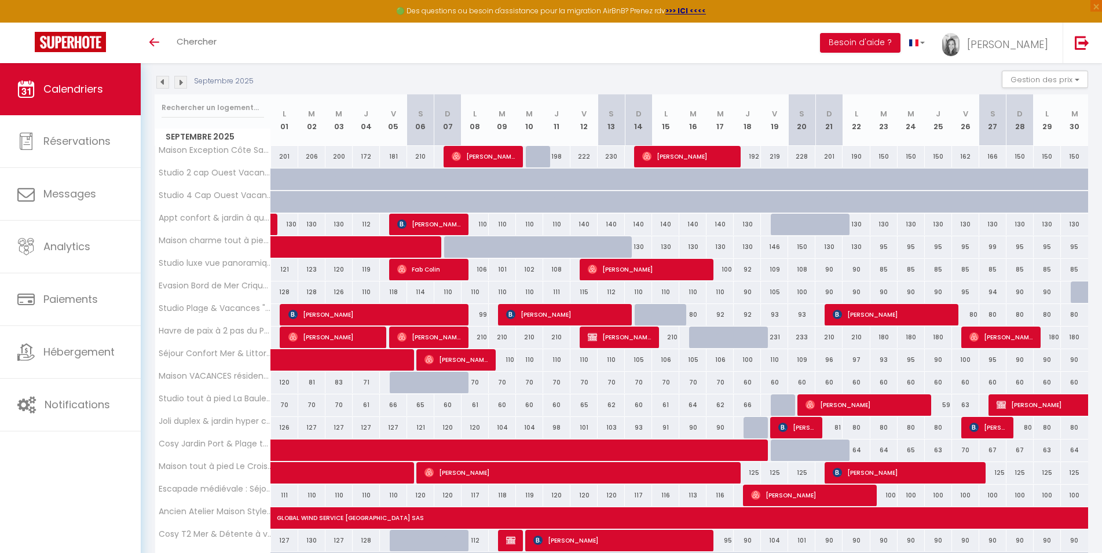
click at [571, 308] on span "[PERSON_NAME]" at bounding box center [565, 315] width 118 height 22
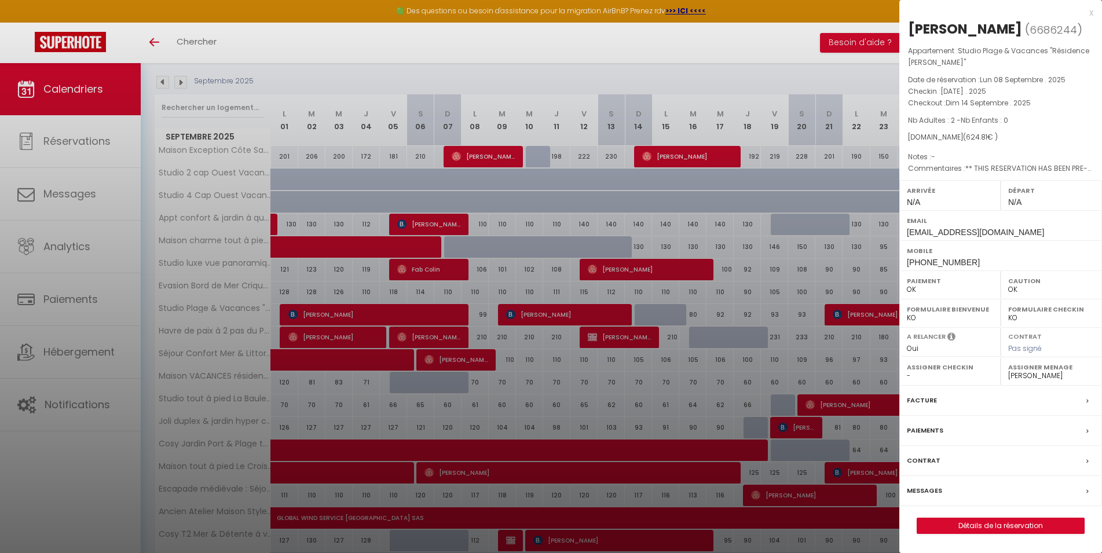
click at [771, 69] on div at bounding box center [551, 276] width 1102 height 553
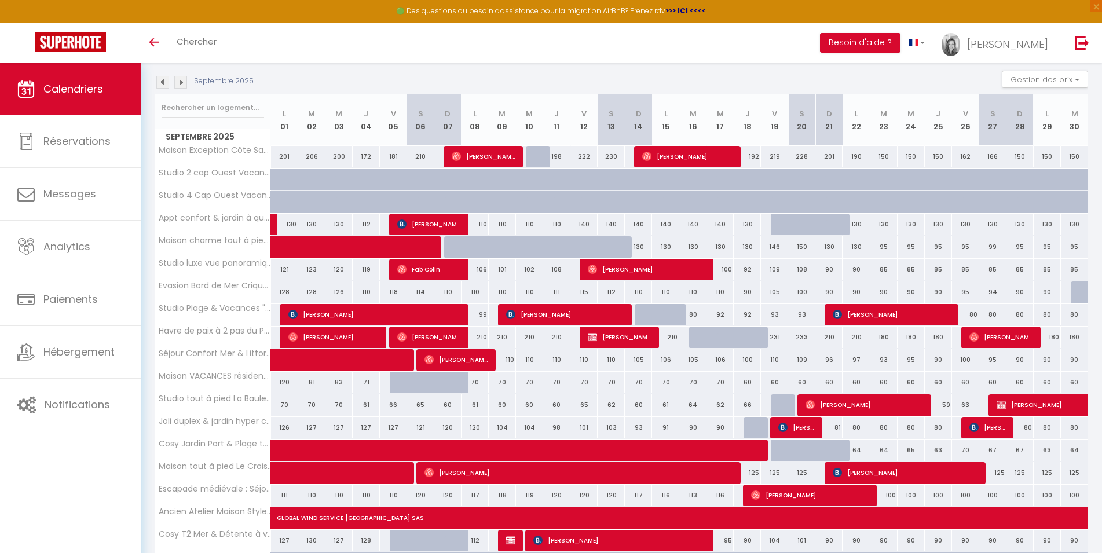
click at [863, 310] on span "[PERSON_NAME]" at bounding box center [892, 315] width 118 height 22
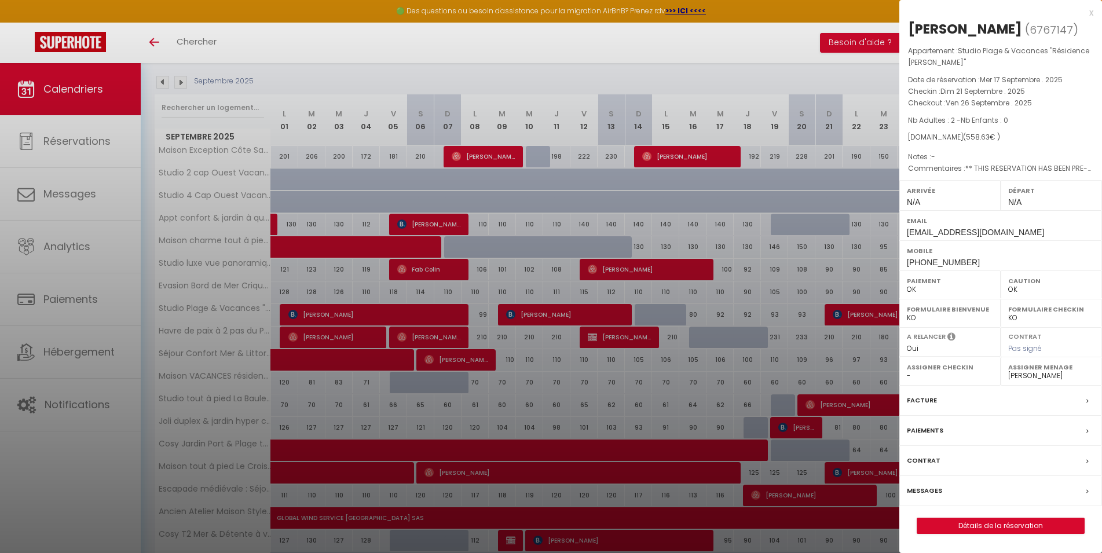
click at [781, 76] on div at bounding box center [551, 276] width 1102 height 553
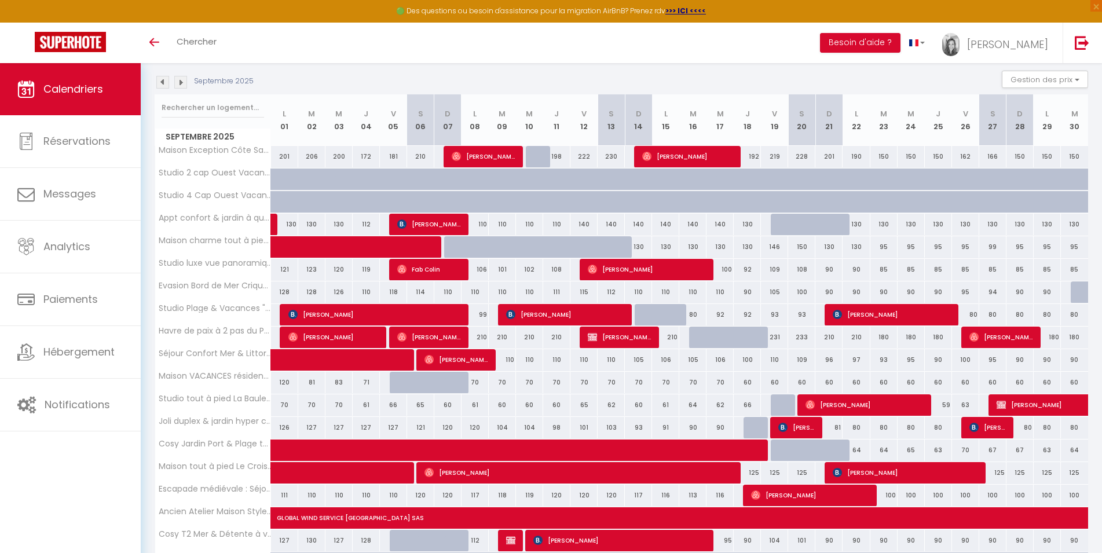
click at [555, 314] on span "[PERSON_NAME]" at bounding box center [565, 315] width 118 height 22
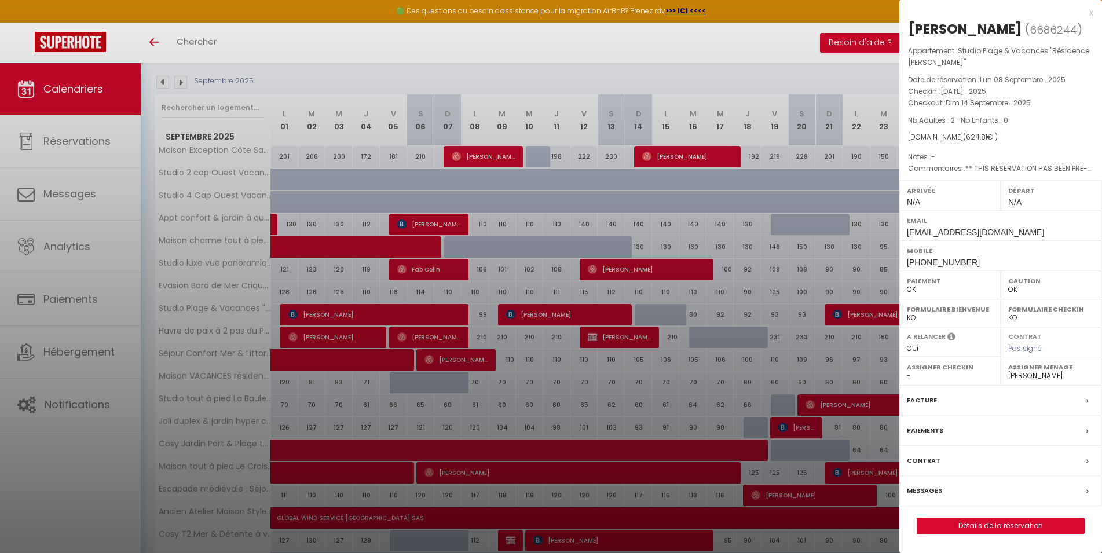
click at [619, 71] on div at bounding box center [551, 276] width 1102 height 553
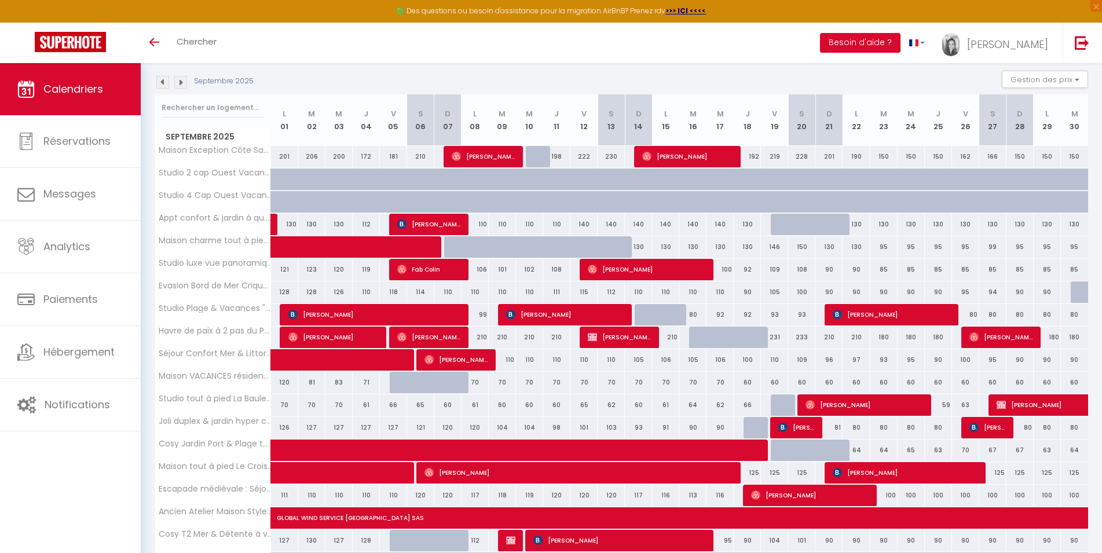
click at [869, 314] on span "[PERSON_NAME]" at bounding box center [892, 315] width 118 height 22
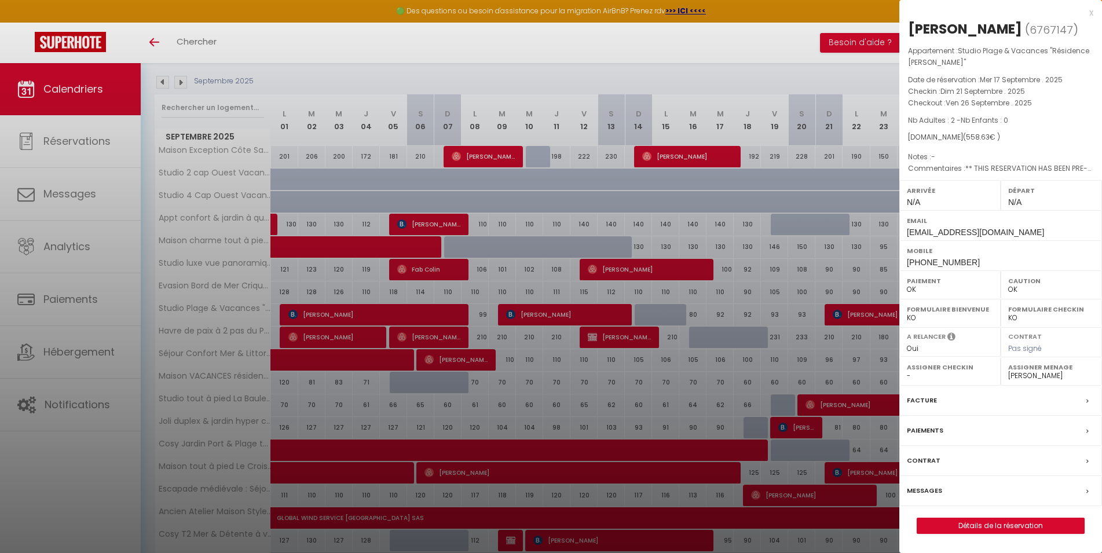
click at [809, 67] on div at bounding box center [551, 276] width 1102 height 553
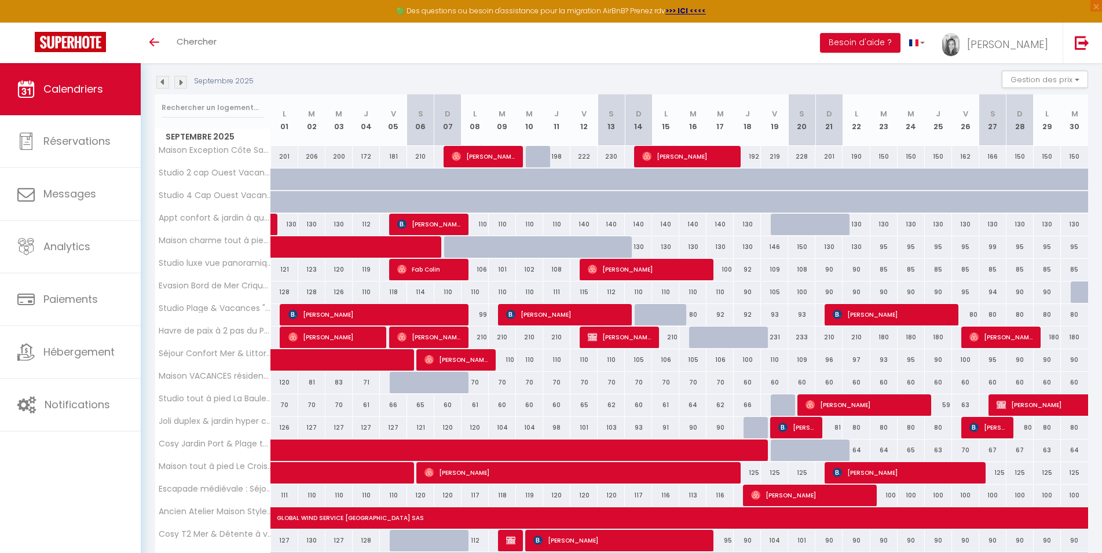
click at [341, 334] on span "[PERSON_NAME]" at bounding box center [333, 337] width 91 height 22
select select "45563"
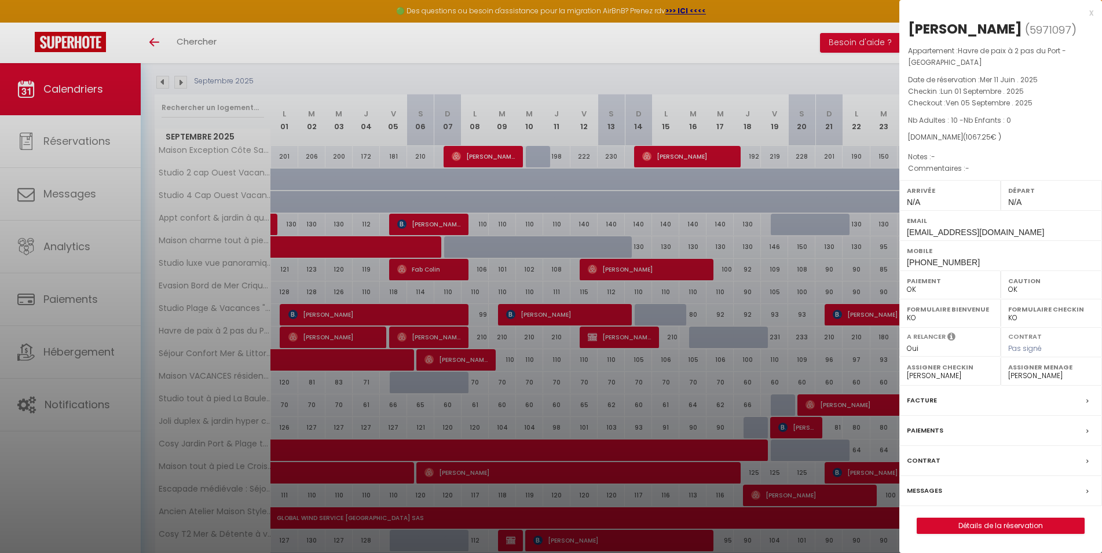
click at [432, 341] on div at bounding box center [551, 276] width 1102 height 553
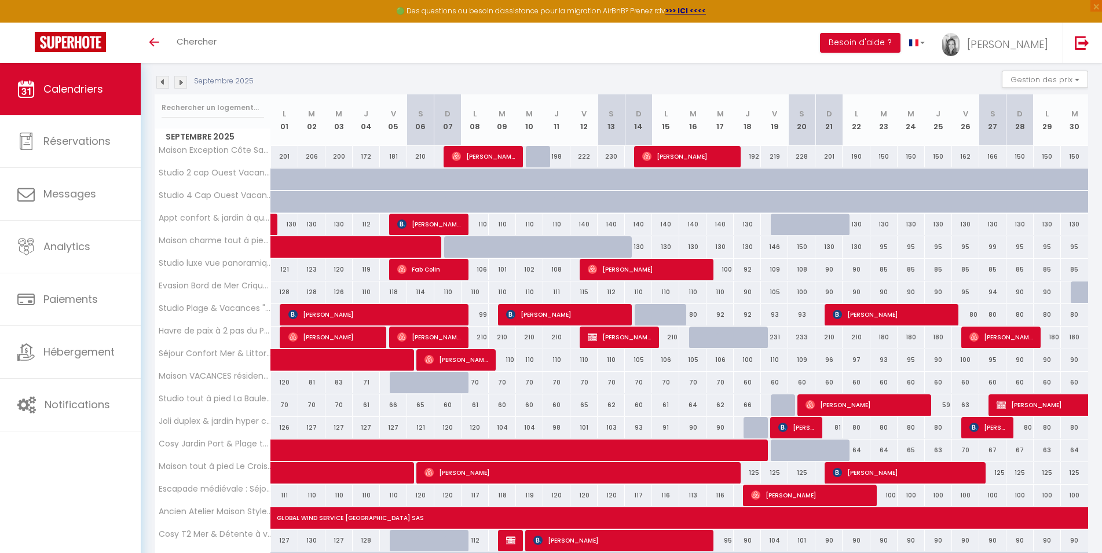
click at [432, 338] on span "[PERSON_NAME]," at bounding box center [429, 337] width 64 height 22
select select
select select "47970"
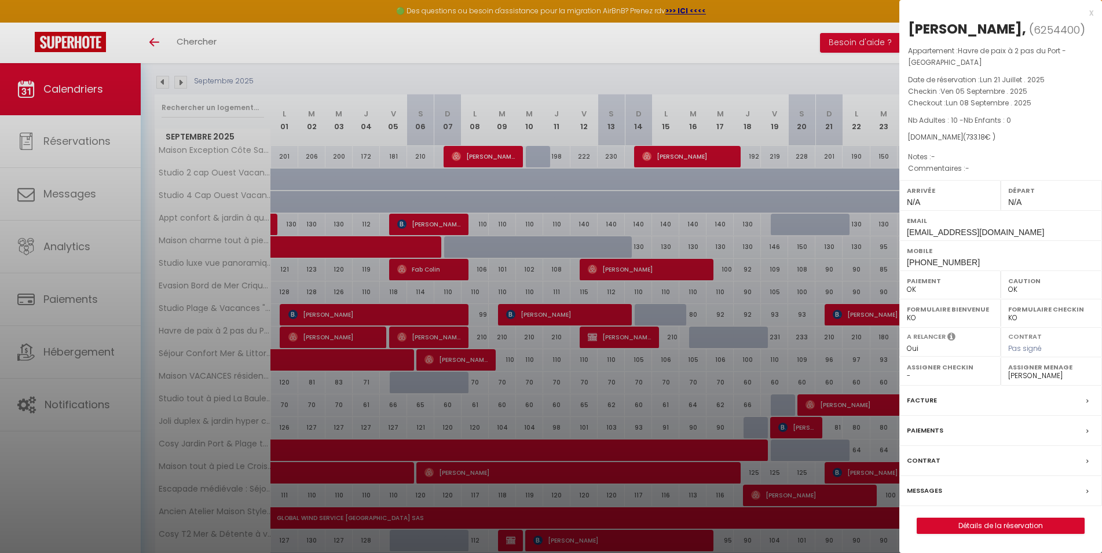
click at [400, 75] on div at bounding box center [551, 276] width 1102 height 553
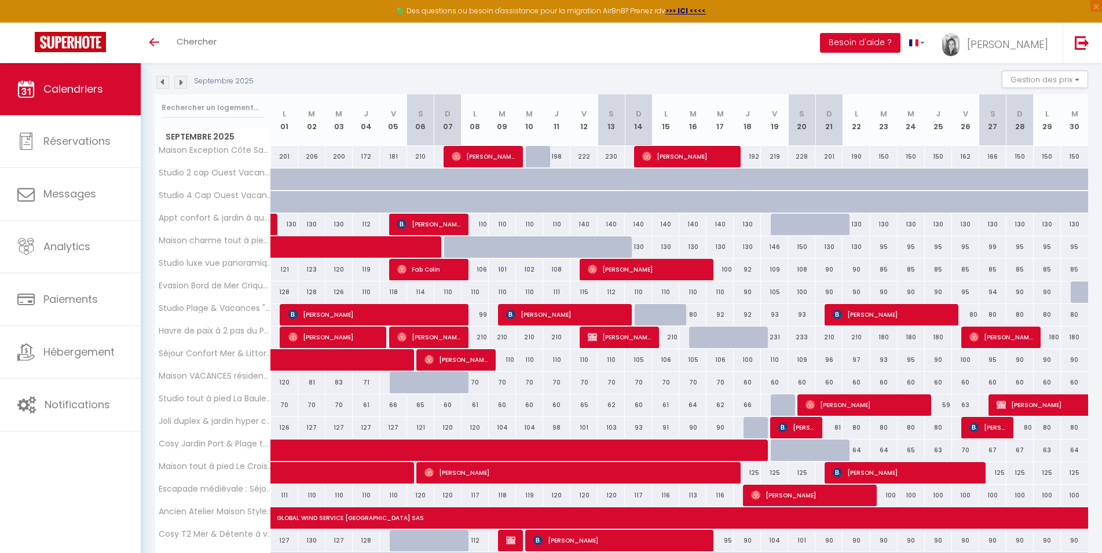
click at [638, 335] on span "[PERSON_NAME]" at bounding box center [620, 337] width 64 height 22
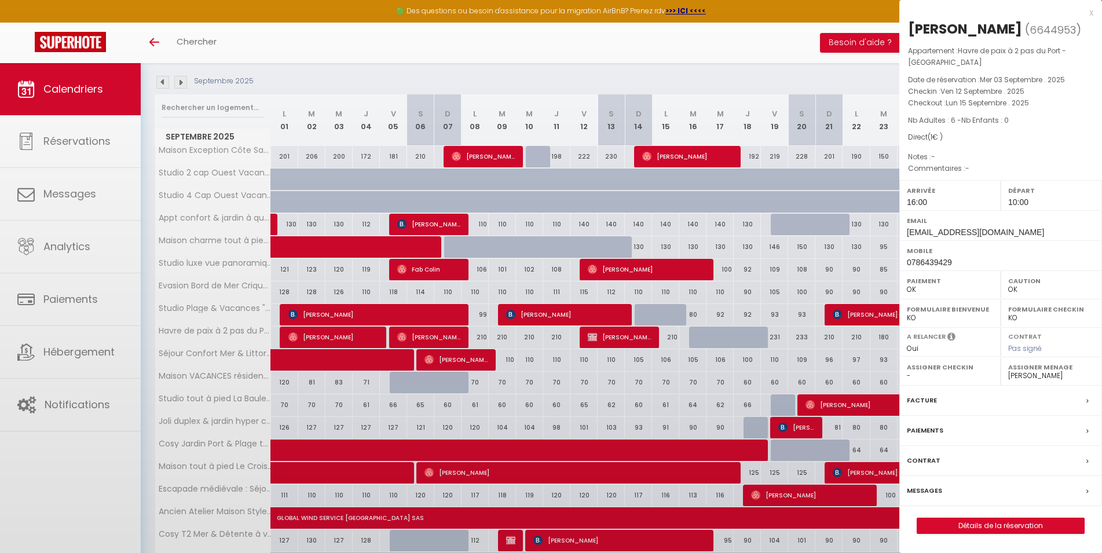
select select "KO"
select select "49230"
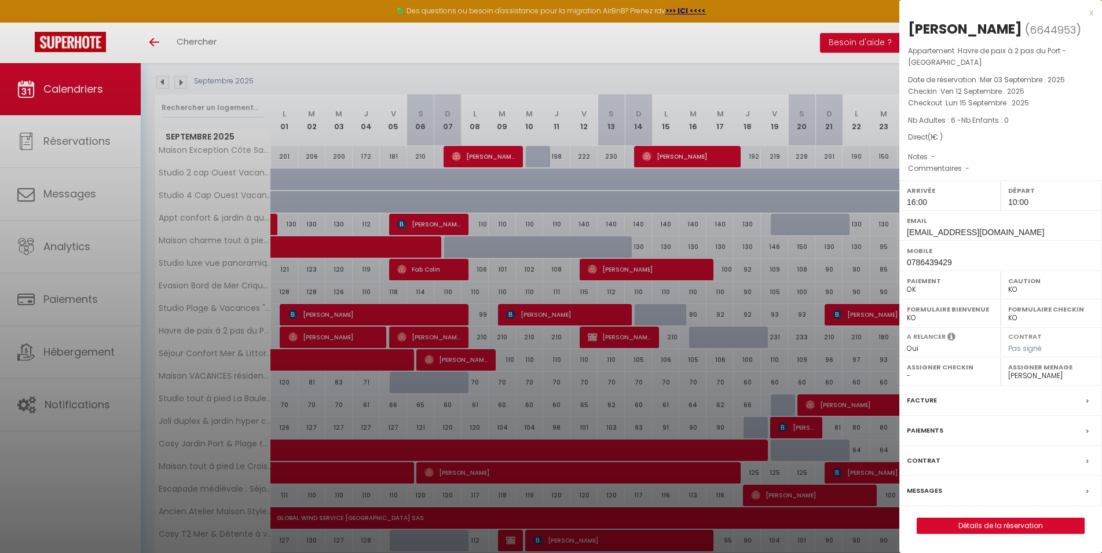
click at [550, 76] on div at bounding box center [551, 276] width 1102 height 553
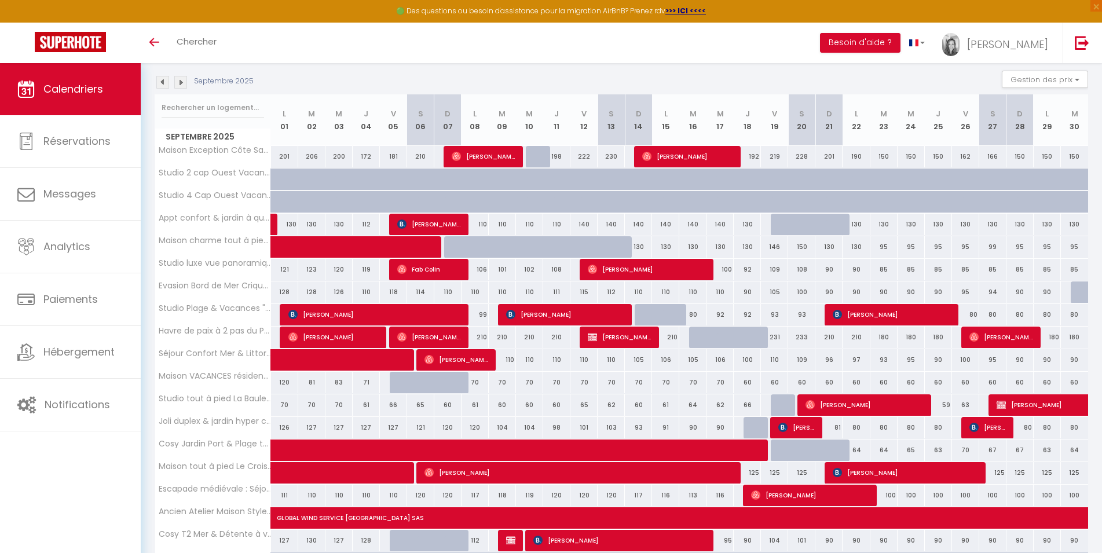
click at [1006, 340] on span "[PERSON_NAME]" at bounding box center [1002, 337] width 64 height 22
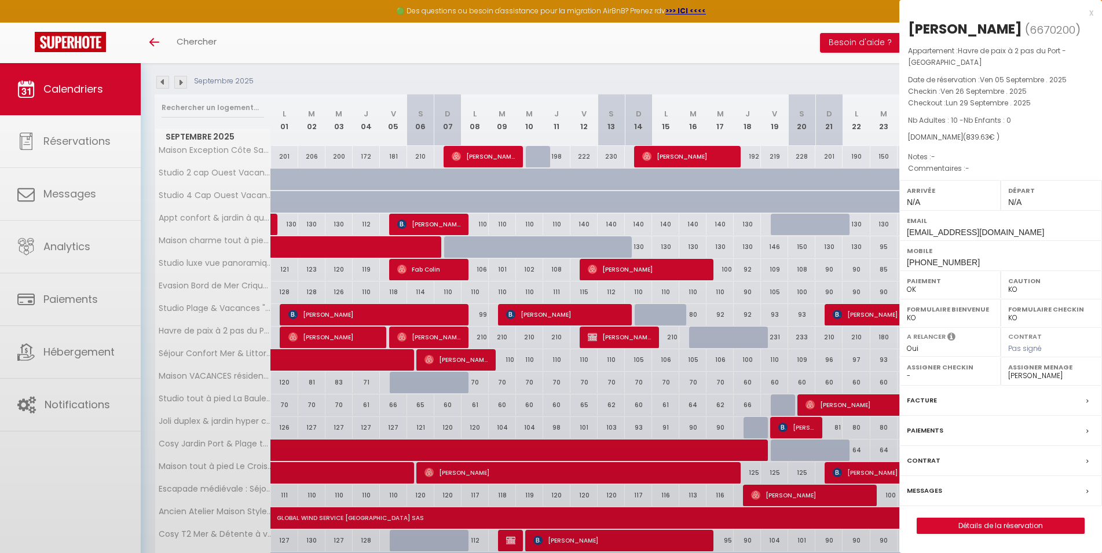
select select "OK"
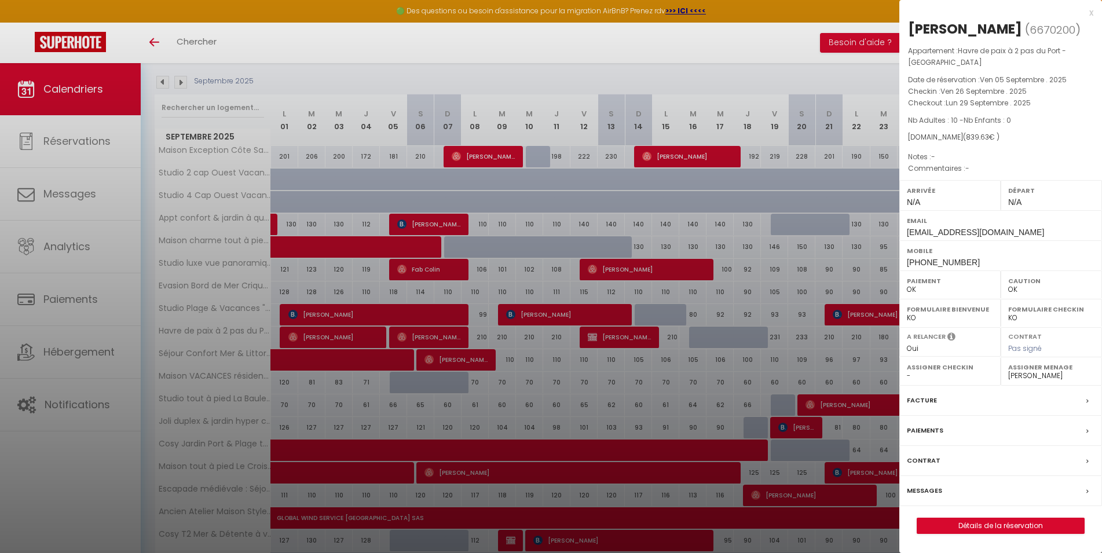
click at [410, 78] on div at bounding box center [551, 276] width 1102 height 553
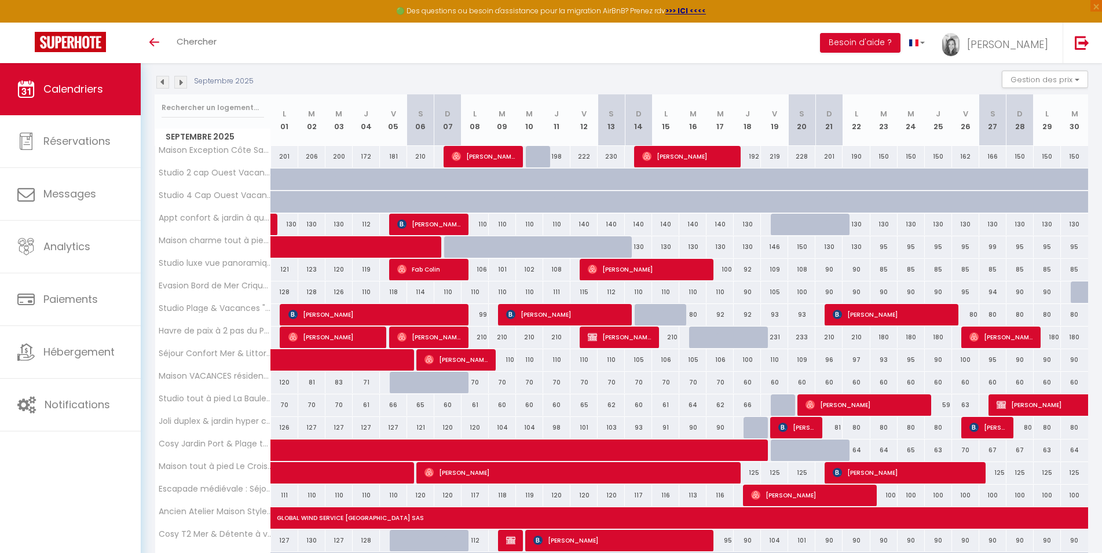
click at [165, 81] on img at bounding box center [162, 82] width 13 height 13
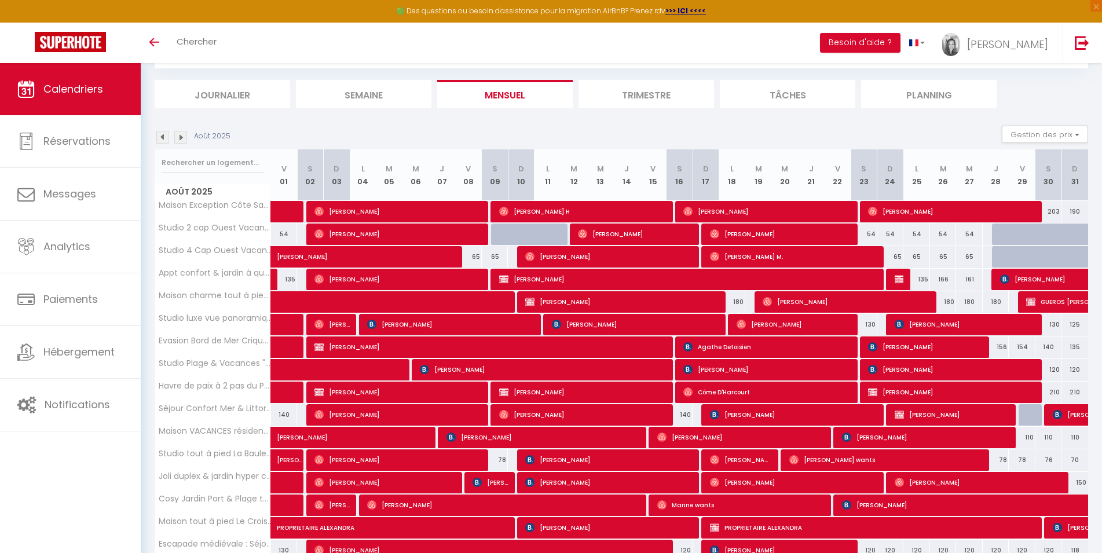
click at [955, 393] on span "[PERSON_NAME]" at bounding box center [952, 392] width 169 height 22
select select "26076"
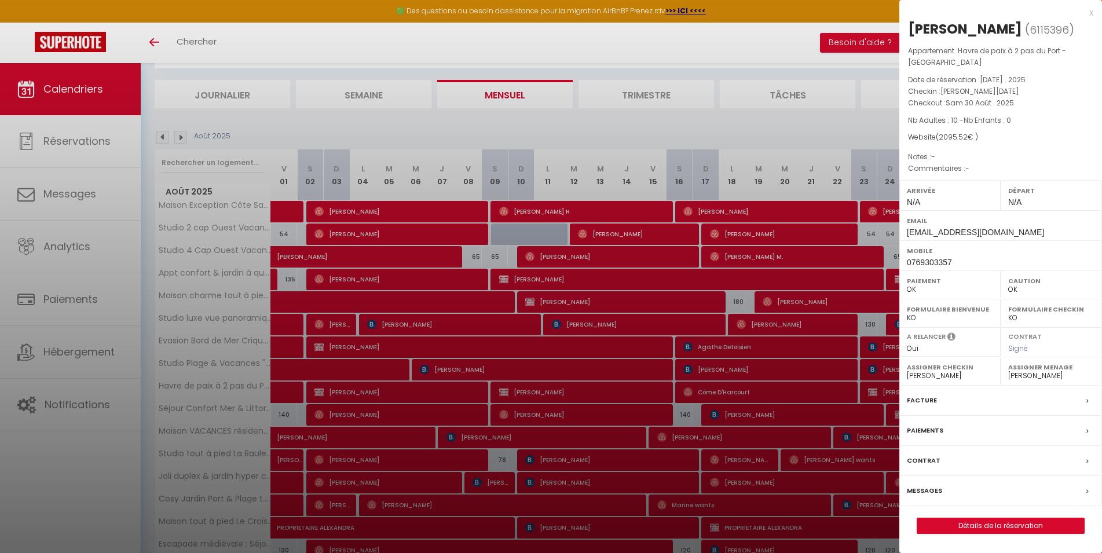
click at [558, 130] on div at bounding box center [551, 276] width 1102 height 553
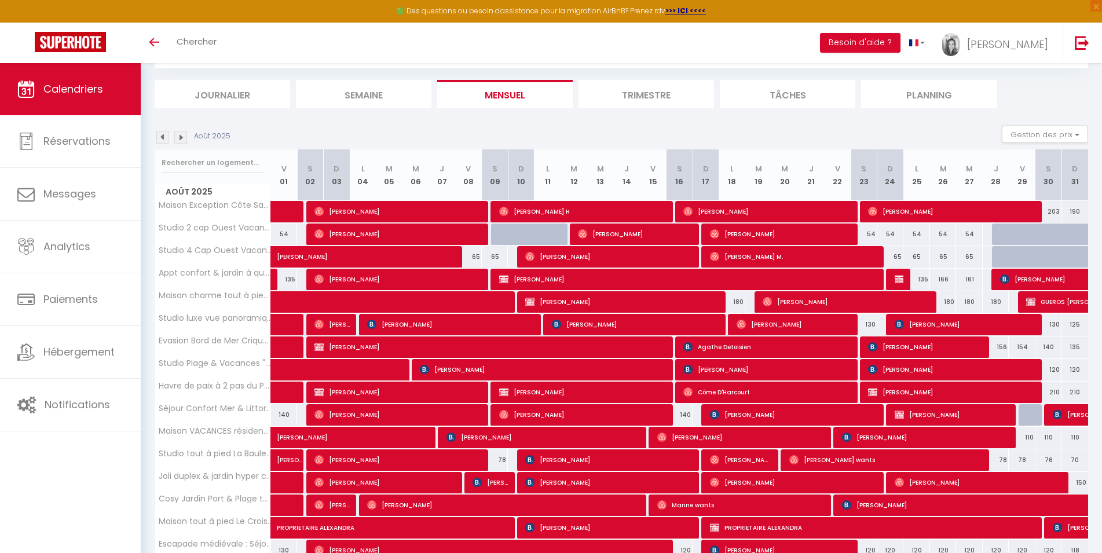
click at [185, 137] on img at bounding box center [180, 137] width 13 height 13
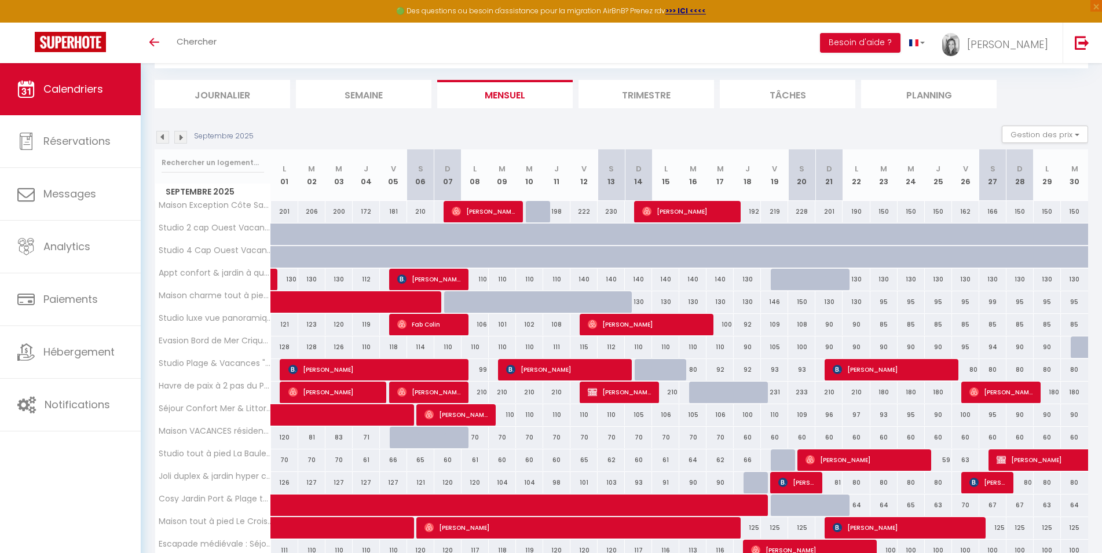
click at [319, 391] on span "[PERSON_NAME]" at bounding box center [333, 392] width 91 height 22
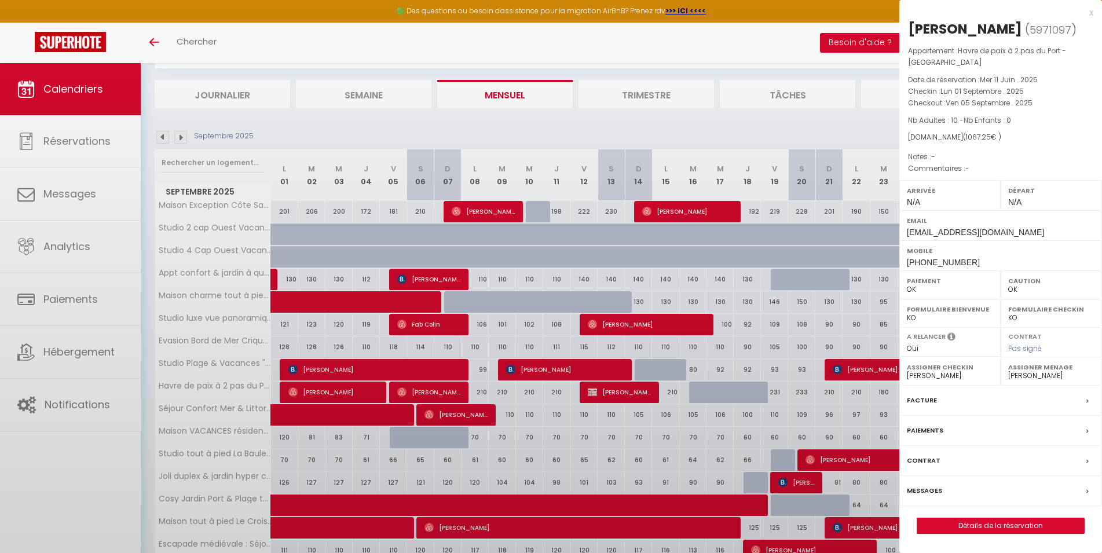
select select "45563"
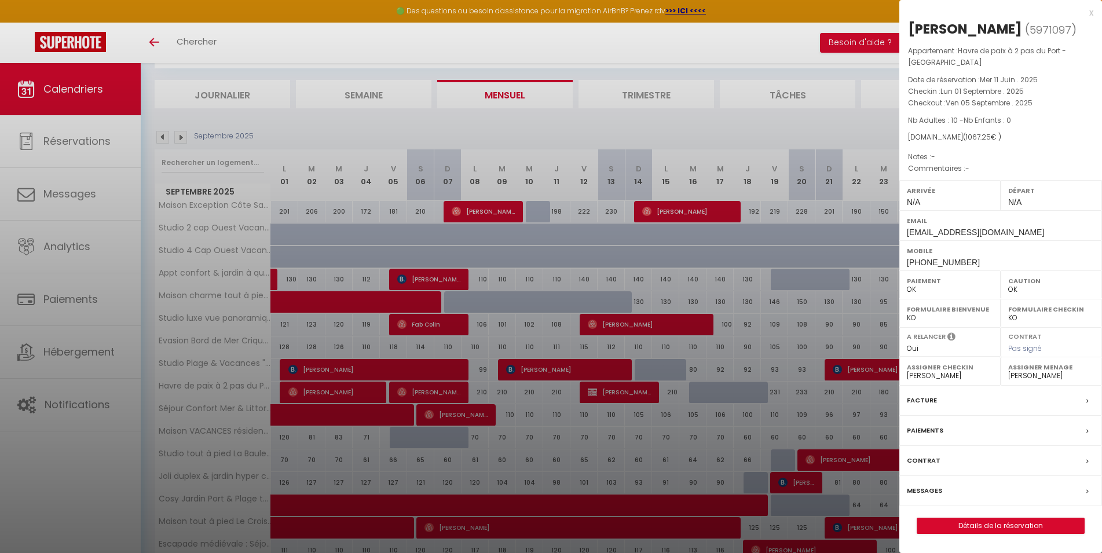
click at [420, 396] on div at bounding box center [551, 276] width 1102 height 553
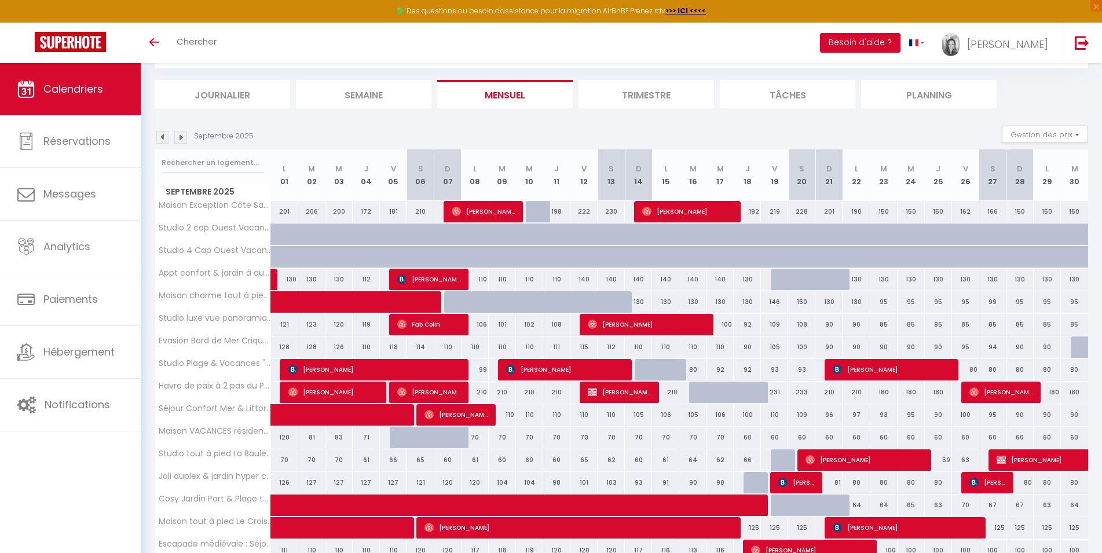
click at [428, 394] on span "[PERSON_NAME]," at bounding box center [429, 392] width 64 height 22
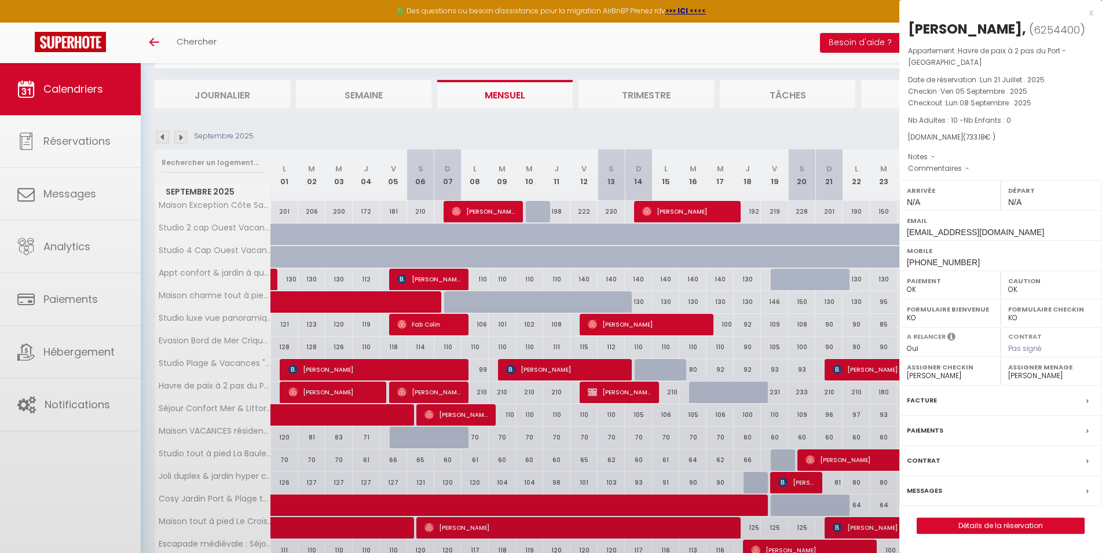
select select
select select "47970"
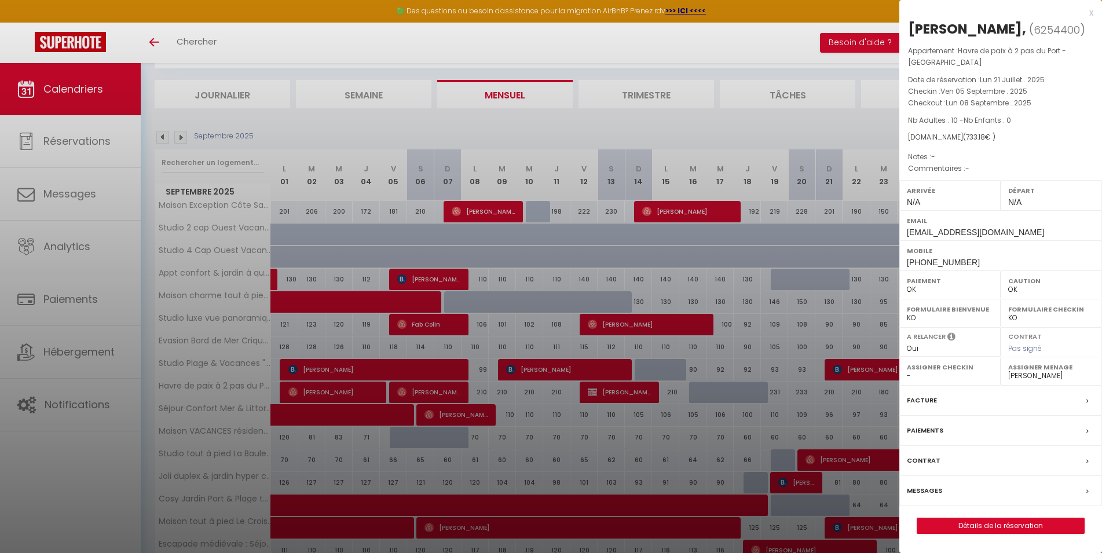
click at [428, 394] on div at bounding box center [551, 276] width 1102 height 553
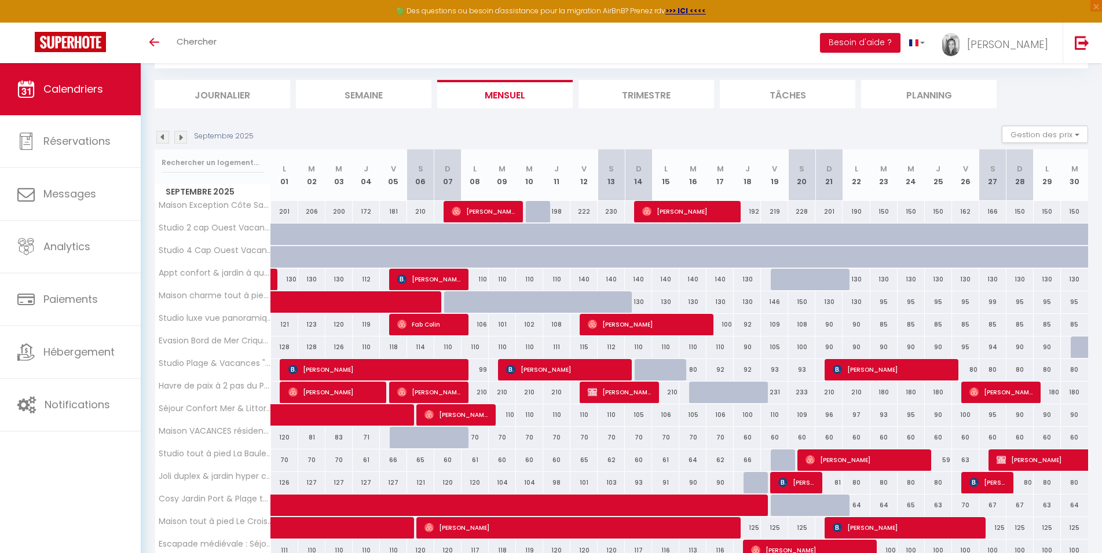
click at [616, 392] on span "[PERSON_NAME]" at bounding box center [620, 392] width 64 height 22
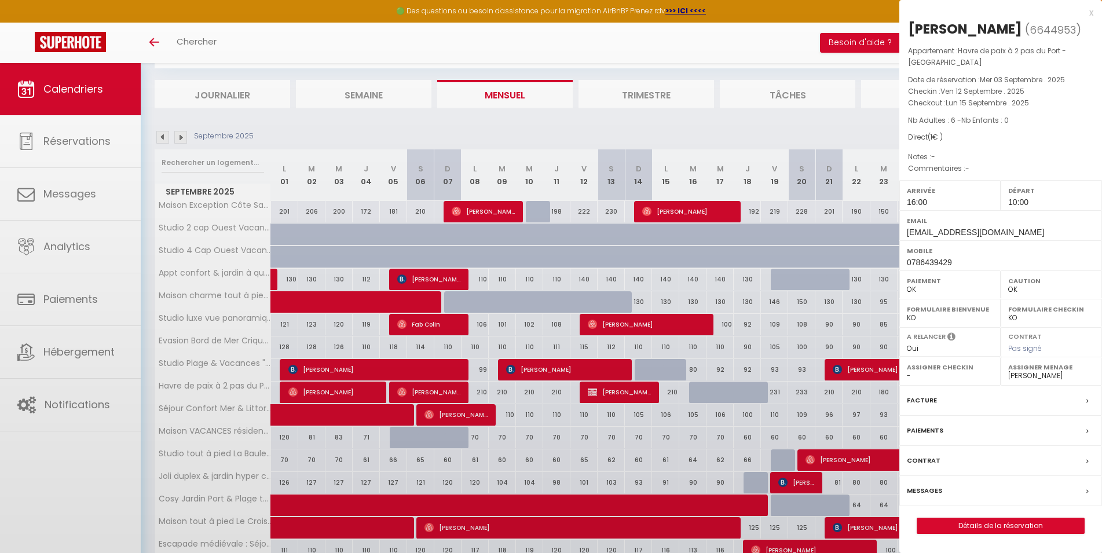
select select "KO"
select select "49230"
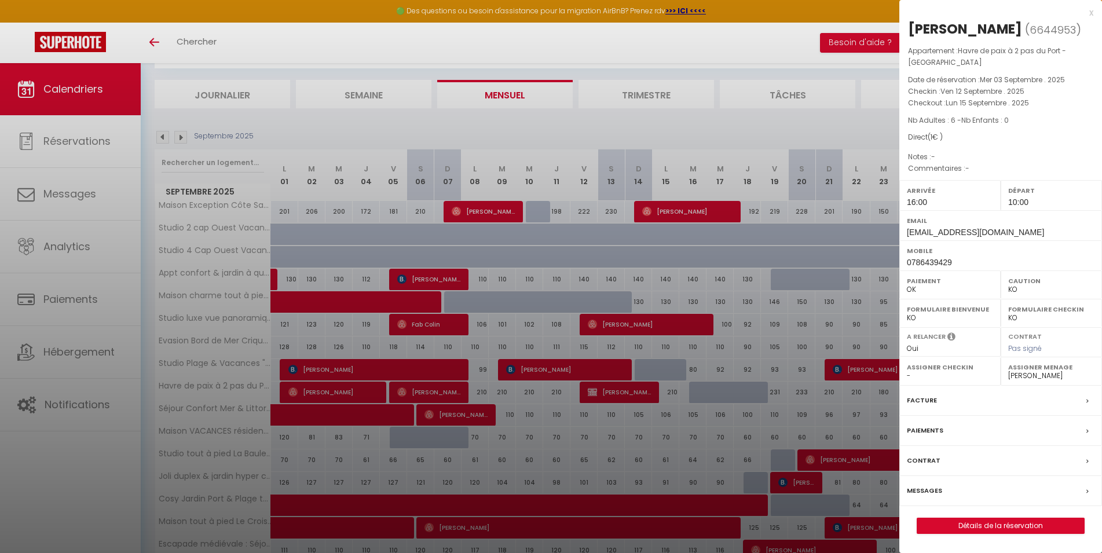
click at [623, 394] on div at bounding box center [551, 276] width 1102 height 553
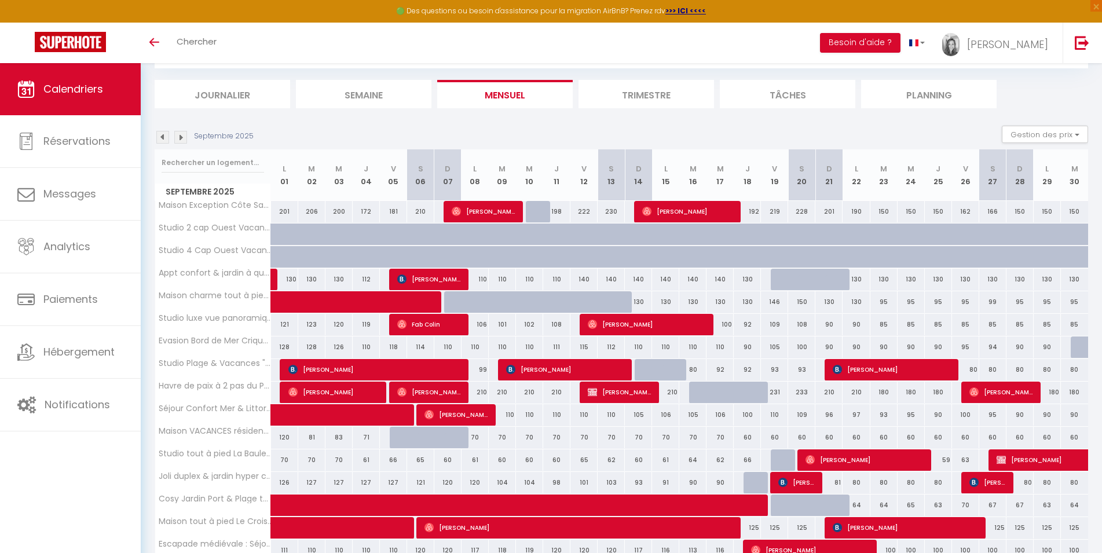
click at [1005, 392] on span "[PERSON_NAME]" at bounding box center [1002, 392] width 64 height 22
select select "OK"
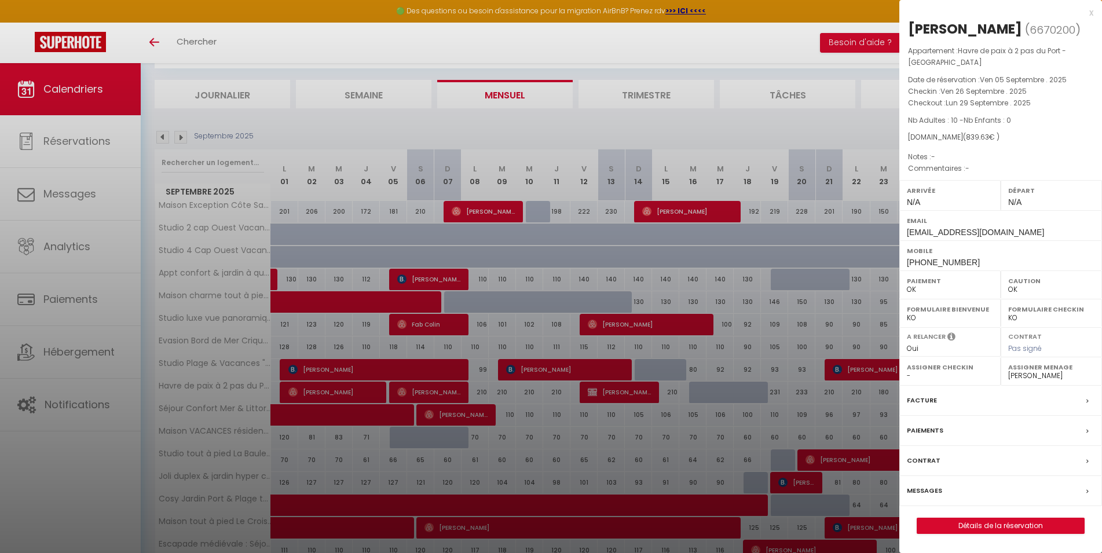
drag, startPoint x: 700, startPoint y: 122, endPoint x: 723, endPoint y: 139, distance: 29.0
click at [700, 122] on div at bounding box center [551, 276] width 1102 height 553
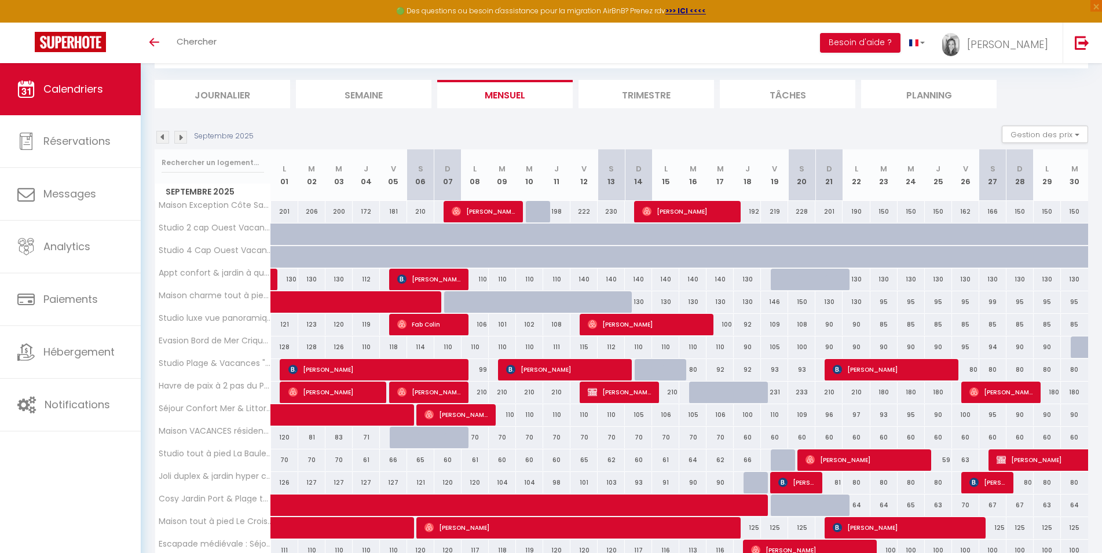
click at [463, 124] on section "Septembre 2025 Gestion des prix Nb Nuits minimum Règles Disponibilité Septembre…" at bounding box center [622, 389] width 934 height 550
click at [163, 136] on img at bounding box center [162, 137] width 13 height 13
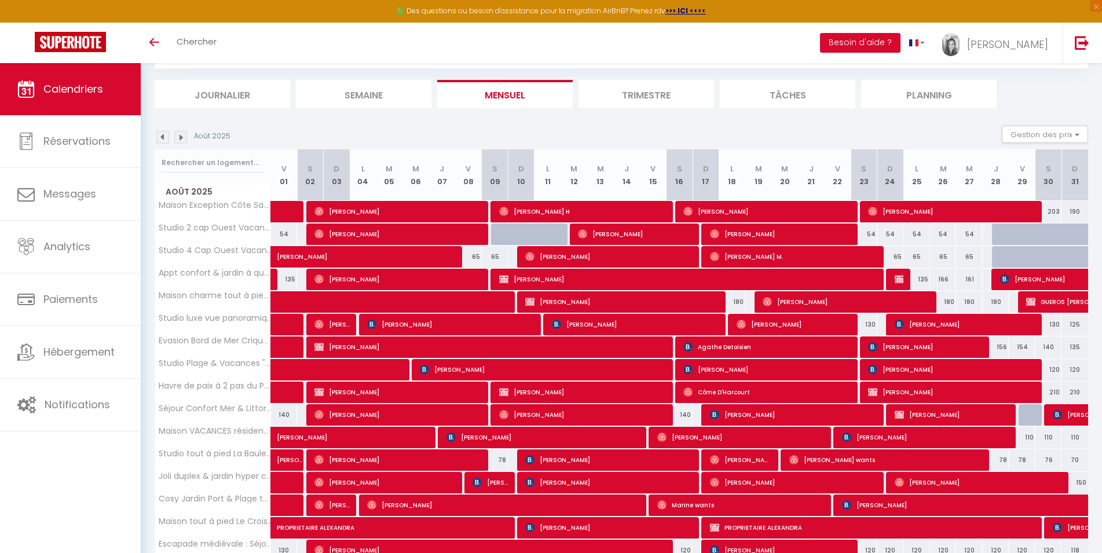
click at [174, 140] on img at bounding box center [180, 137] width 13 height 13
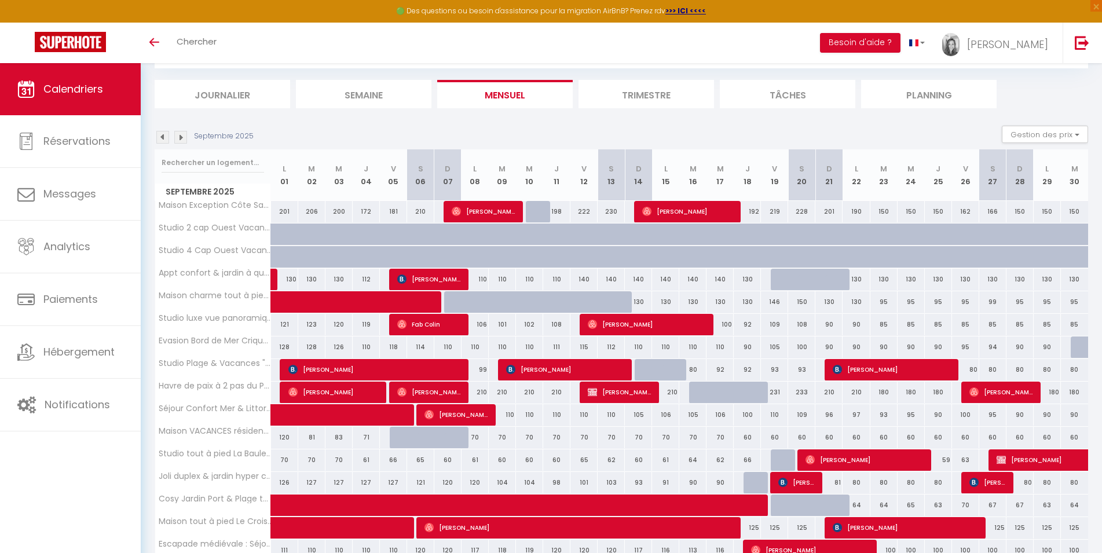
click at [364, 391] on span "[PERSON_NAME]" at bounding box center [333, 392] width 91 height 22
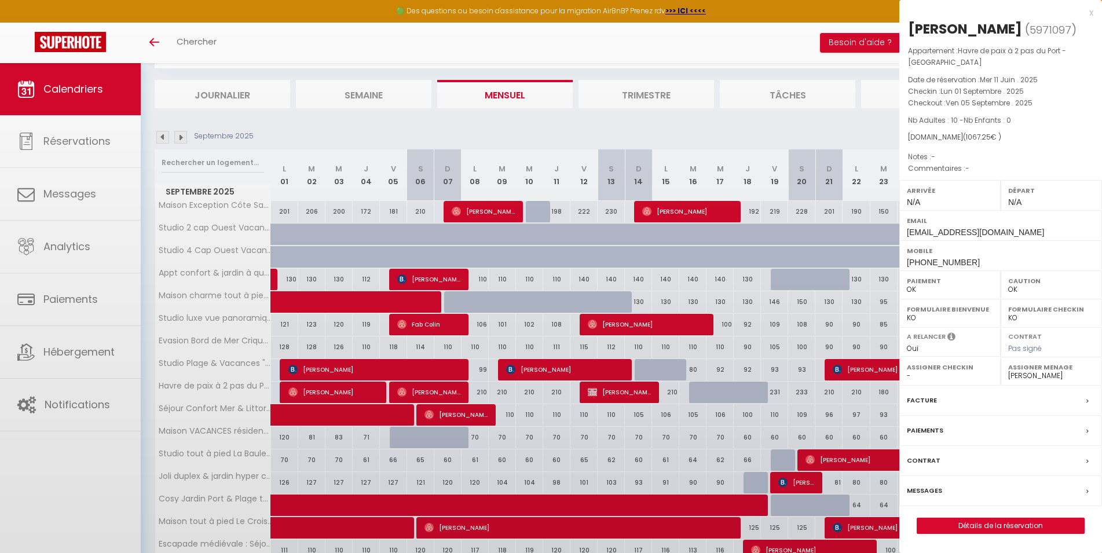
select select "45563"
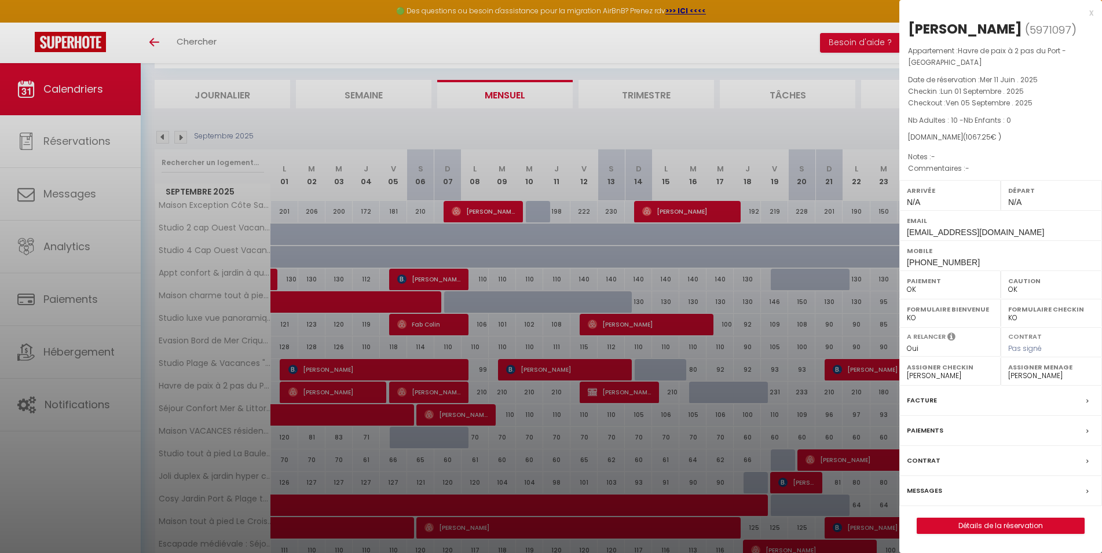
click at [364, 391] on div at bounding box center [551, 276] width 1102 height 553
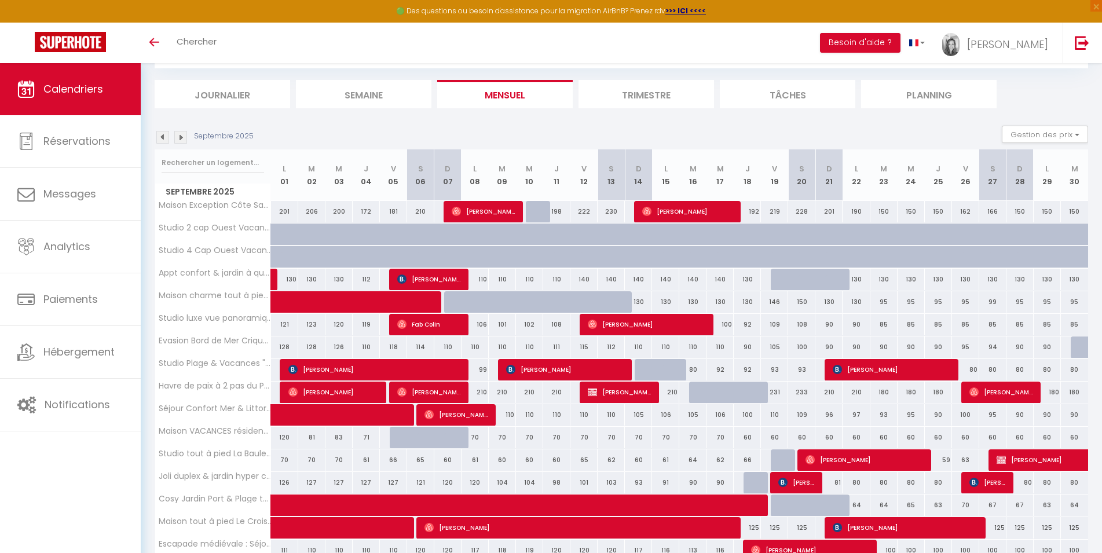
click at [440, 391] on span "[PERSON_NAME]," at bounding box center [429, 392] width 64 height 22
select select
select select "47970"
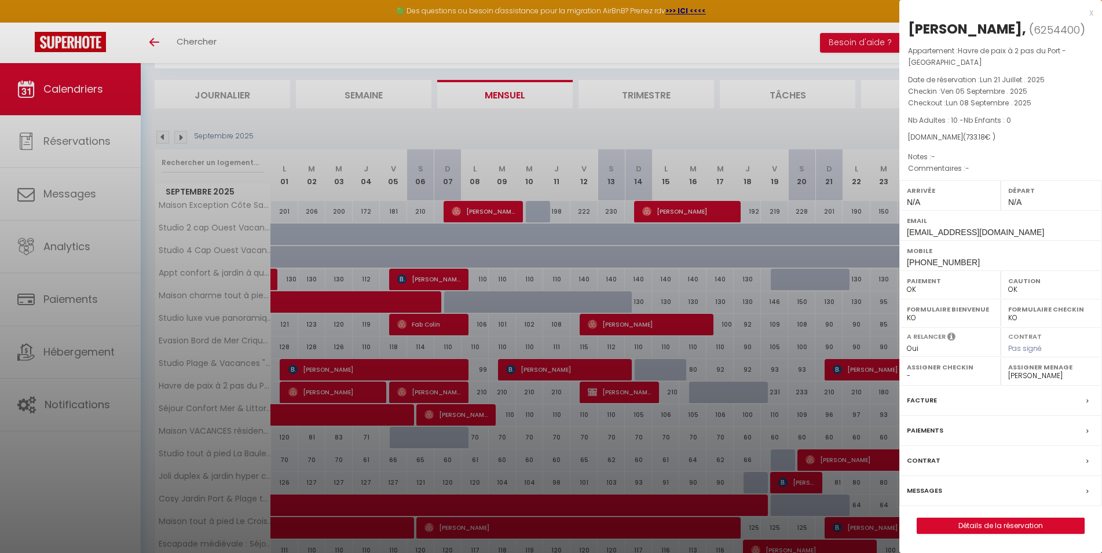
click at [440, 391] on div at bounding box center [551, 276] width 1102 height 553
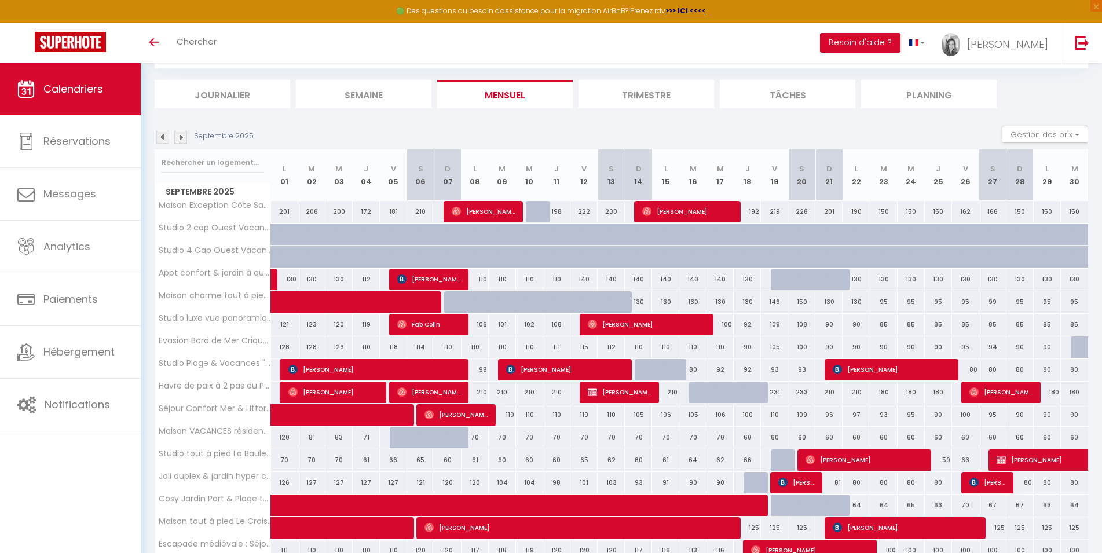
click at [641, 391] on span "[PERSON_NAME]" at bounding box center [620, 392] width 64 height 22
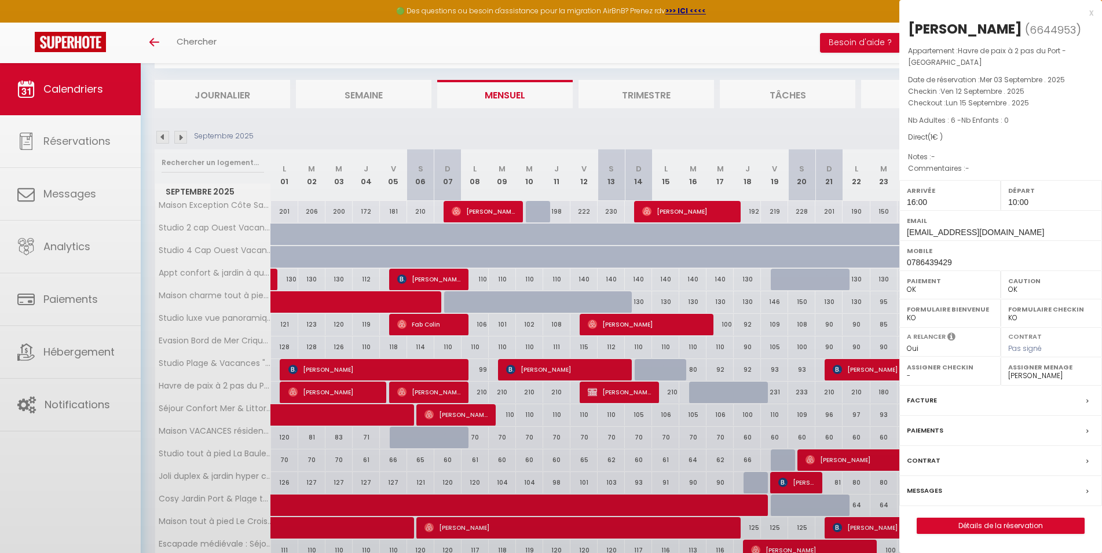
select select "KO"
select select "49230"
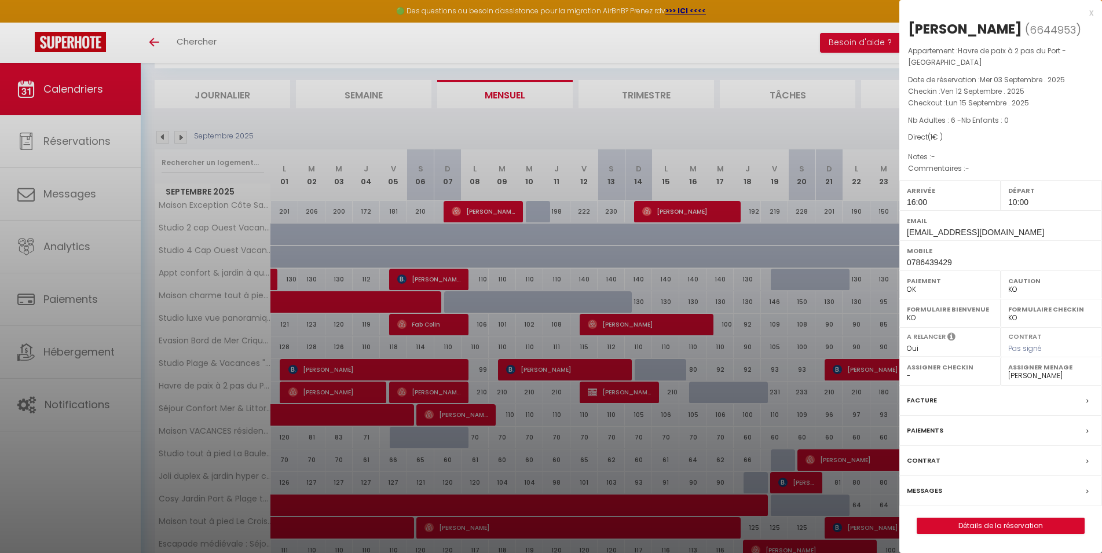
click at [641, 391] on div at bounding box center [551, 276] width 1102 height 553
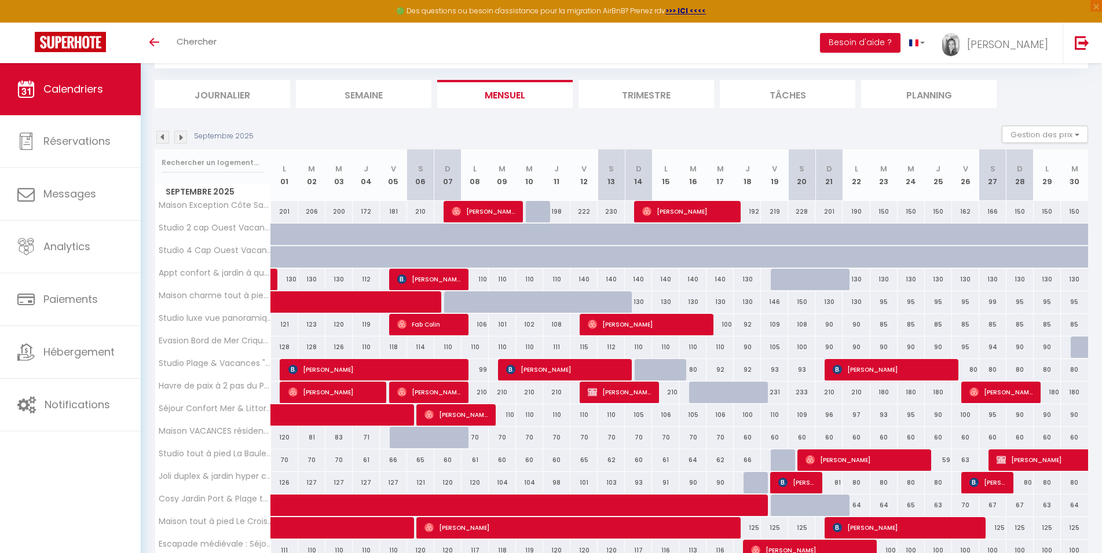
click at [1014, 396] on span "[PERSON_NAME]" at bounding box center [1002, 392] width 64 height 22
select select "OK"
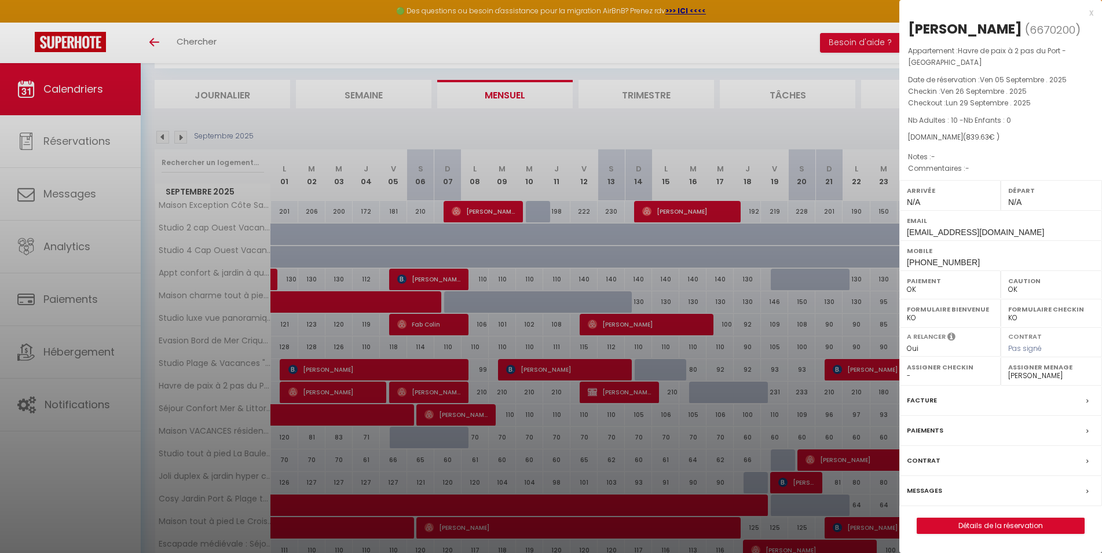
click at [612, 393] on div at bounding box center [551, 276] width 1102 height 553
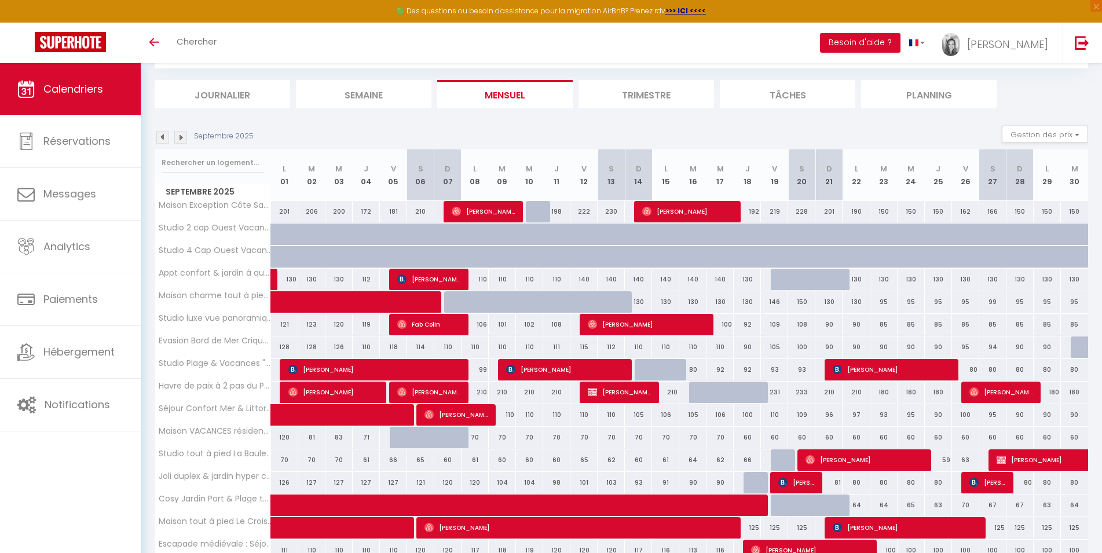
click at [332, 391] on span "[PERSON_NAME]" at bounding box center [333, 392] width 91 height 22
select select "45563"
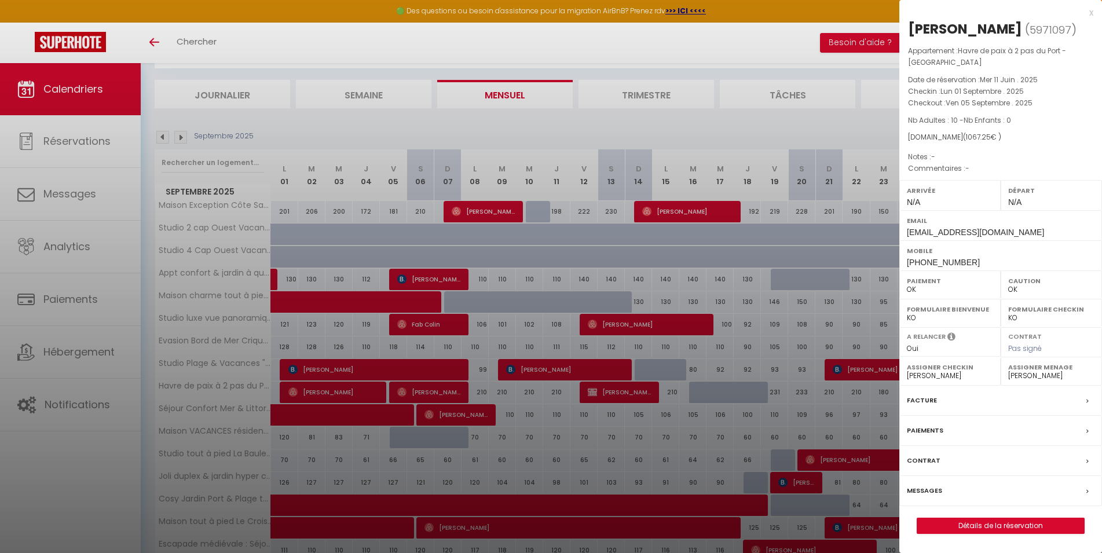
click at [331, 392] on div at bounding box center [551, 276] width 1102 height 553
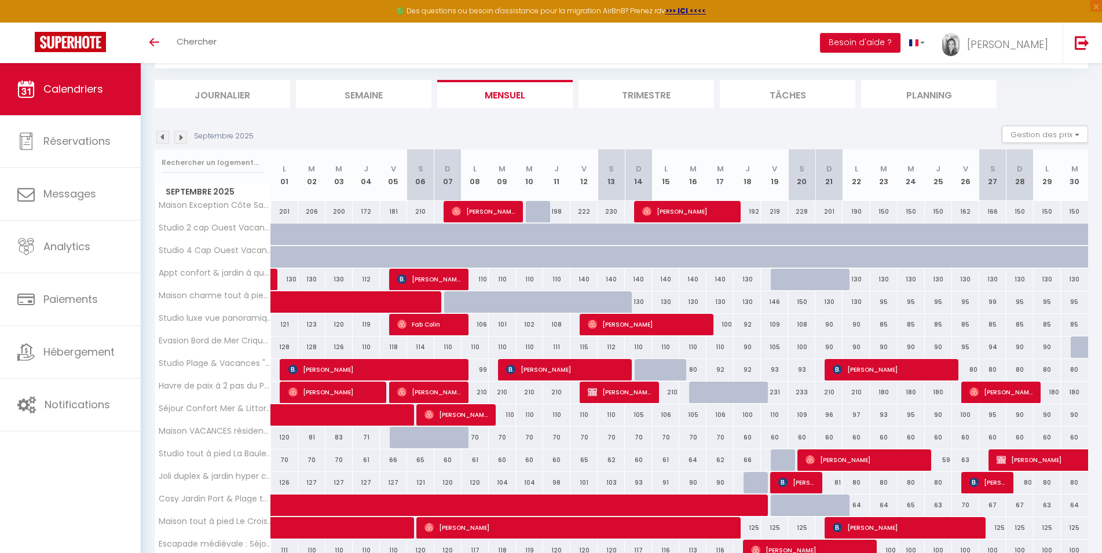
click at [434, 390] on span "[PERSON_NAME]," at bounding box center [429, 392] width 64 height 22
select select
select select "47970"
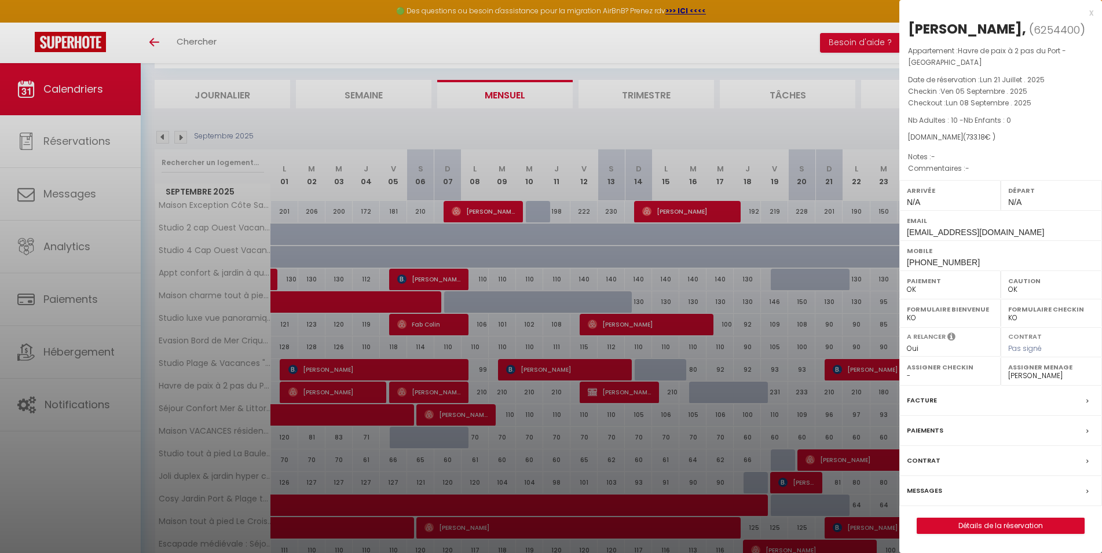
click at [434, 390] on div at bounding box center [551, 276] width 1102 height 553
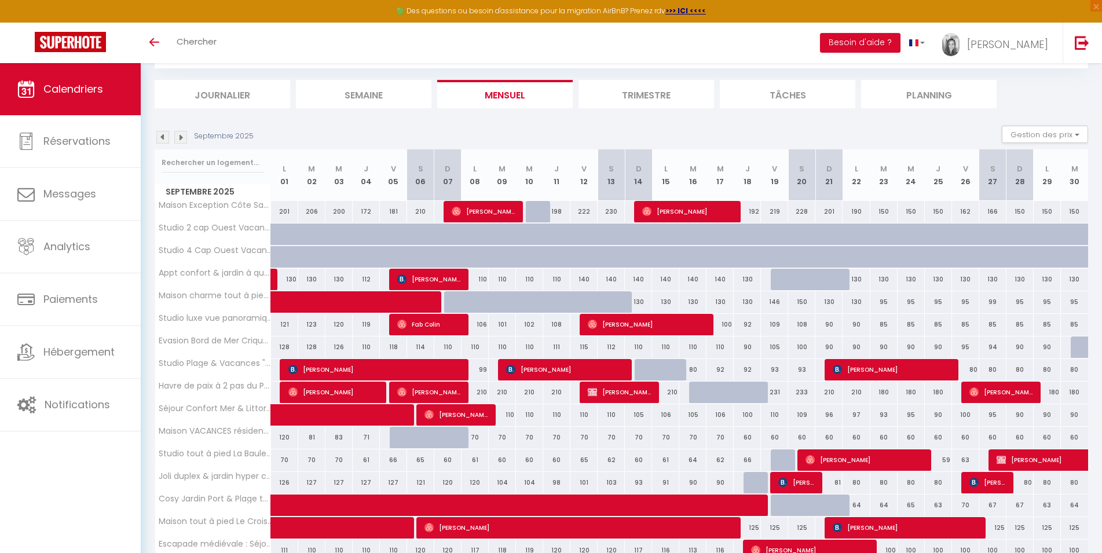
click at [644, 390] on span "[PERSON_NAME]" at bounding box center [620, 392] width 64 height 22
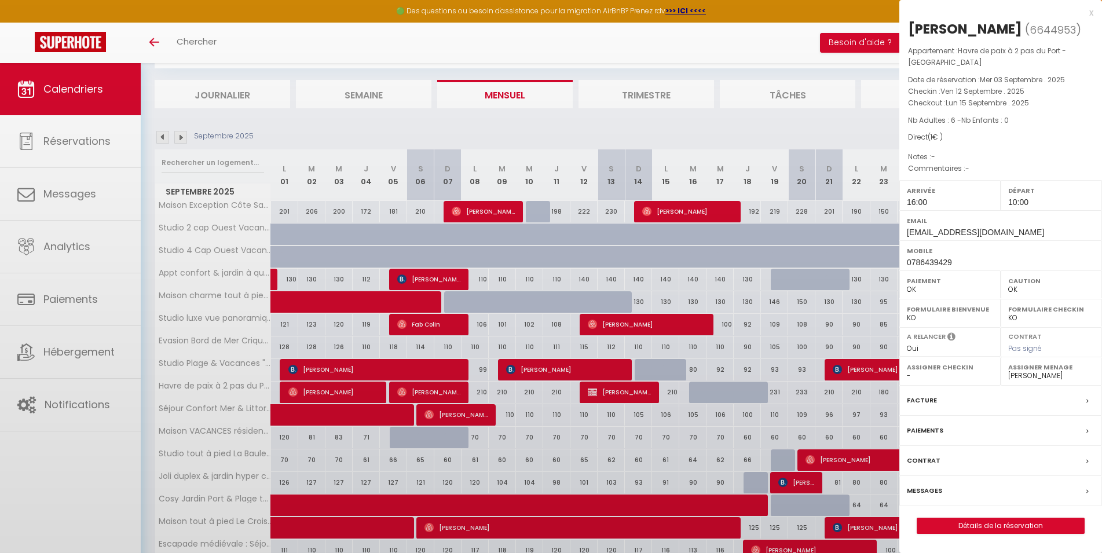
select select "KO"
select select "49230"
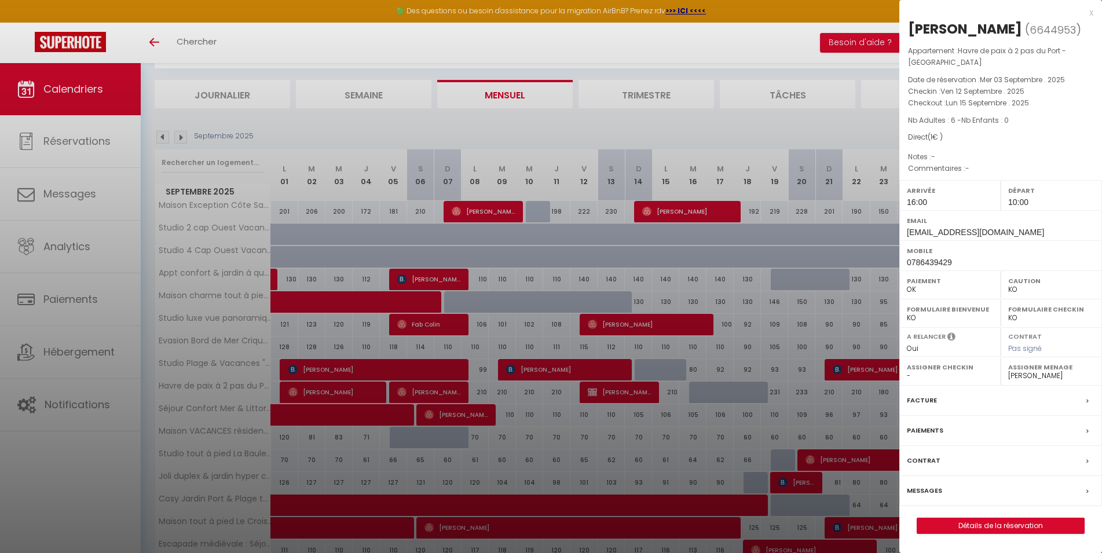
click at [643, 390] on div at bounding box center [551, 276] width 1102 height 553
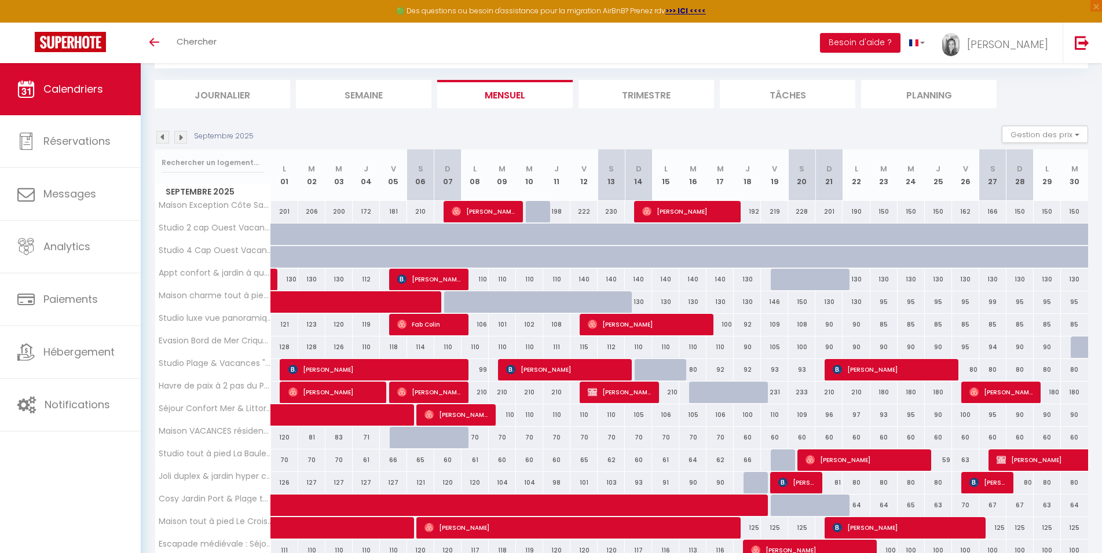
click at [984, 394] on span "[PERSON_NAME]" at bounding box center [1002, 392] width 64 height 22
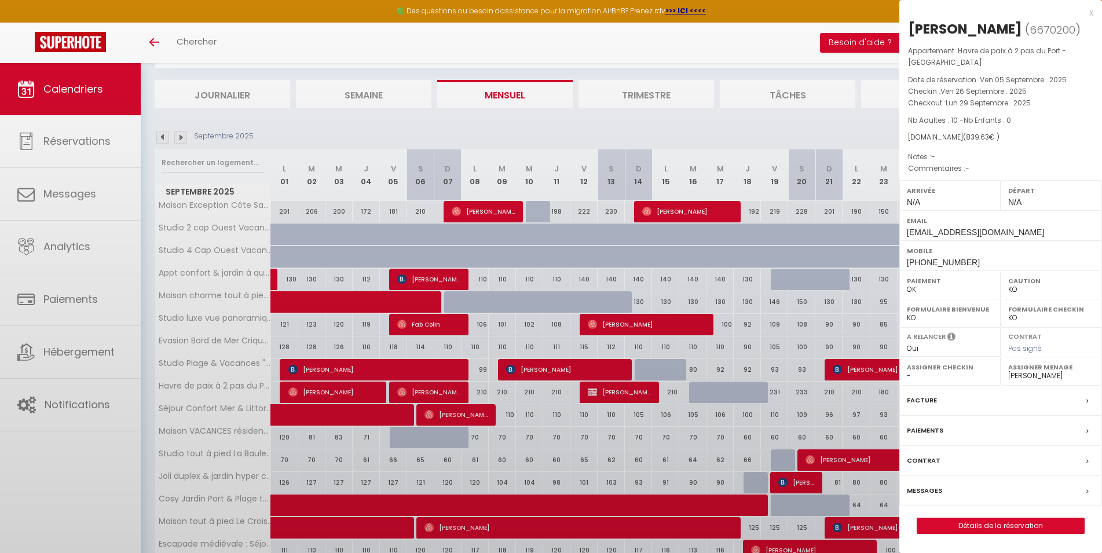
select select "OK"
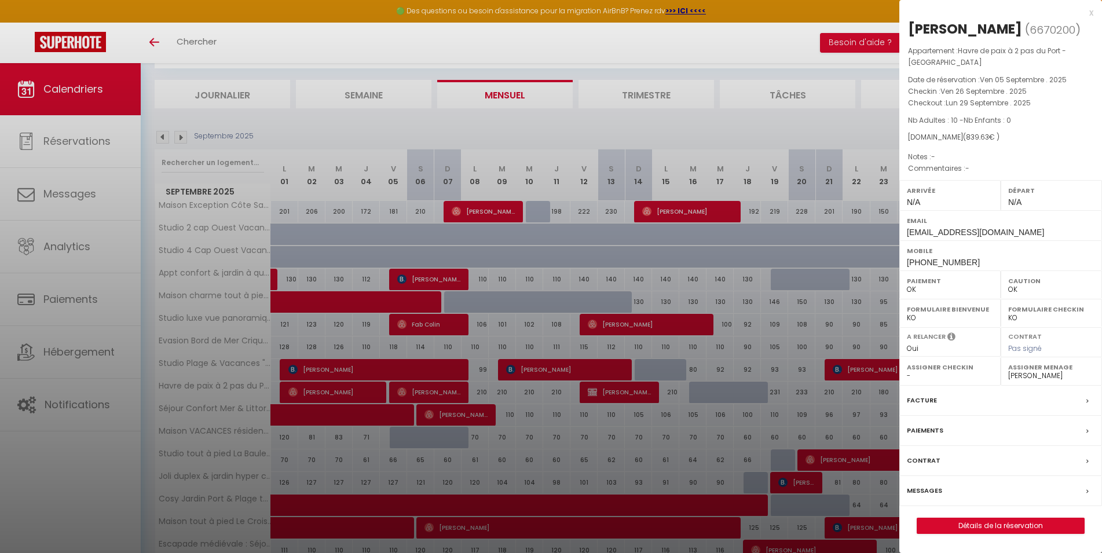
click at [426, 128] on div at bounding box center [551, 276] width 1102 height 553
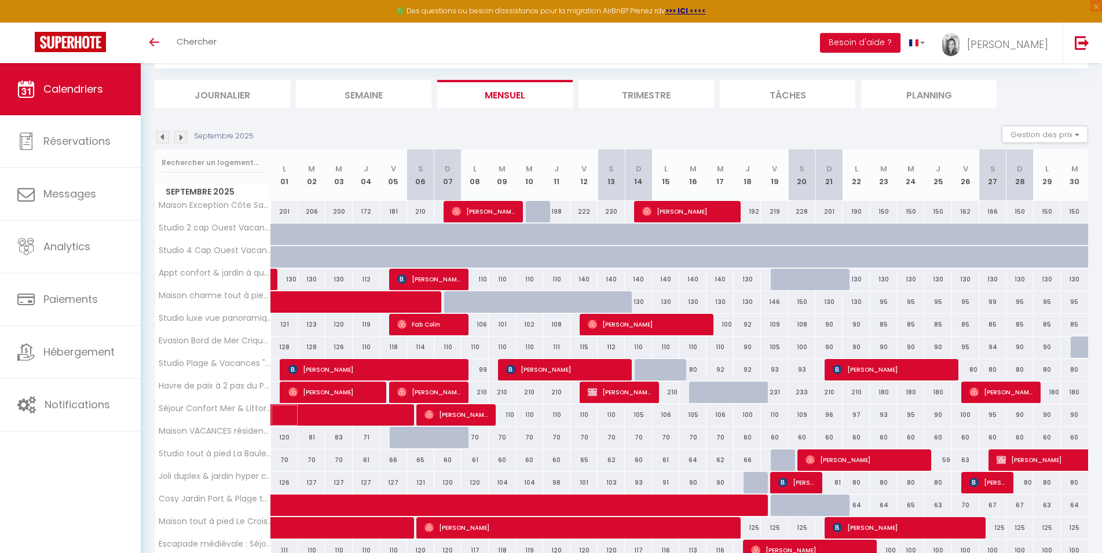
click at [376, 414] on span at bounding box center [354, 415] width 133 height 22
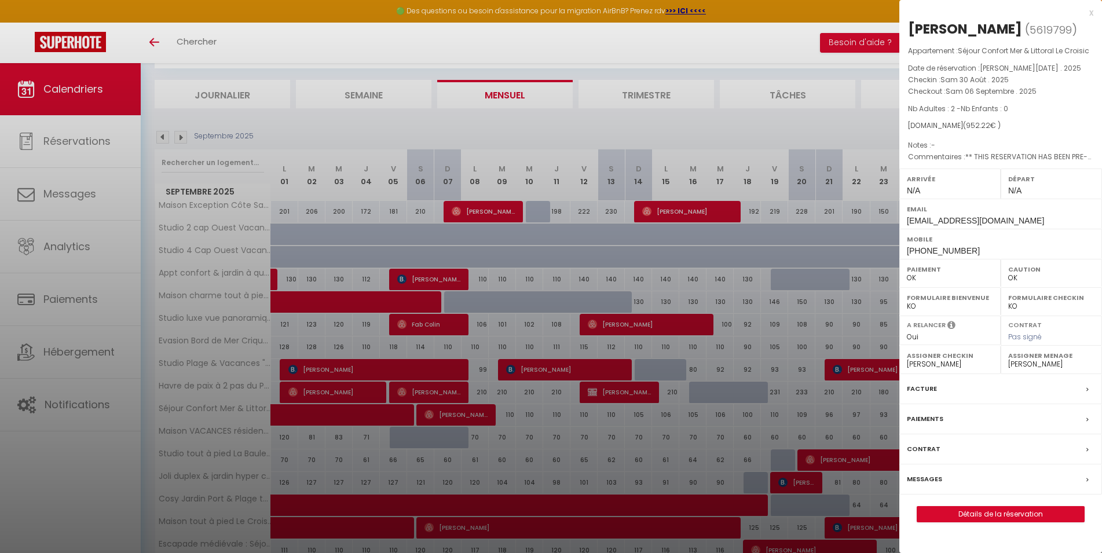
click at [617, 128] on div at bounding box center [551, 276] width 1102 height 553
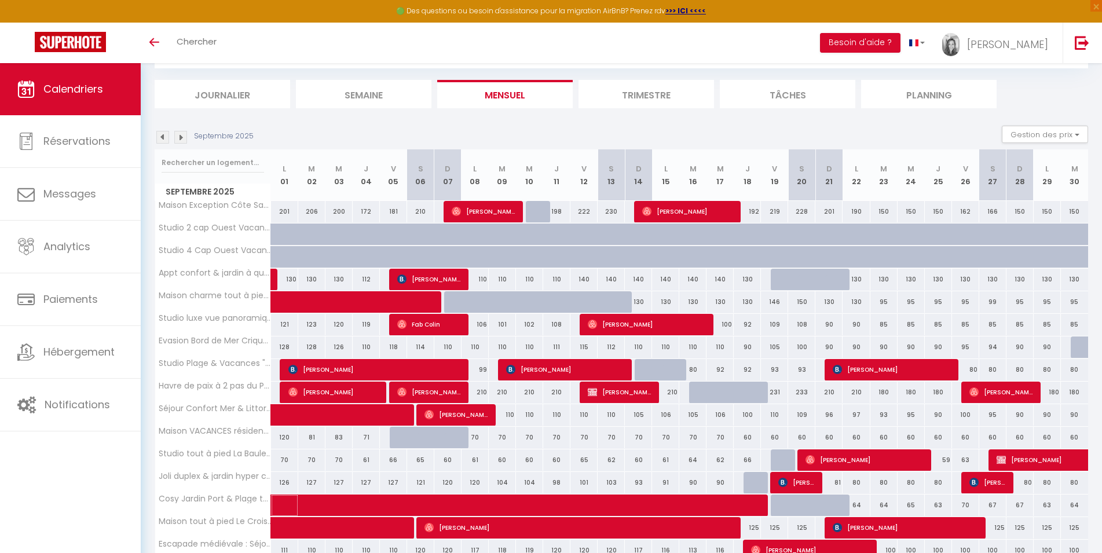
click at [588, 500] on span at bounding box center [528, 506] width 480 height 22
select select "26076"
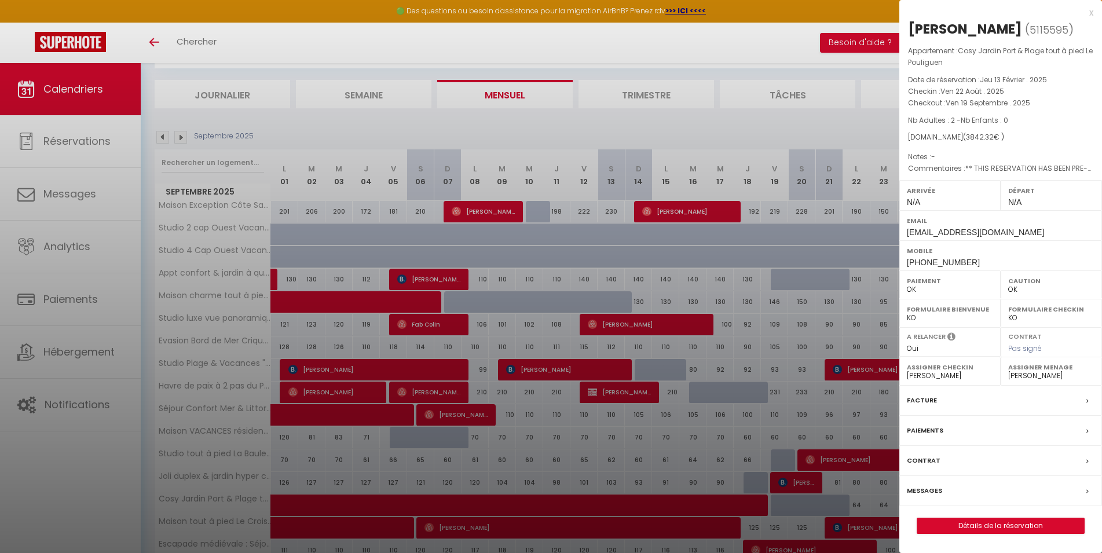
click at [614, 123] on div at bounding box center [551, 276] width 1102 height 553
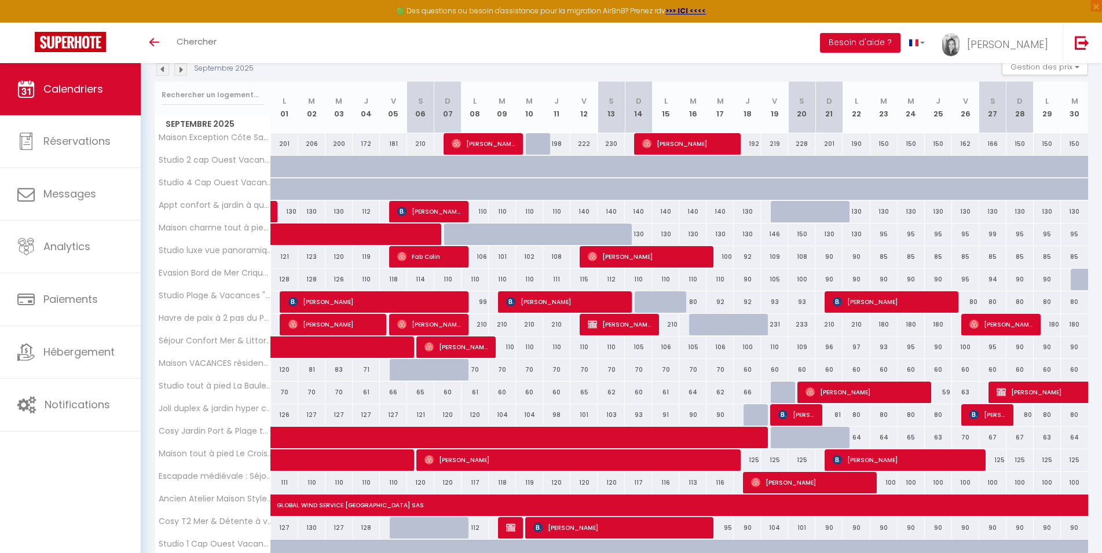
scroll to position [188, 0]
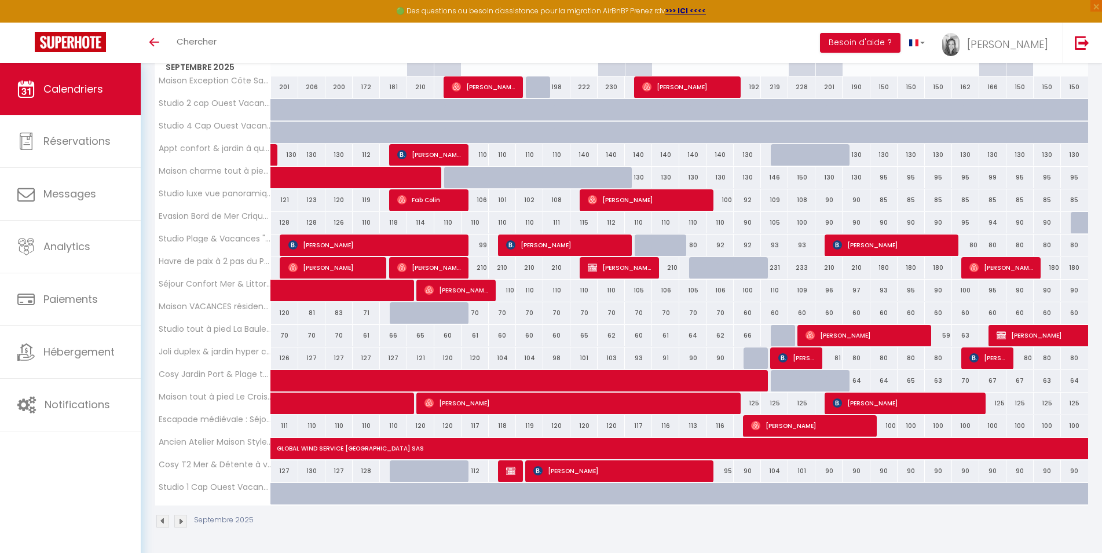
click at [795, 357] on span "[PERSON_NAME]" at bounding box center [796, 358] width 36 height 22
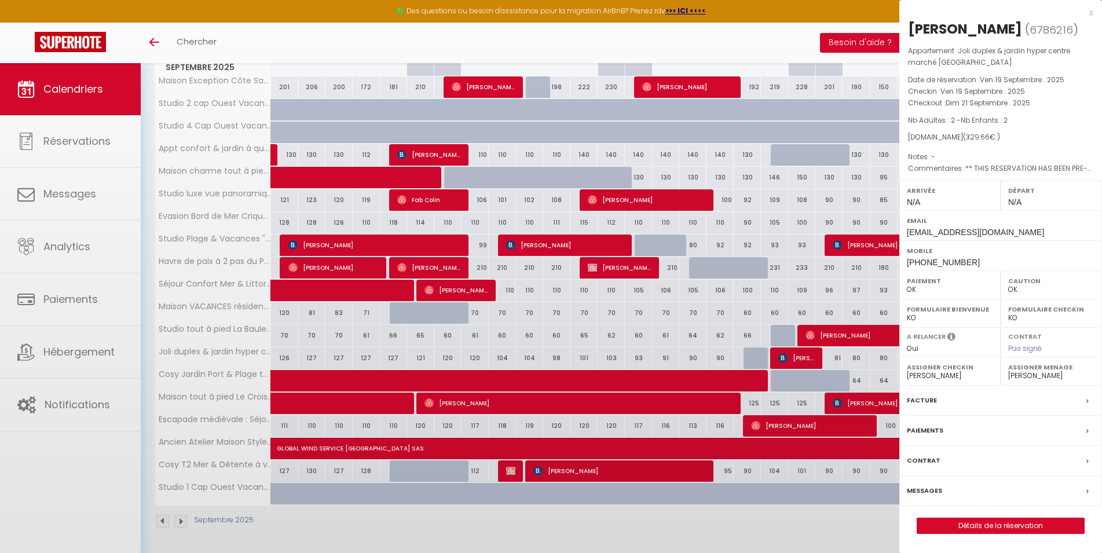
select select "49230"
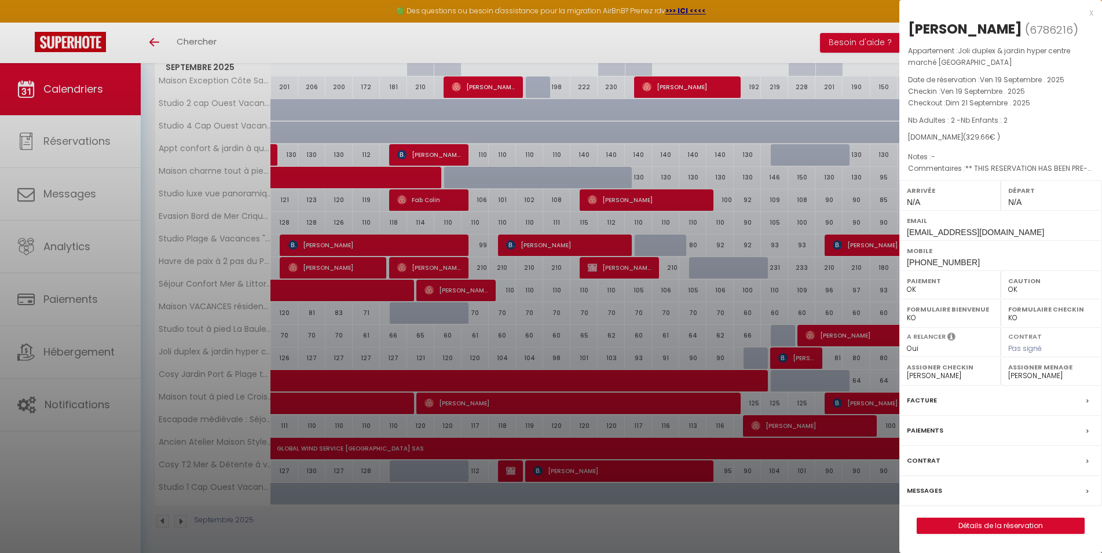
click at [784, 531] on div at bounding box center [551, 276] width 1102 height 553
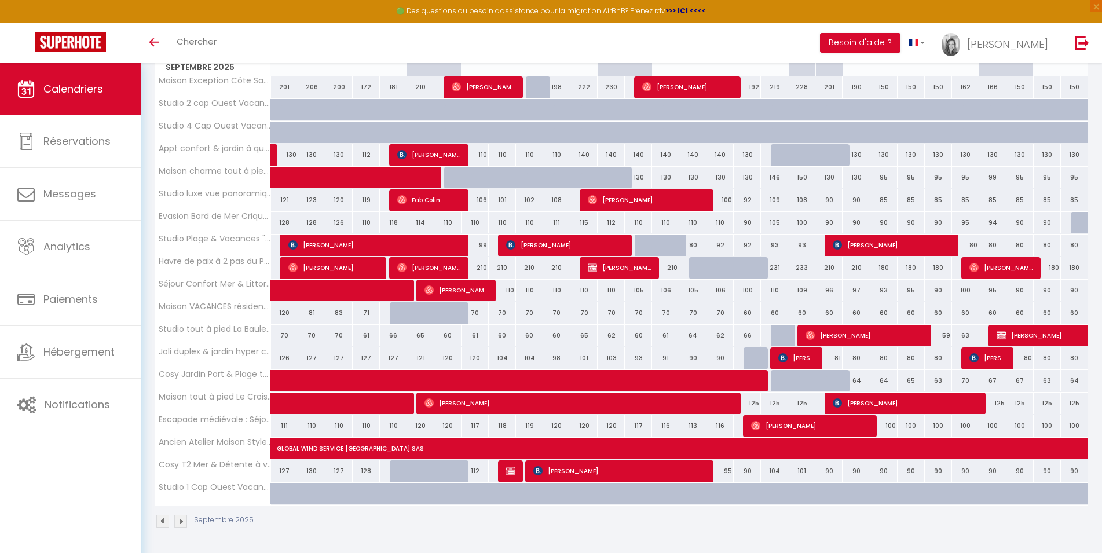
click at [996, 354] on span "[PERSON_NAME]" at bounding box center [988, 358] width 36 height 22
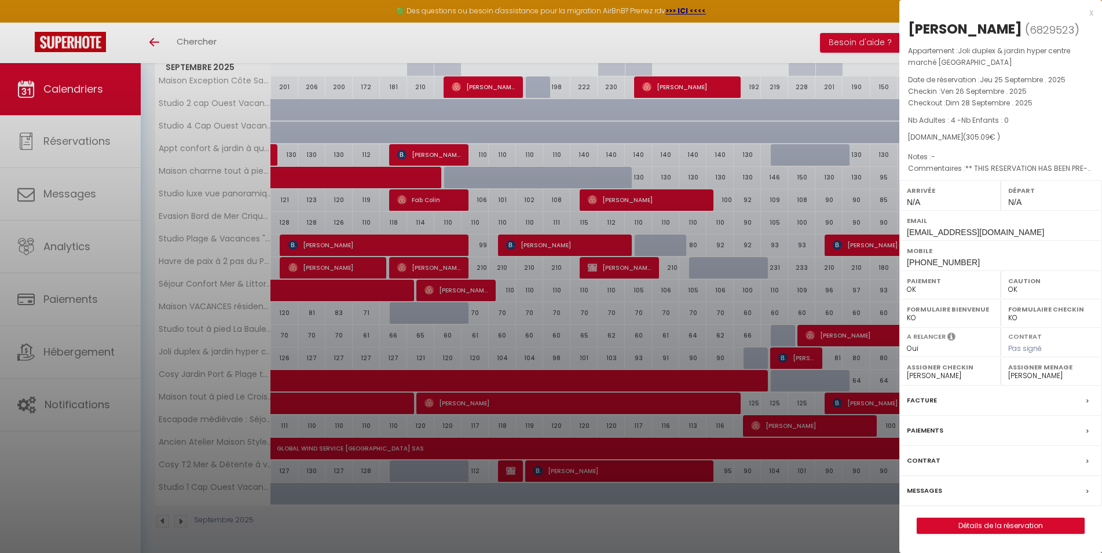
click at [781, 528] on div at bounding box center [551, 276] width 1102 height 553
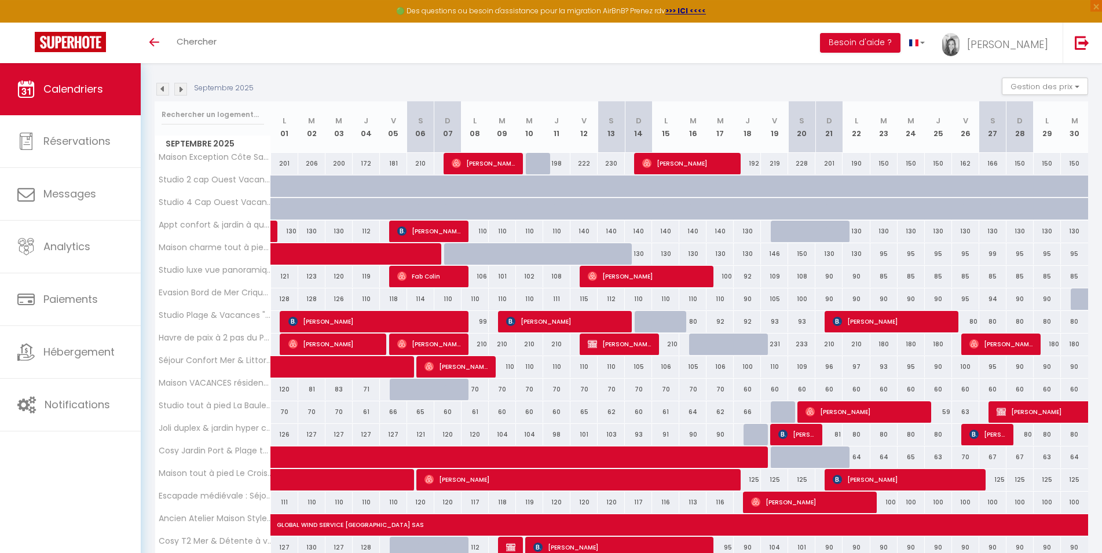
scroll to position [70, 0]
